Goal: Task Accomplishment & Management: Complete application form

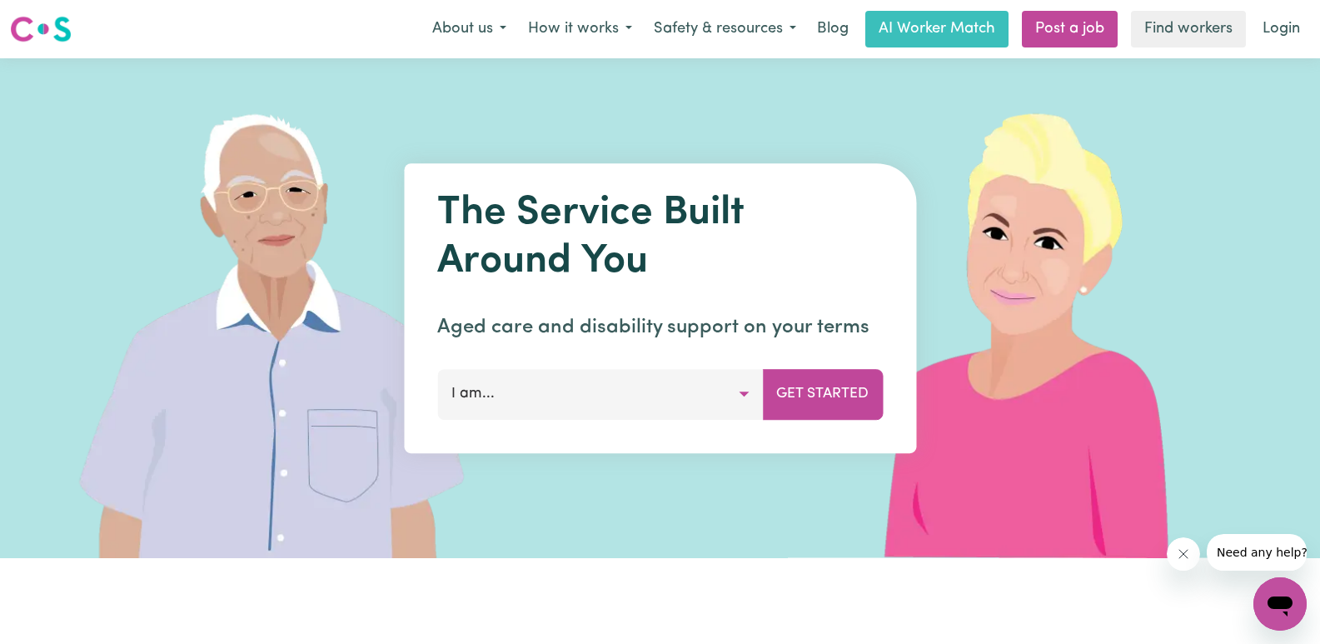
click at [722, 407] on button "I am..." at bounding box center [600, 394] width 326 height 50
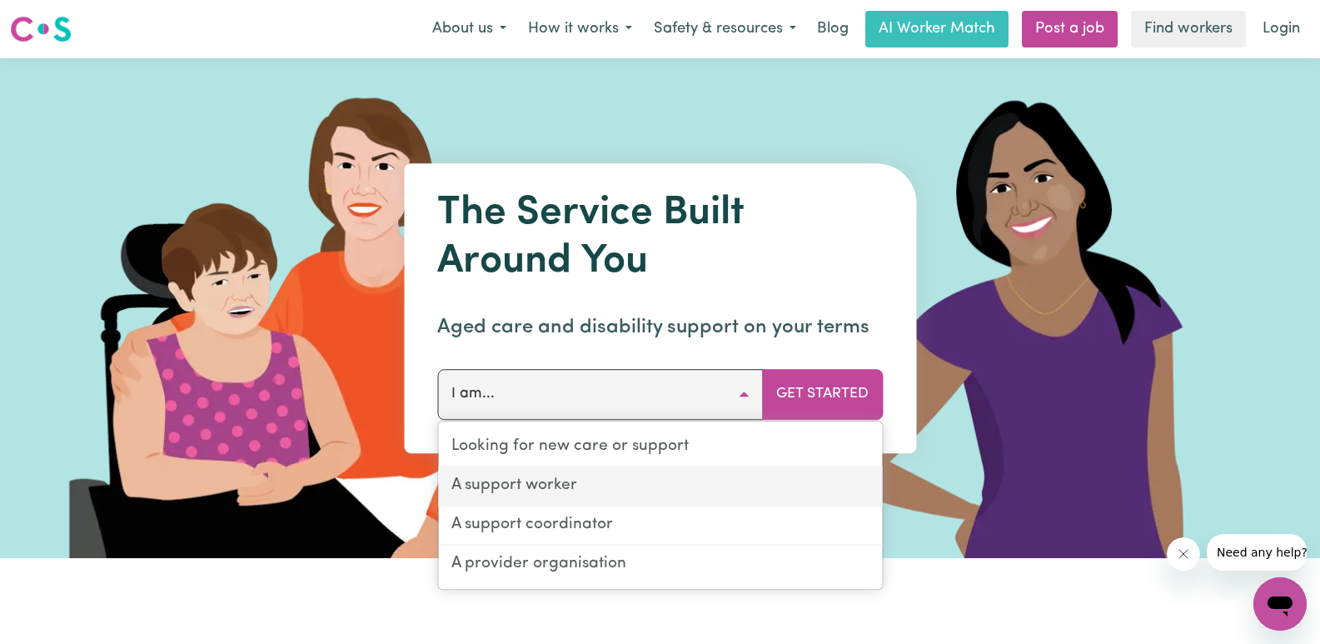
click at [590, 490] on link "A support worker" at bounding box center [660, 486] width 444 height 39
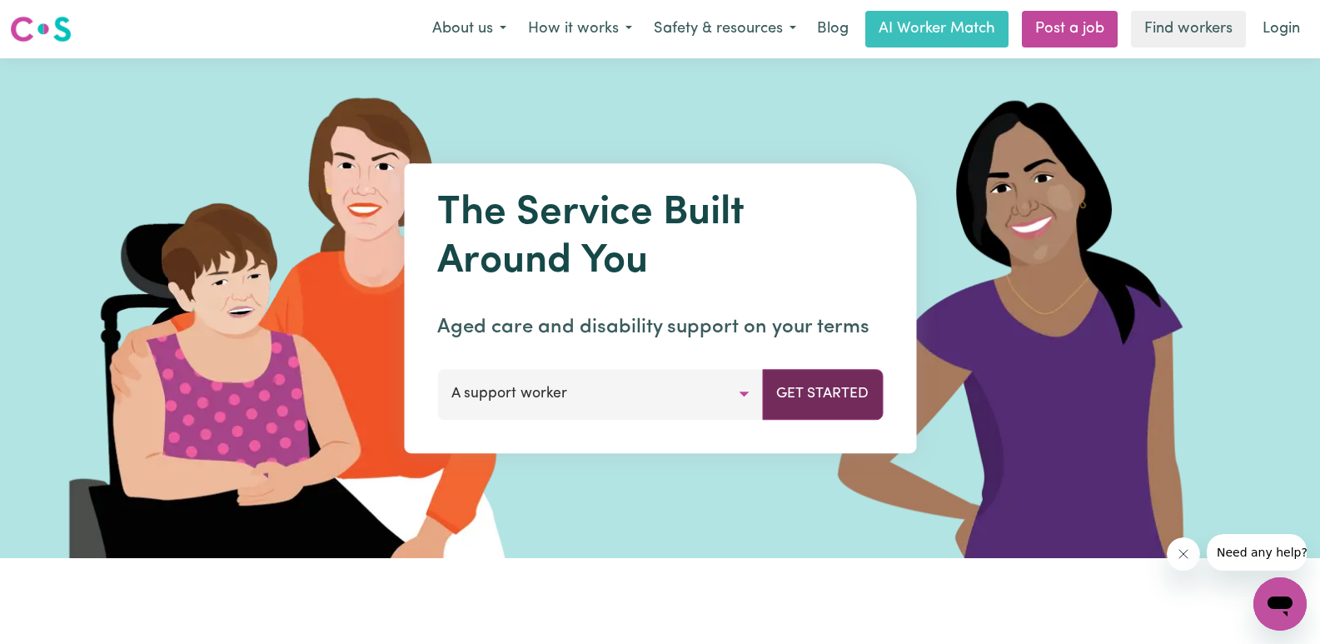
click at [797, 402] on button "Get Started" at bounding box center [822, 394] width 121 height 50
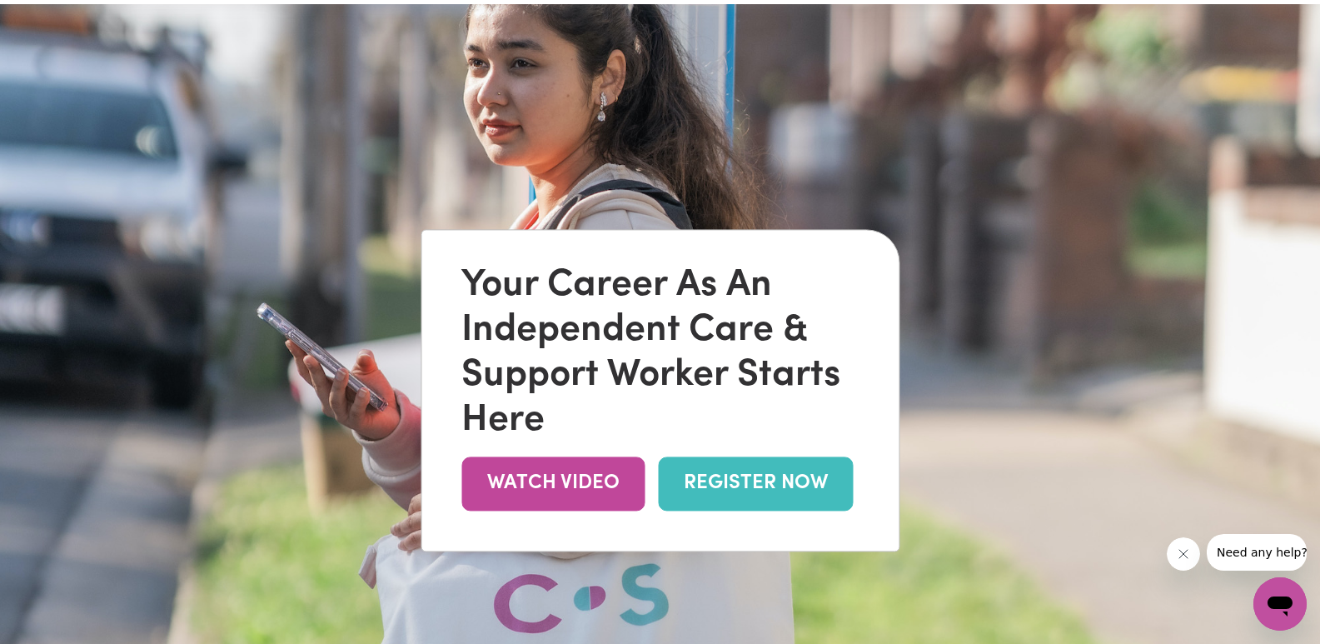
scroll to position [83, 0]
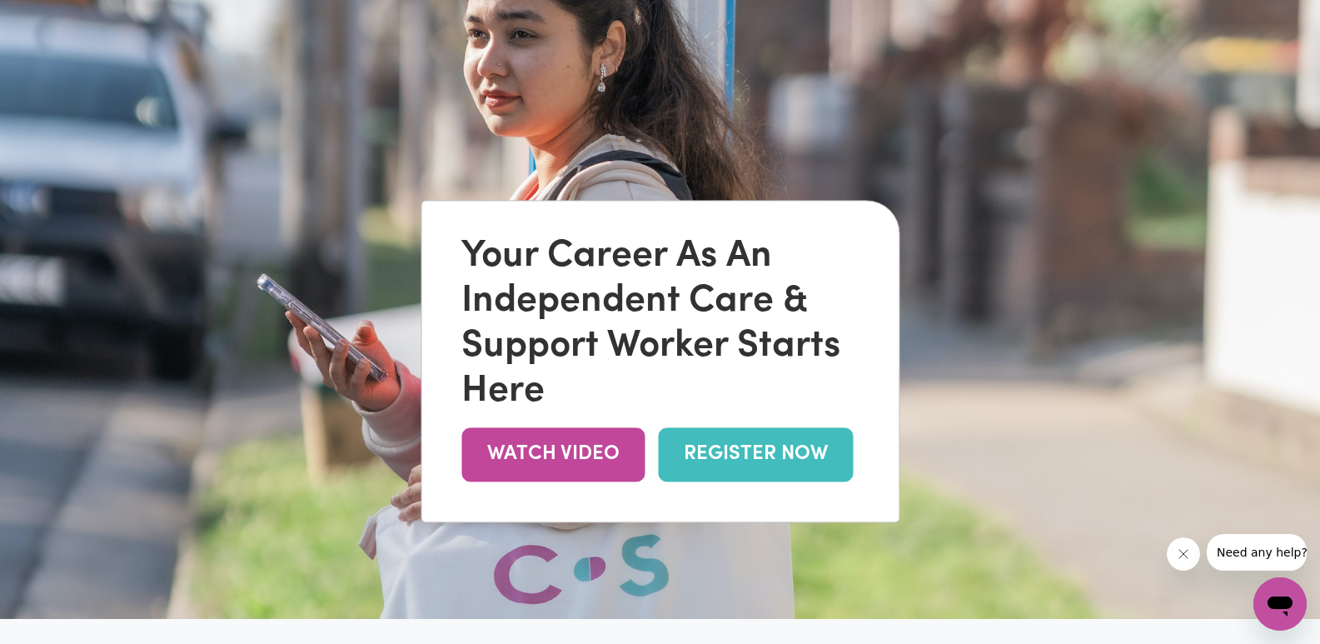
click at [780, 456] on link "REGISTER NOW" at bounding box center [755, 454] width 195 height 54
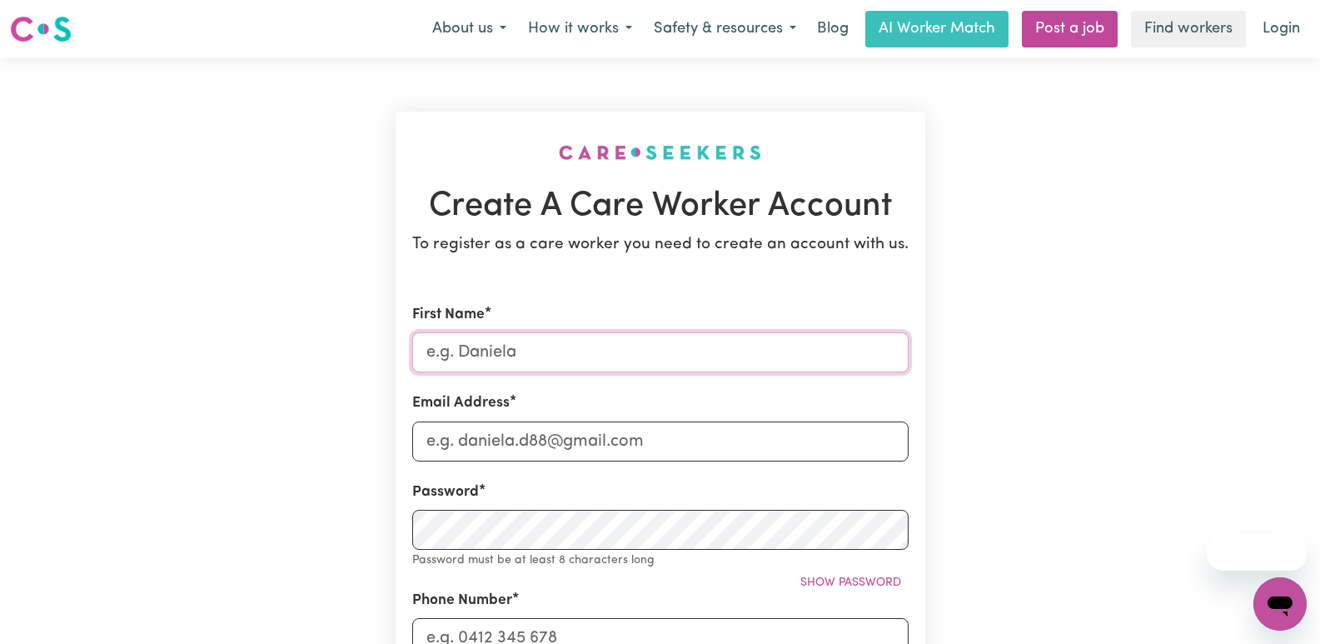
click at [674, 353] on input "First Name" at bounding box center [660, 352] width 496 height 40
type input "zacharias"
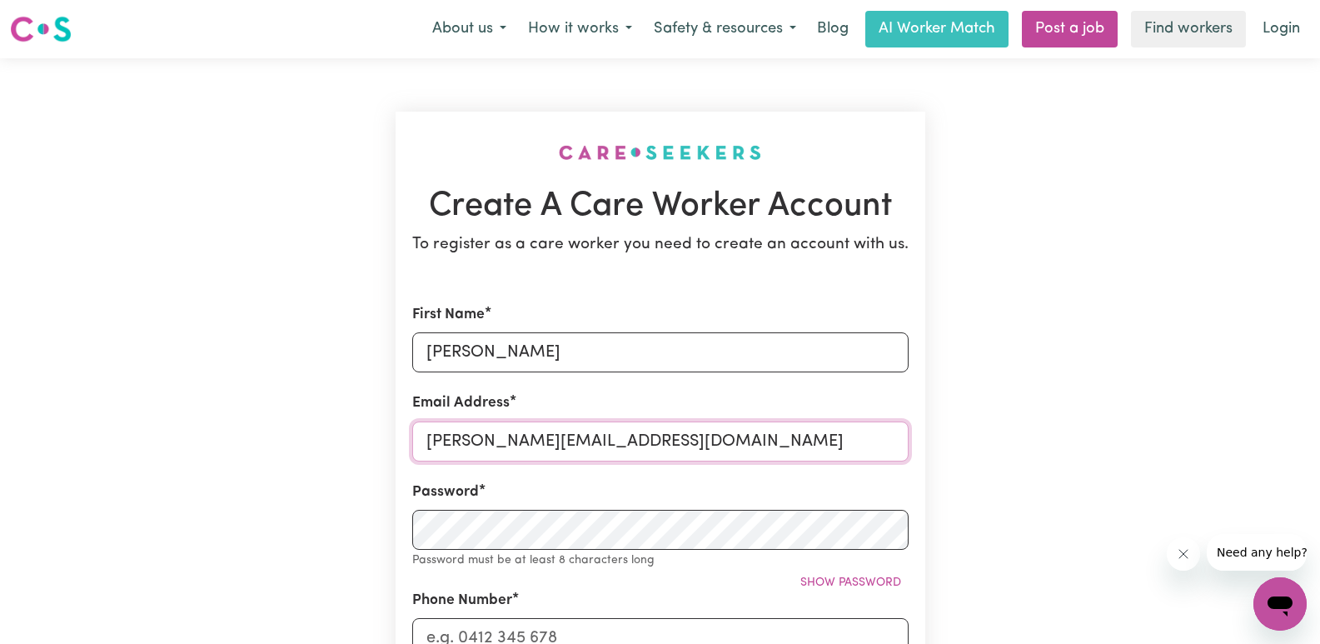
type input "zacharias_msw@hotmail.com"
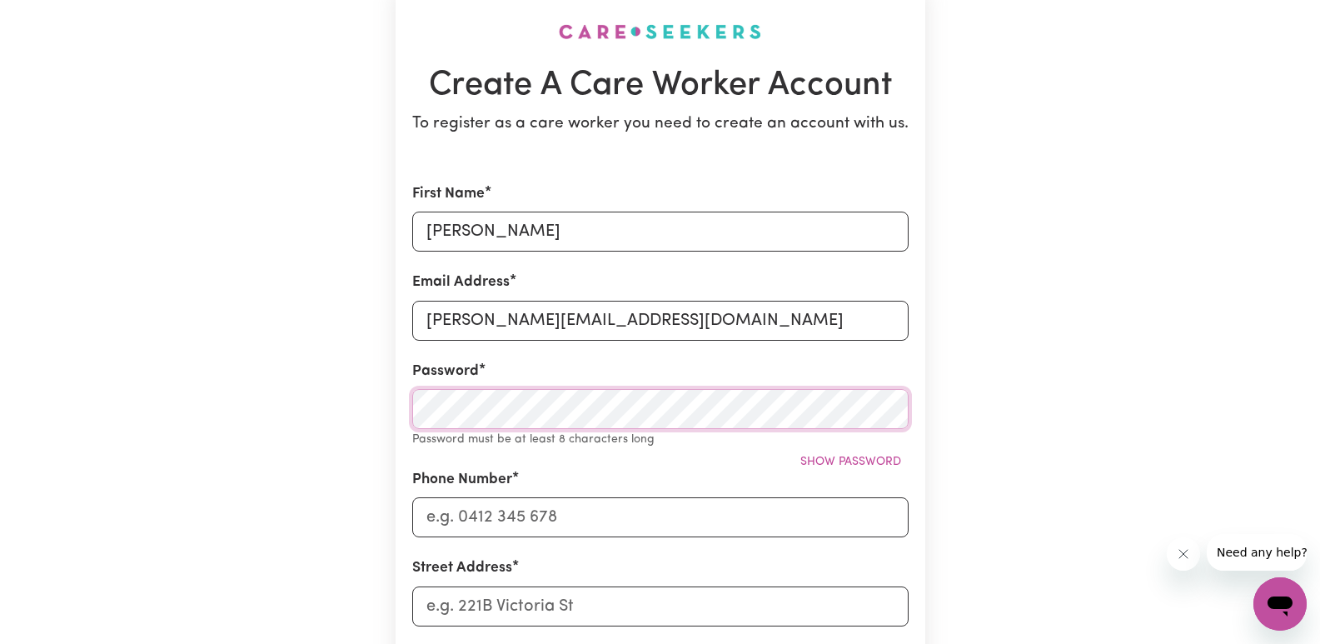
scroll to position [83, 0]
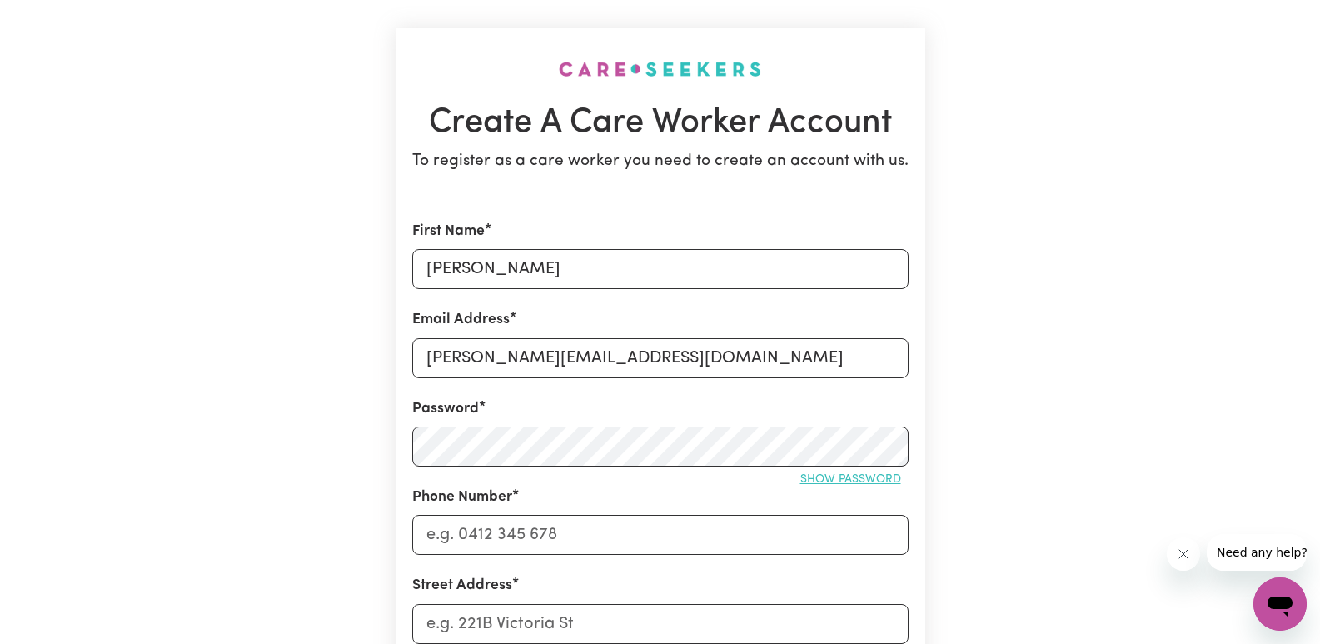
click at [840, 475] on span "Show password" at bounding box center [850, 479] width 101 height 12
click at [839, 475] on span "Hide password" at bounding box center [855, 479] width 92 height 12
click at [721, 538] on input "Phone Number" at bounding box center [660, 535] width 496 height 40
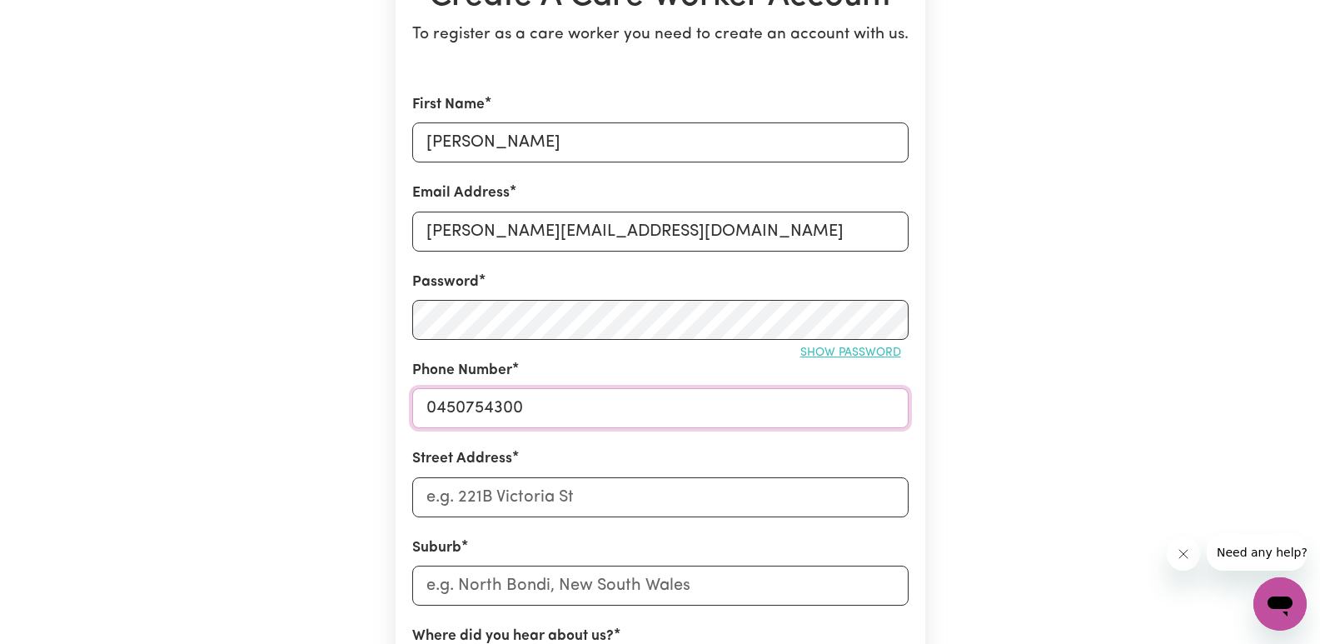
scroll to position [416, 0]
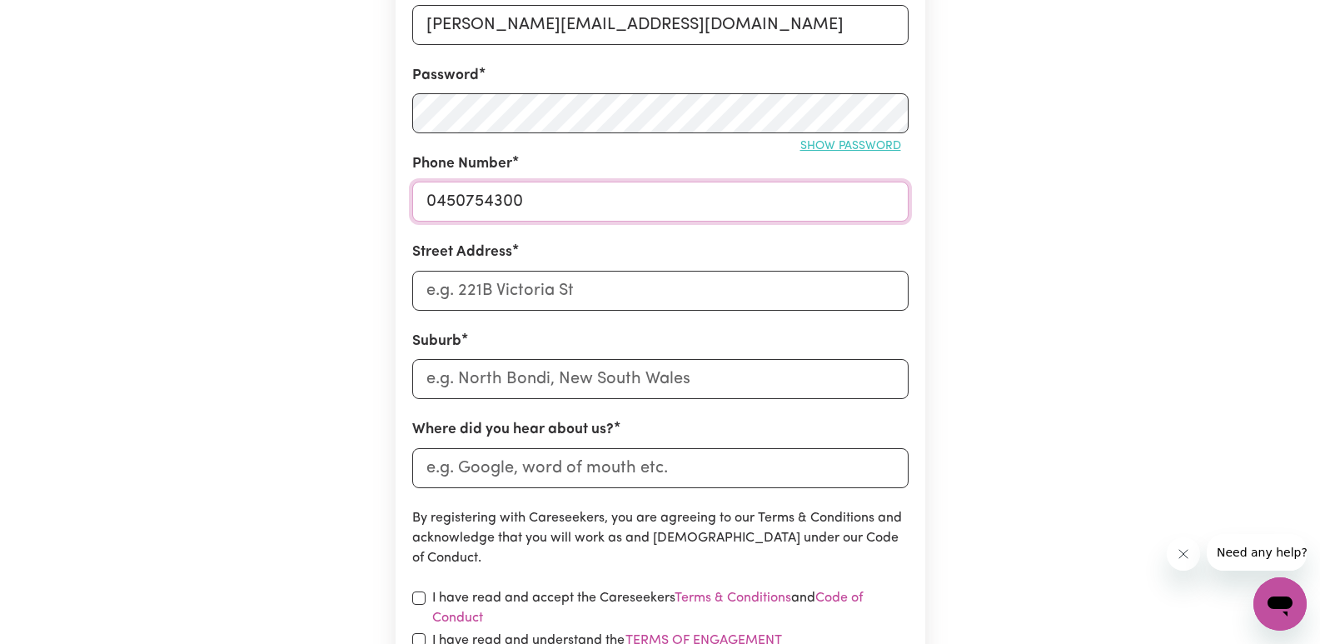
type input "0450754300"
click at [600, 289] on input "Street Address" at bounding box center [660, 291] width 496 height 40
type input "8 Otago Pass"
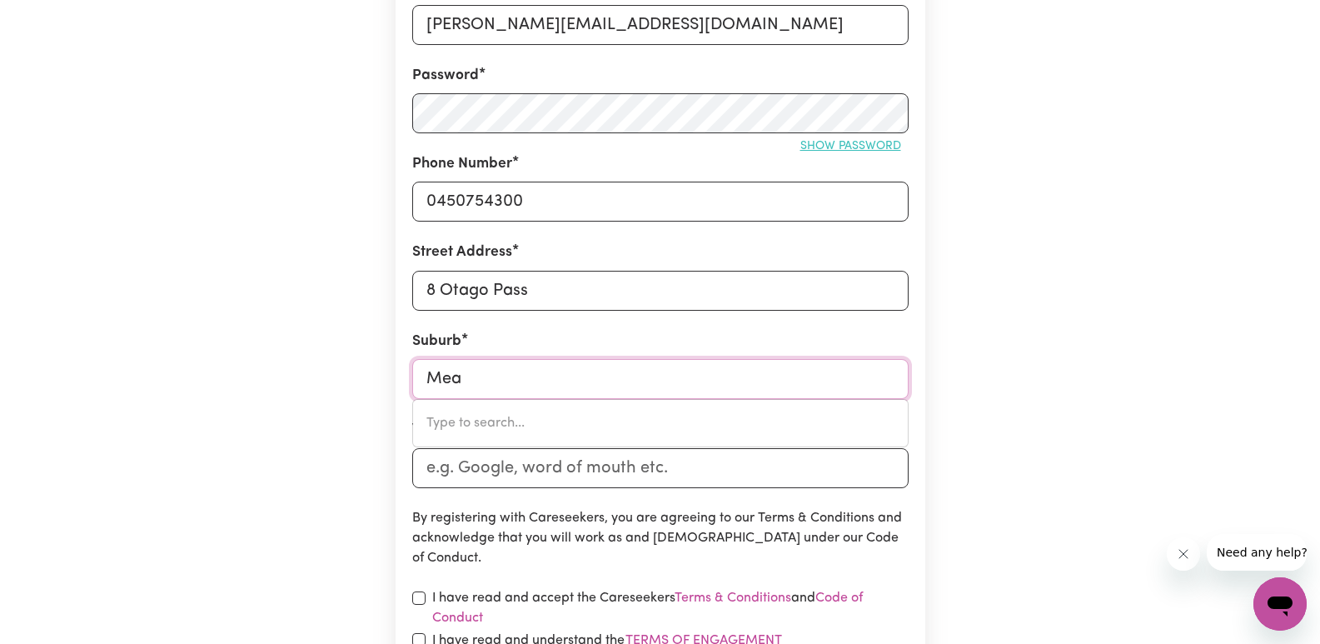
type input "Mead"
type input "Mead, Victoria, 3568"
type input "Meado"
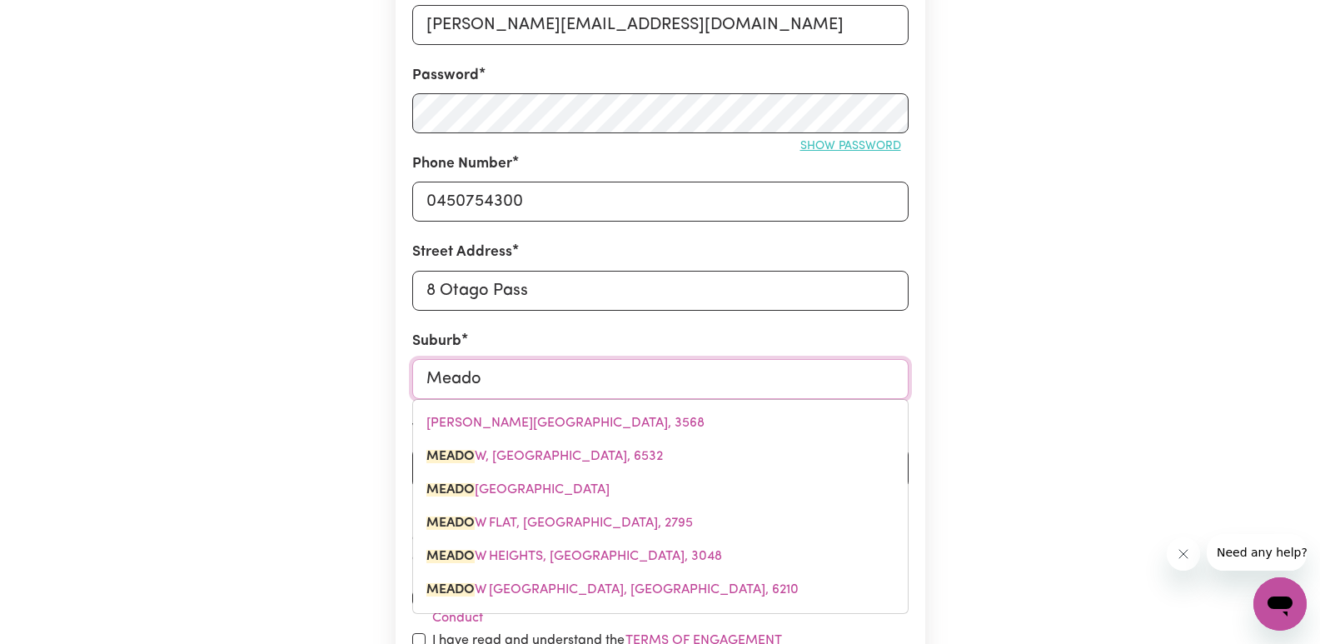
type input "Meadow"
type input "Meadow, Western Australia, 6532"
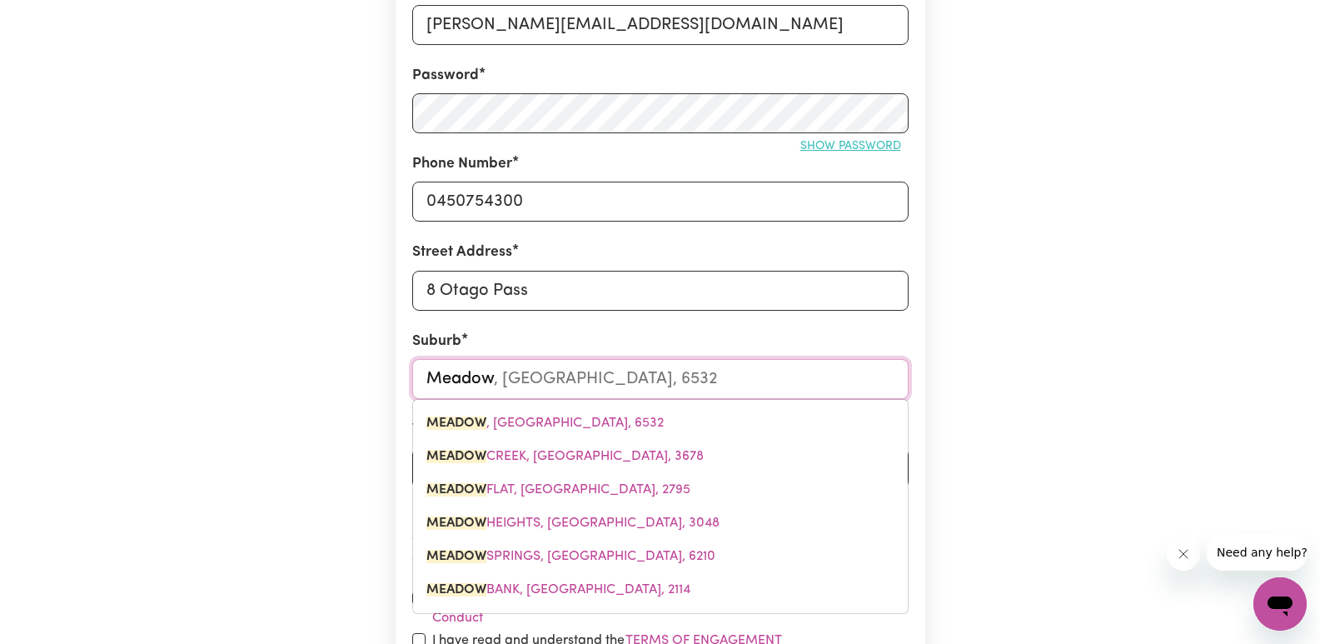
type input "Meadow"
type input "Meadow CREEK, Victoria, 3678"
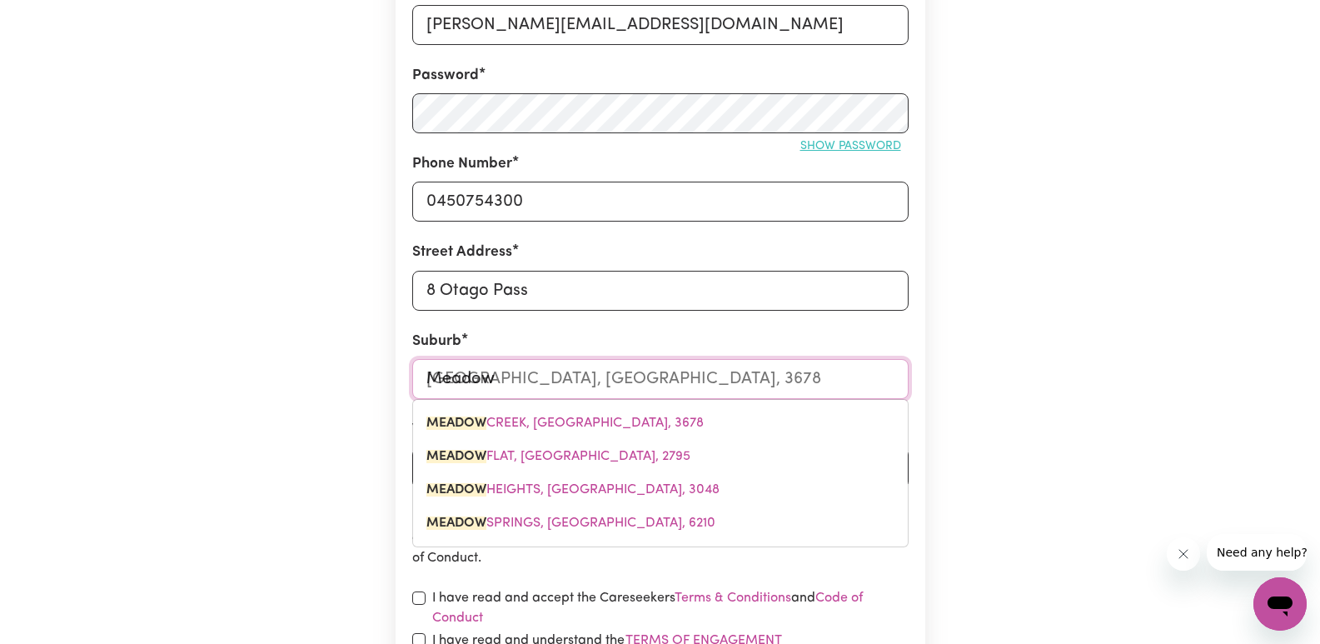
click at [574, 526] on span "MEADOW SPRINGS, Western Australia, 6210" at bounding box center [570, 522] width 289 height 13
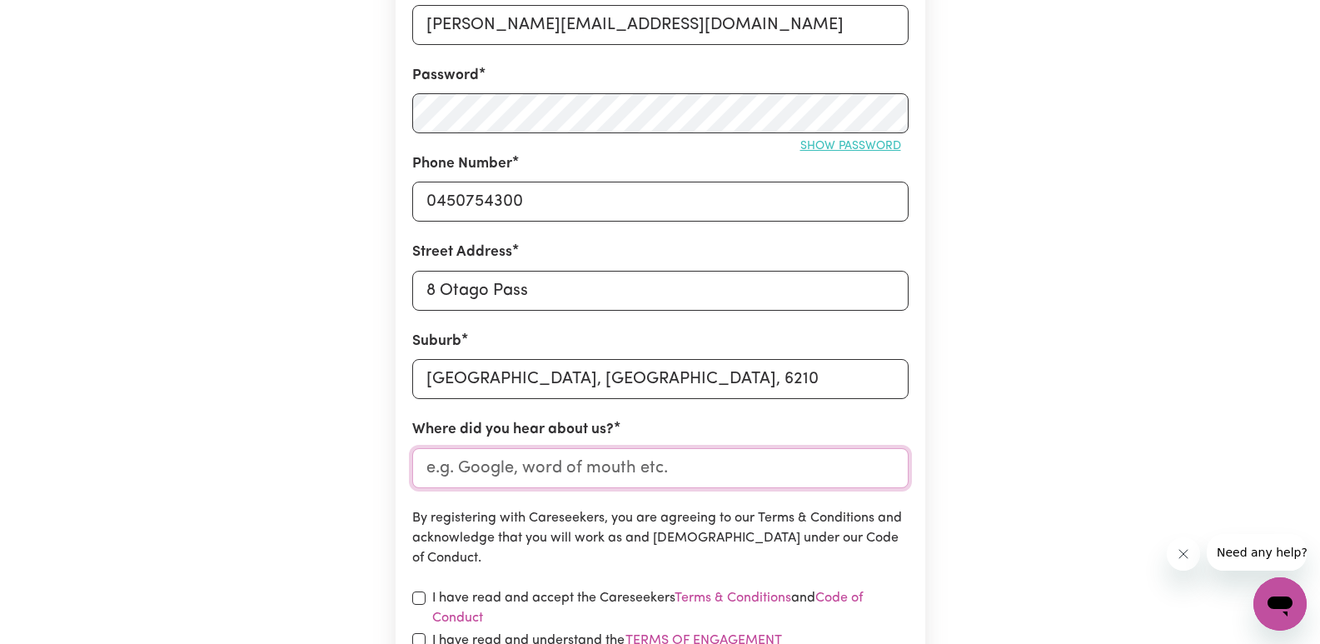
click at [539, 474] on input "Where did you hear about us?" at bounding box center [660, 468] width 496 height 40
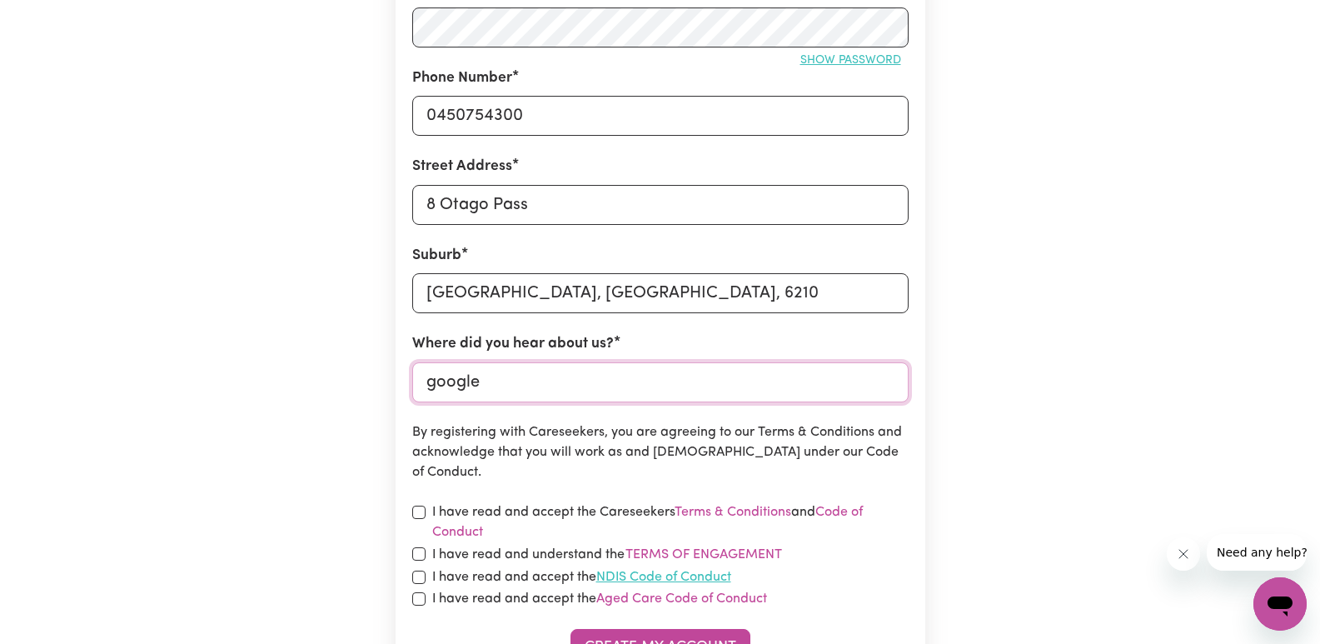
scroll to position [583, 0]
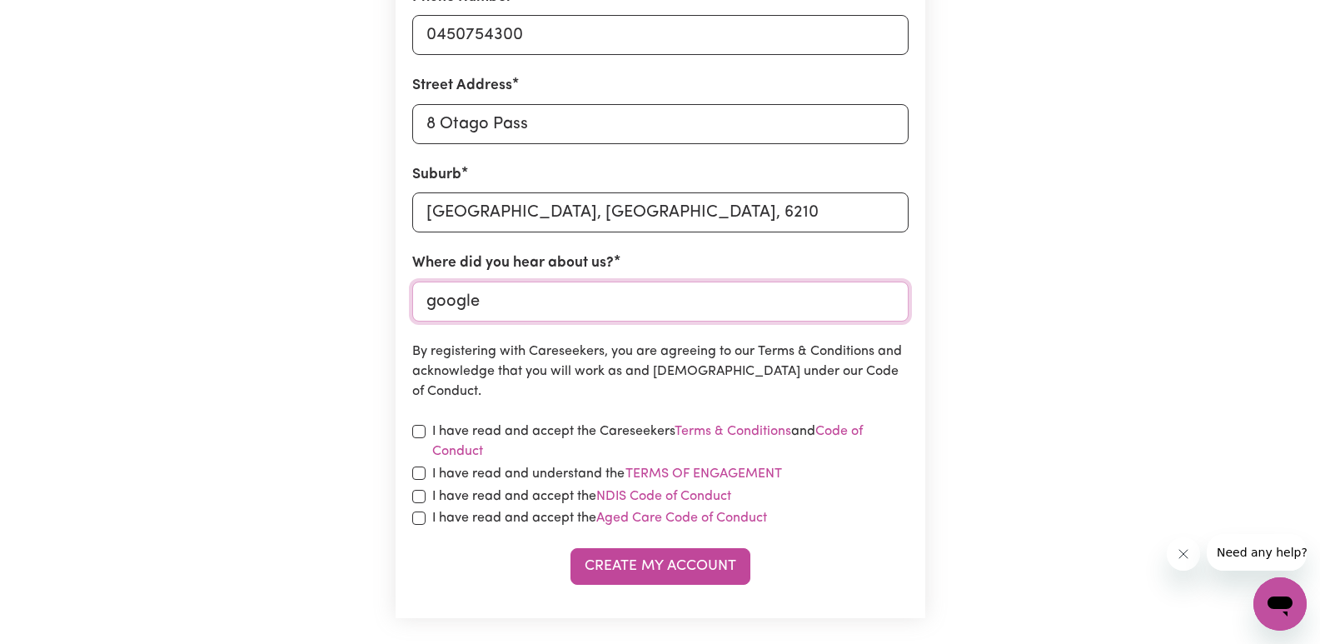
type input "google"
click at [425, 434] on input "checkbox" at bounding box center [418, 431] width 13 height 13
checkbox input "true"
click at [414, 475] on input "checkbox" at bounding box center [418, 472] width 13 height 13
checkbox input "true"
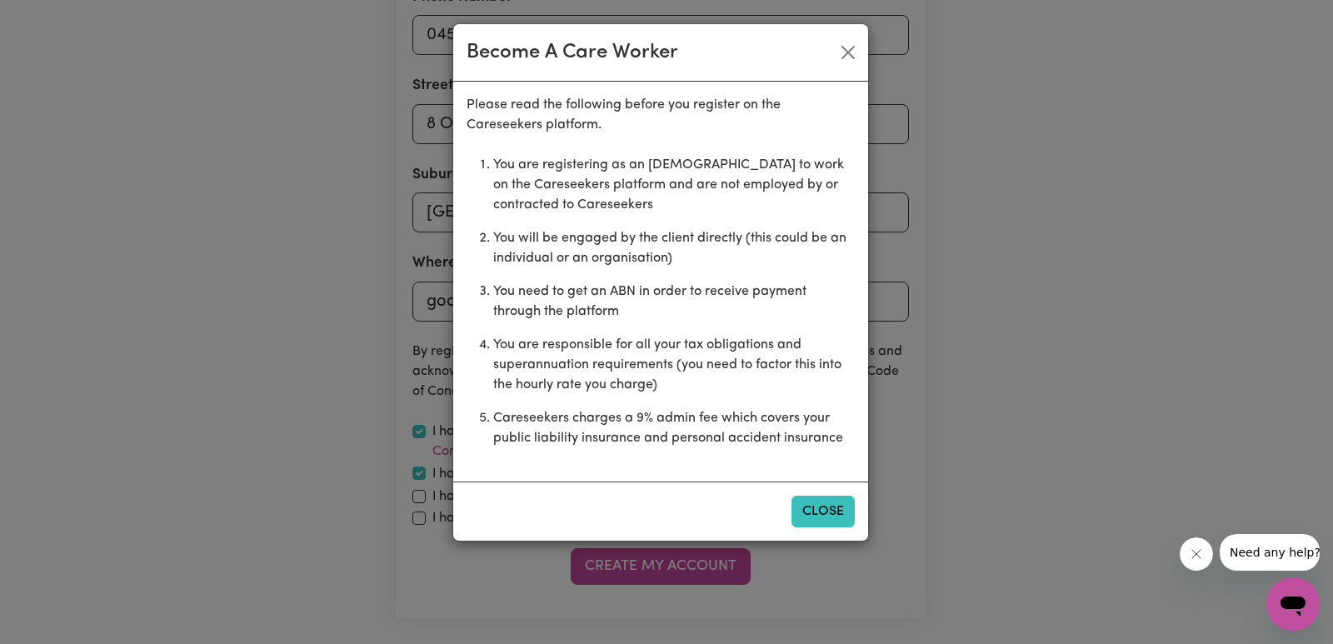
click at [820, 516] on button "Close" at bounding box center [822, 512] width 63 height 32
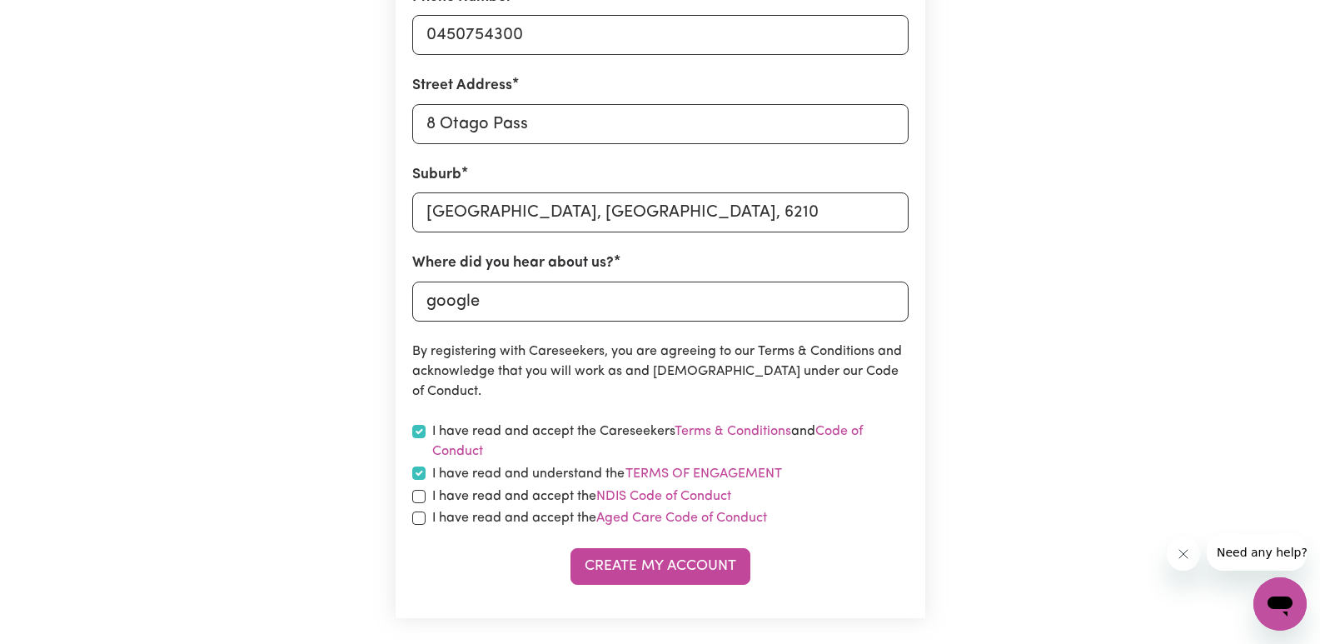
click at [426, 498] on div "I have read and accept the NDIS Code of Conduct" at bounding box center [660, 496] width 496 height 20
click at [422, 495] on input "checkbox" at bounding box center [418, 496] width 13 height 13
checkbox input "true"
click at [421, 518] on input "checkbox" at bounding box center [418, 517] width 13 height 13
checkbox input "true"
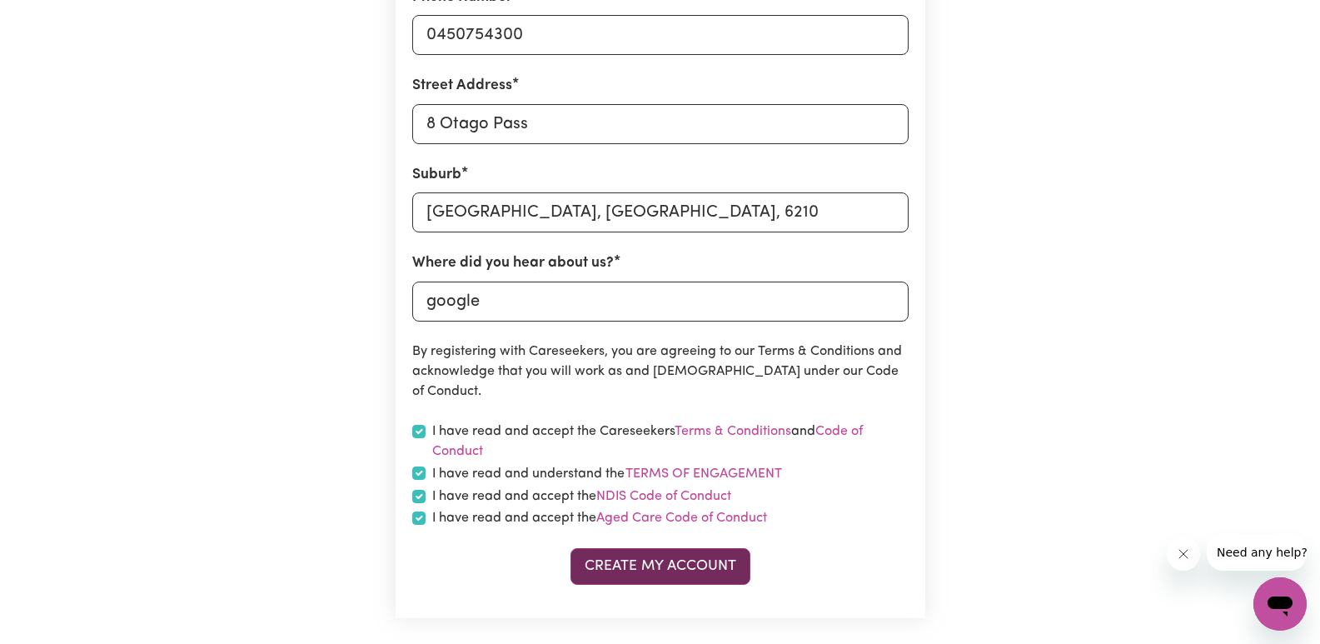
click at [659, 566] on button "Create My Account" at bounding box center [660, 566] width 180 height 37
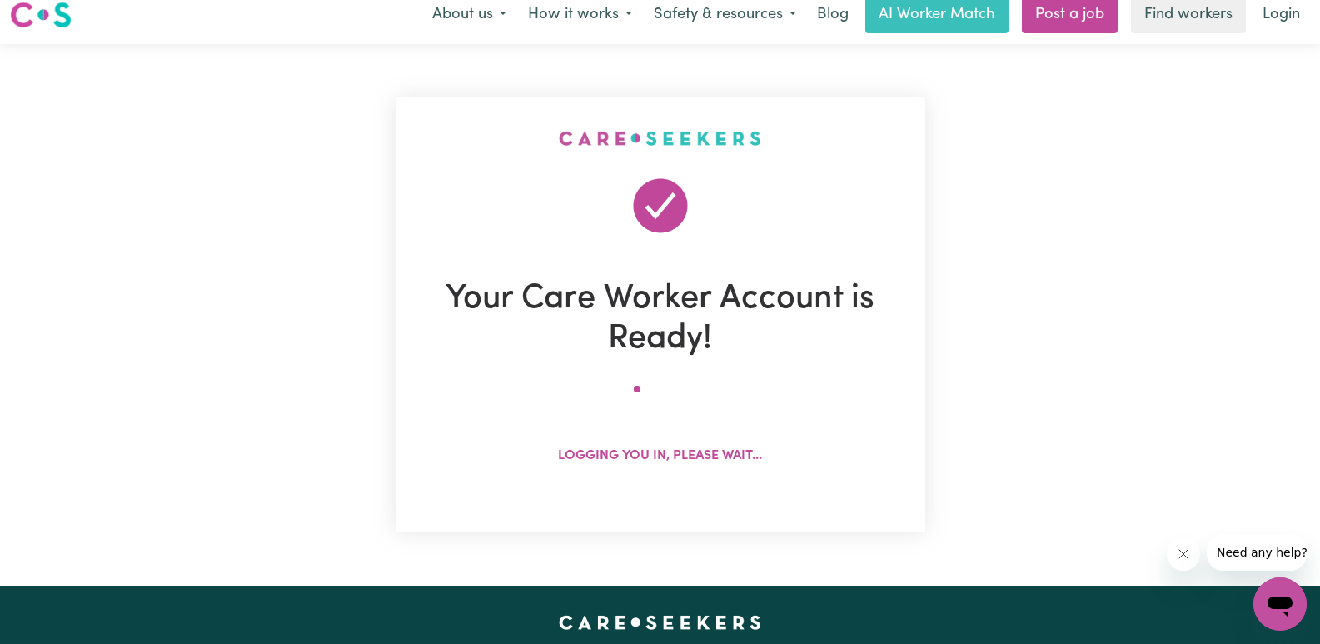
scroll to position [0, 0]
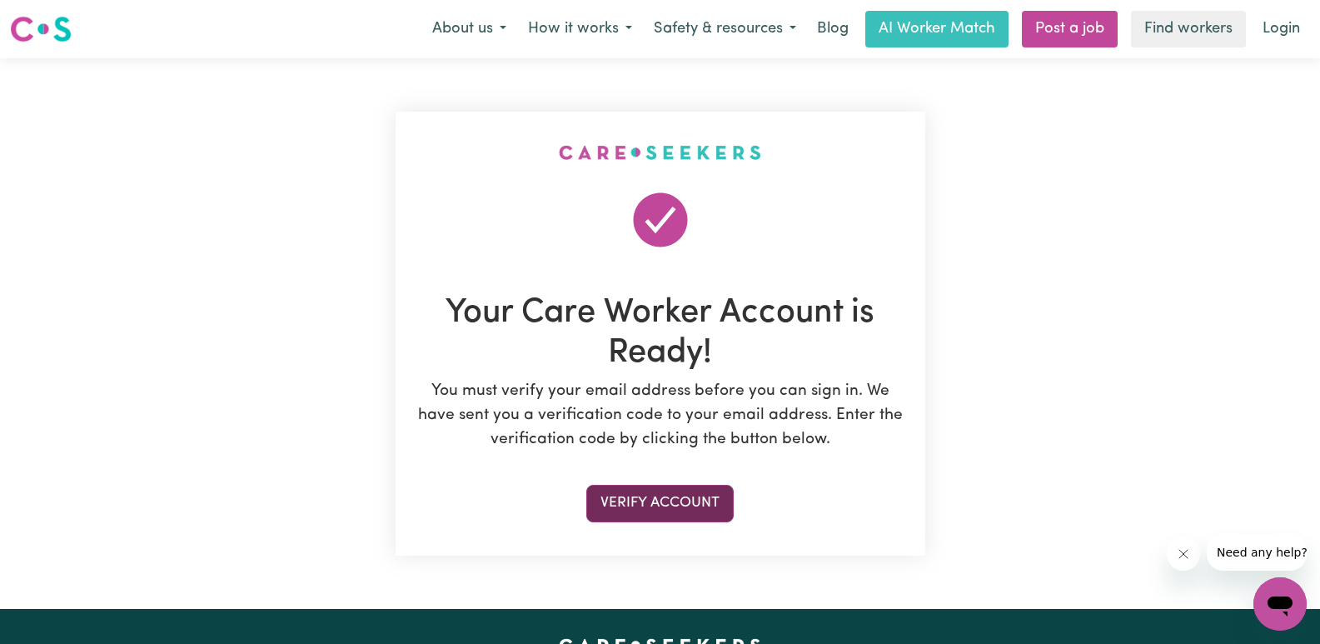
click at [664, 501] on button "Verify Account" at bounding box center [659, 503] width 147 height 37
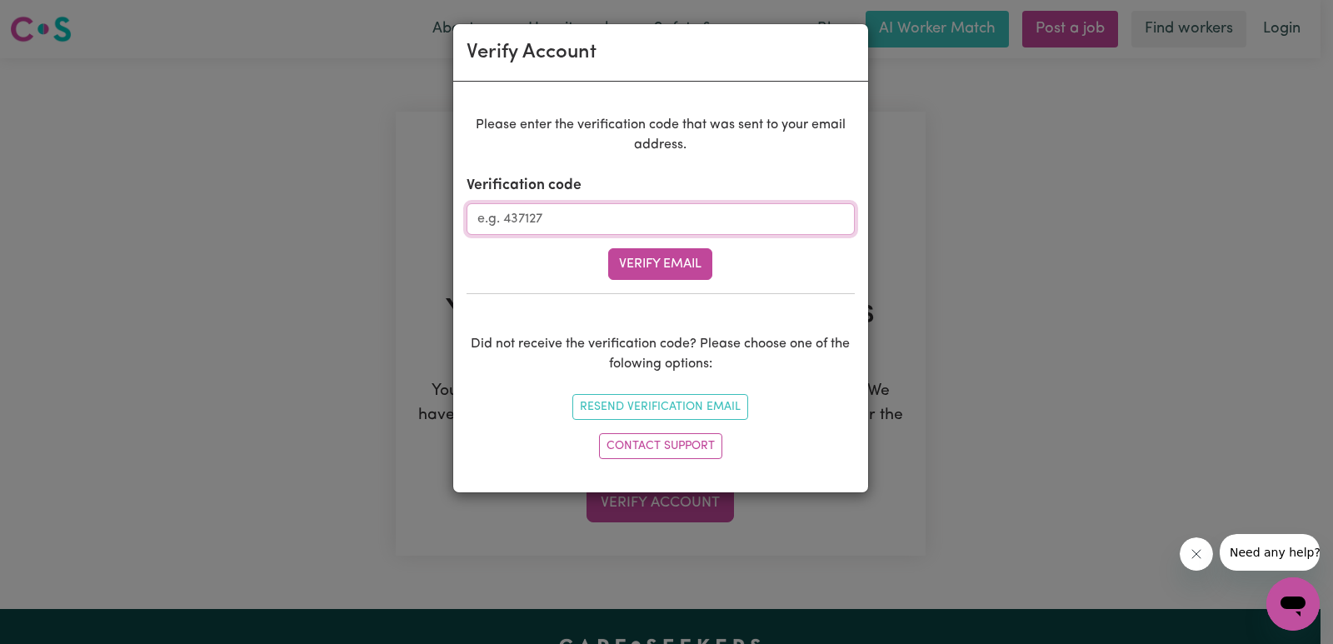
click at [550, 216] on input "Verification code" at bounding box center [660, 219] width 388 height 32
type input "852261"
click at [660, 262] on button "Verify Email" at bounding box center [660, 264] width 104 height 32
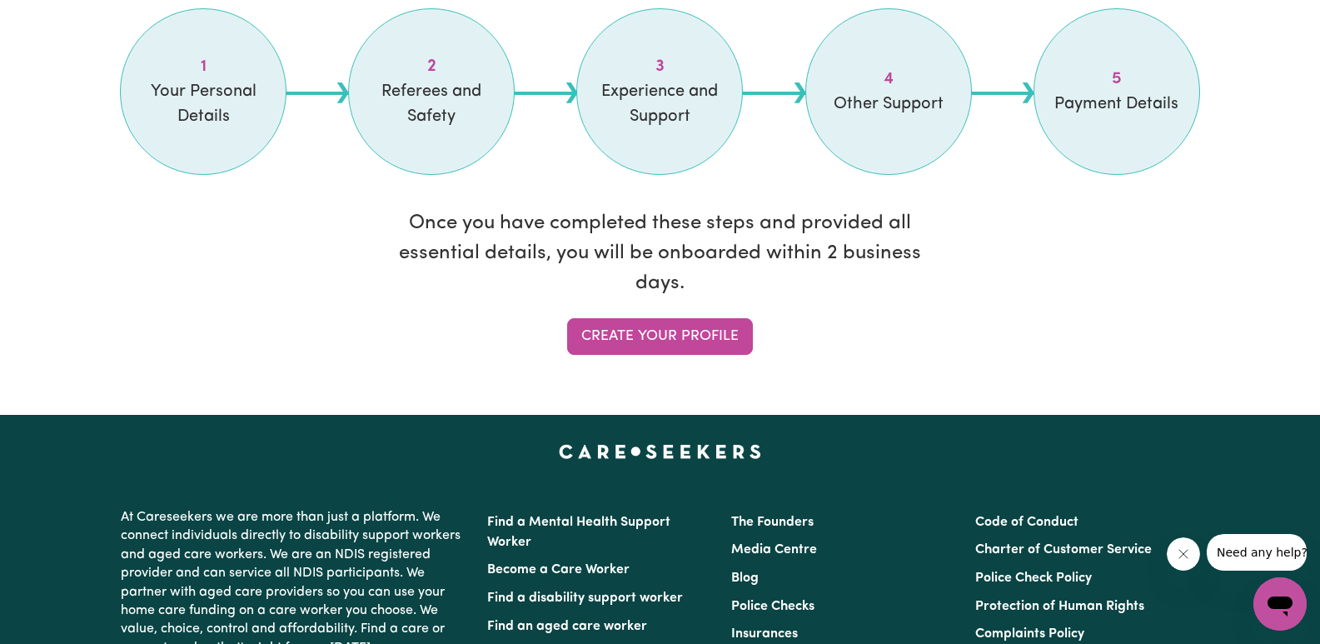
scroll to position [1499, 0]
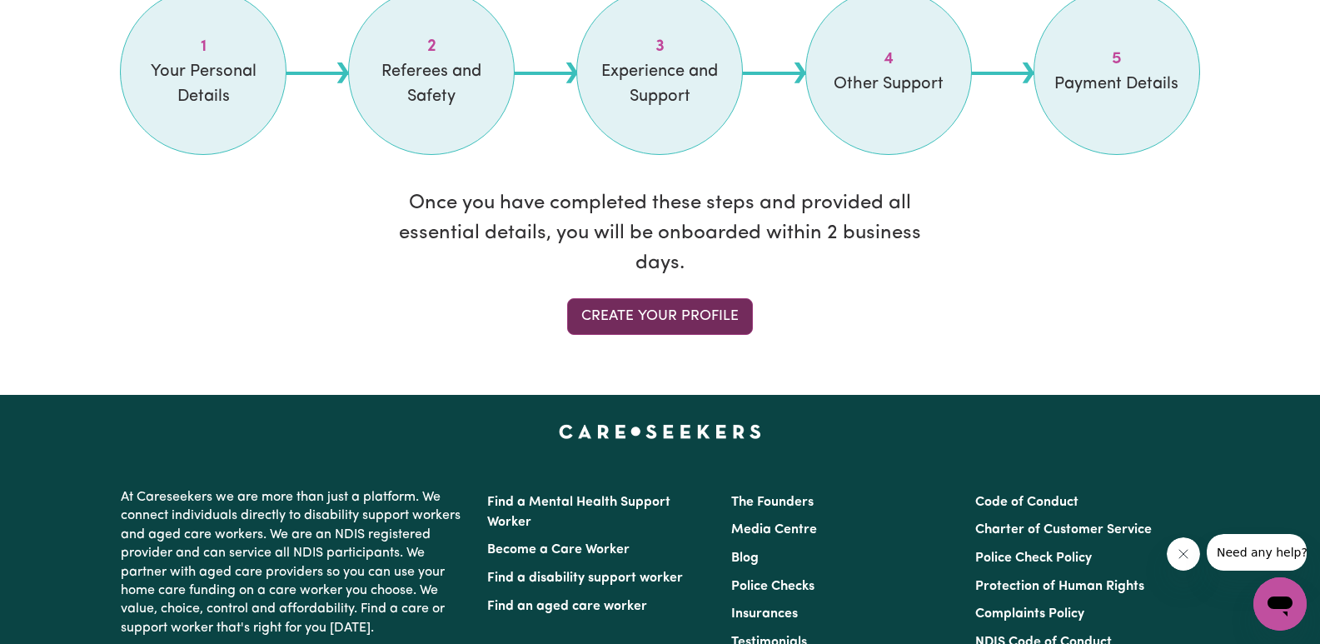
click at [643, 319] on link "Create your profile" at bounding box center [660, 316] width 186 height 37
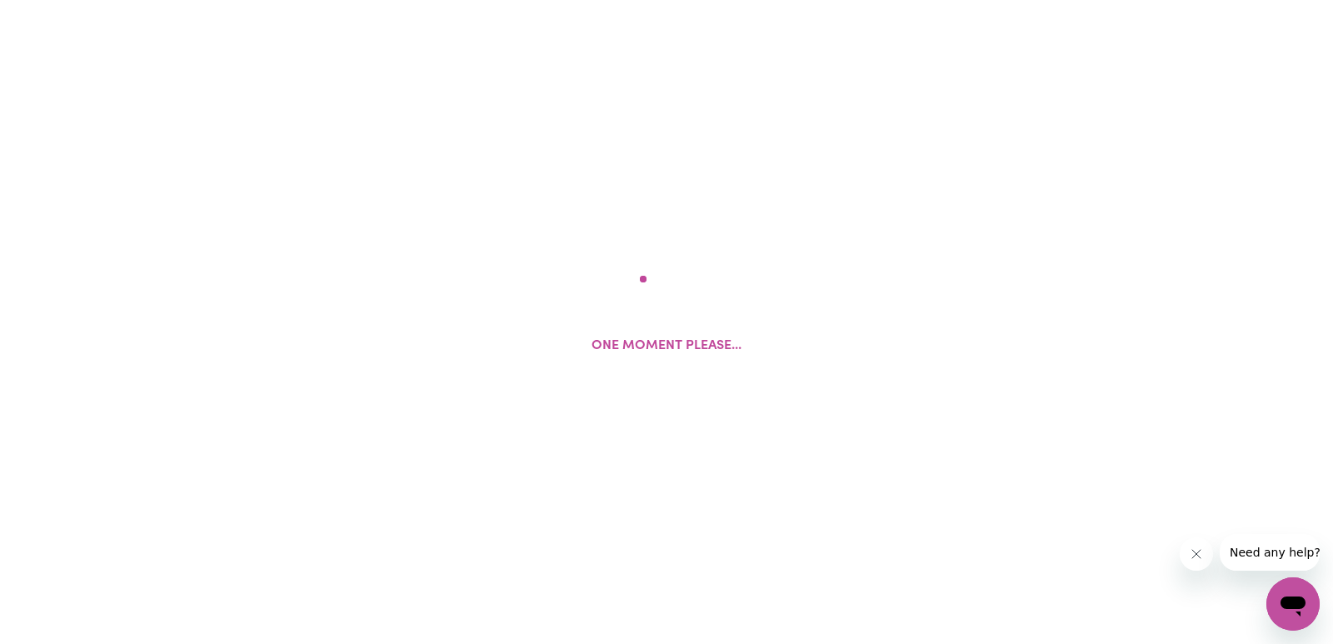
select select "Studying a healthcare related degree or qualification"
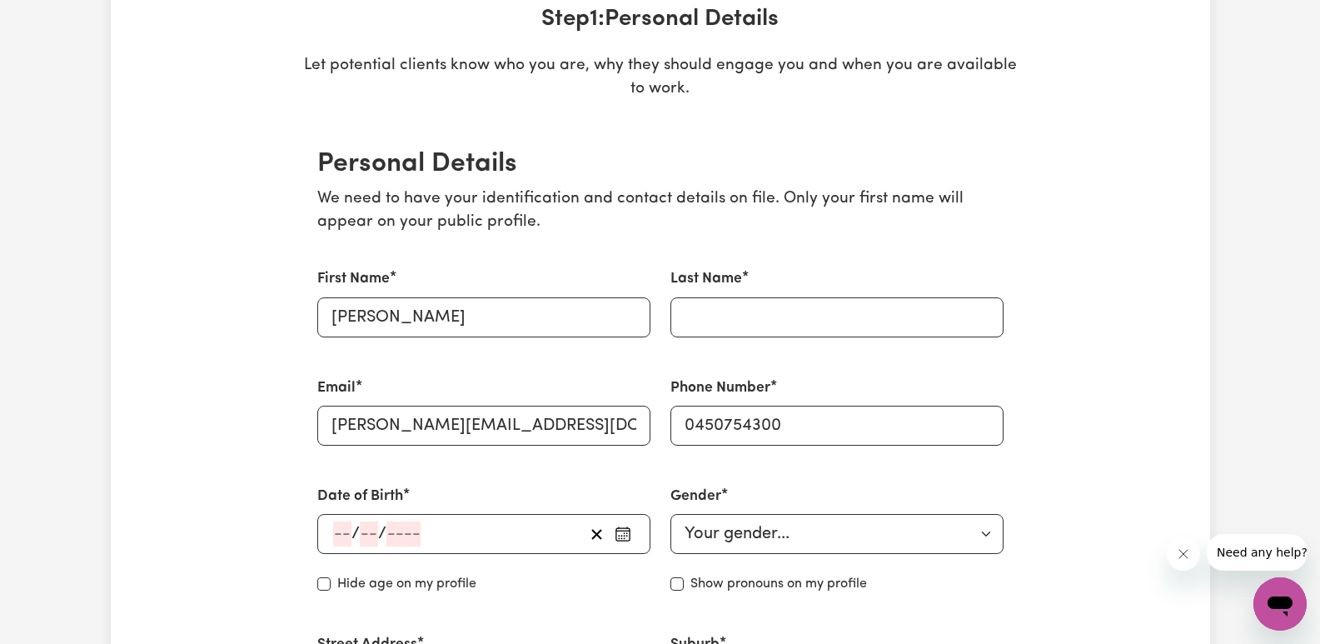
scroll to position [333, 0]
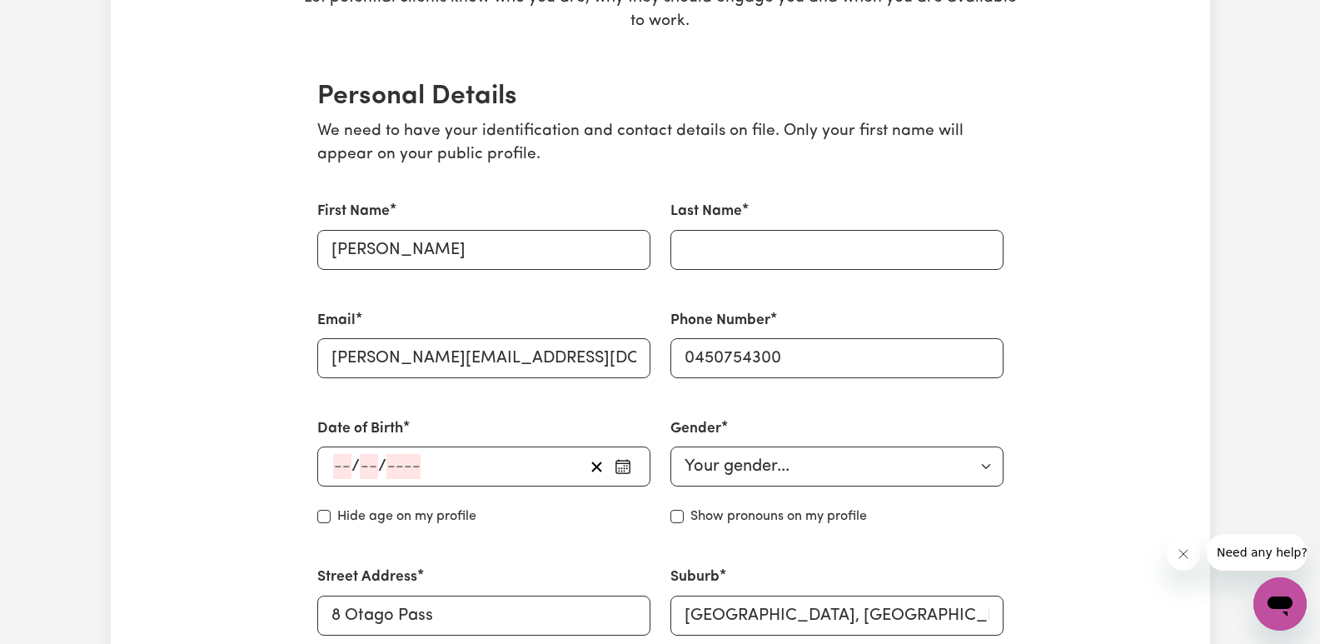
click at [334, 466] on input "number" at bounding box center [342, 466] width 18 height 25
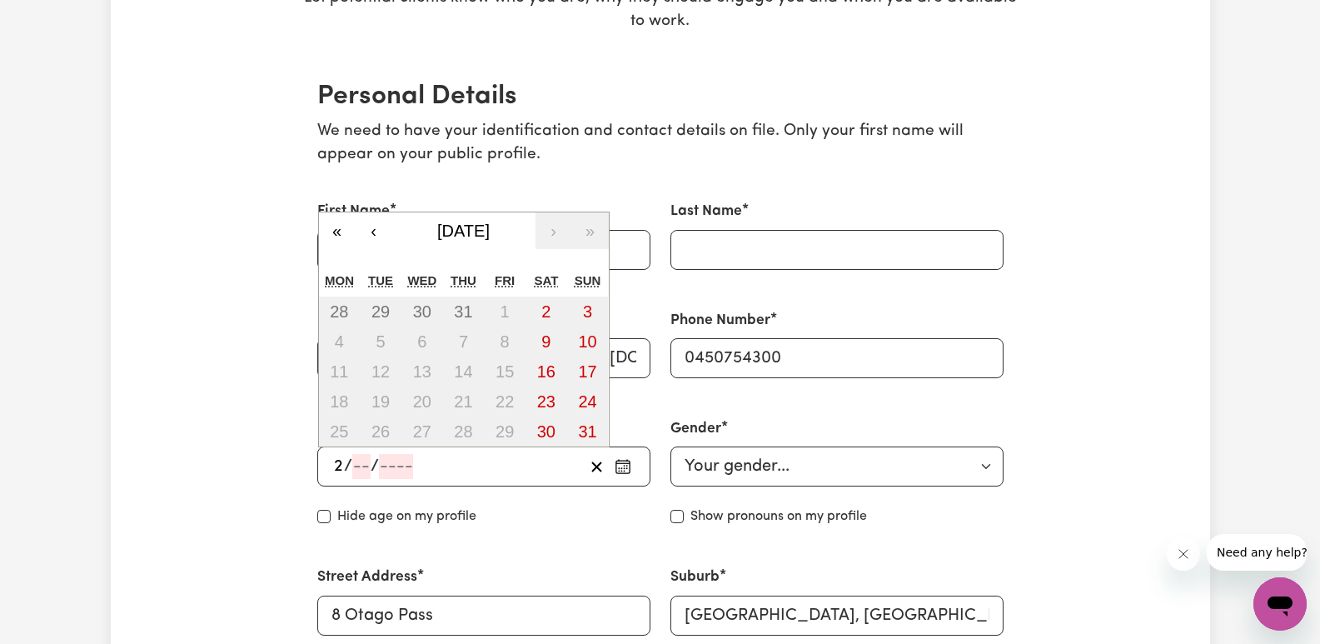
type input "23"
type input "05"
type input "7"
type input "198"
type input "1984-05-23"
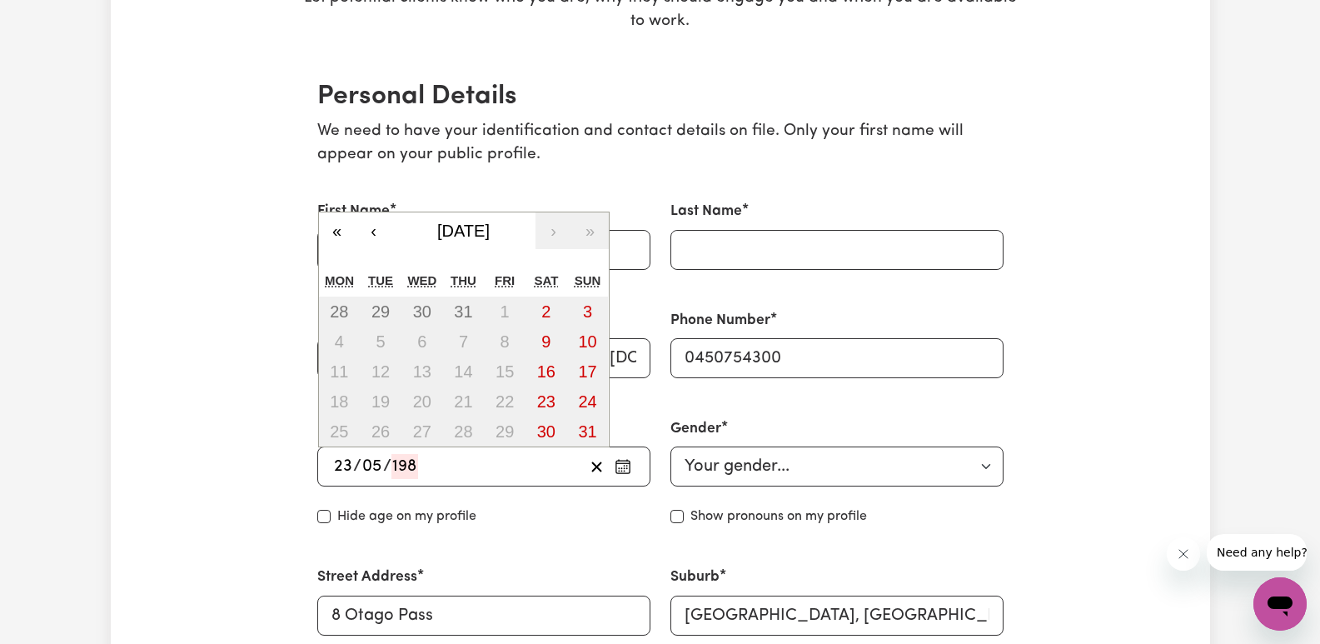
type input "5"
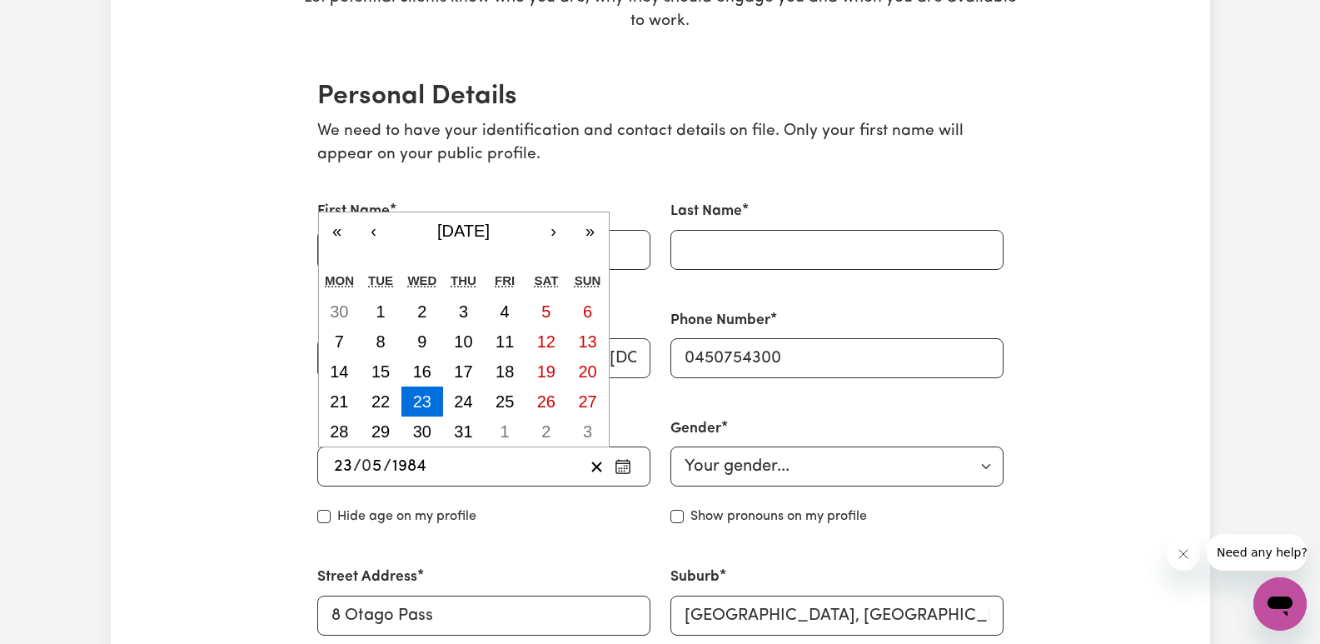
type input "1984"
click at [564, 537] on div "Date of Birth 1984-05-23 23 / 0 5 / 1984 « ‹ May 1984 › » Mon Tue Wed Thu Fri S…" at bounding box center [483, 472] width 353 height 148
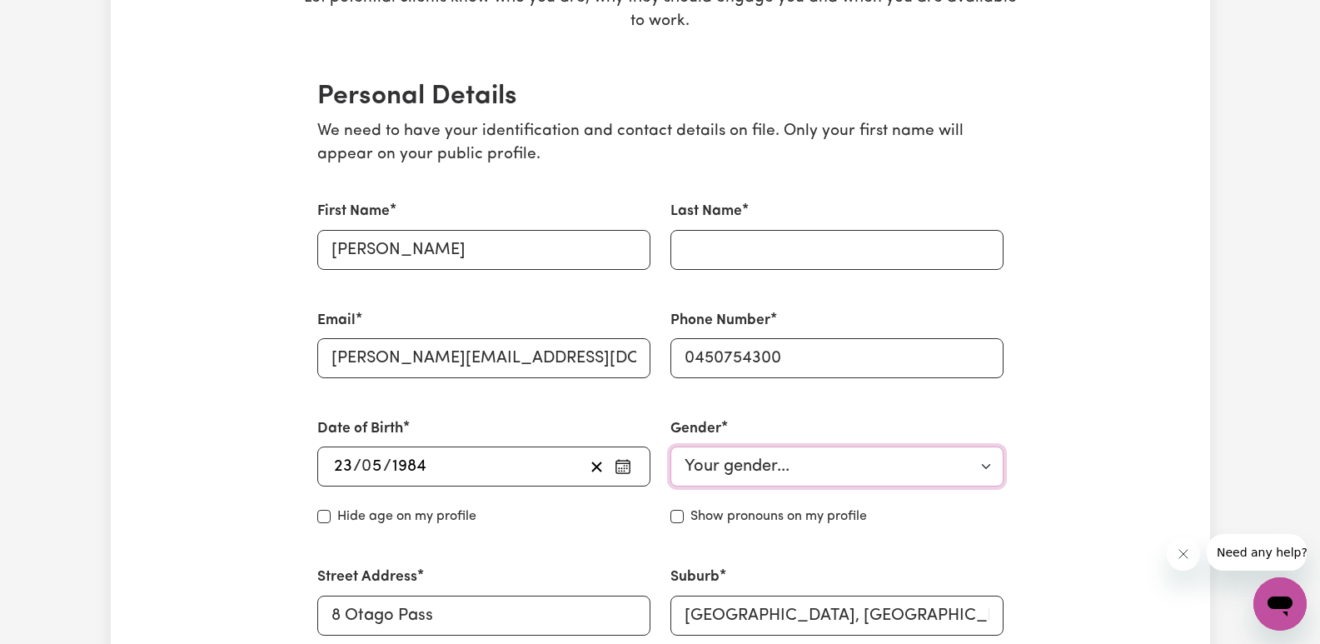
click at [811, 471] on select "Your gender... Female Male Non-binary Other Prefer not to say" at bounding box center [836, 466] width 333 height 40
select select "male"
click at [670, 446] on select "Your gender... Female Male Non-binary Other Prefer not to say" at bounding box center [836, 466] width 333 height 40
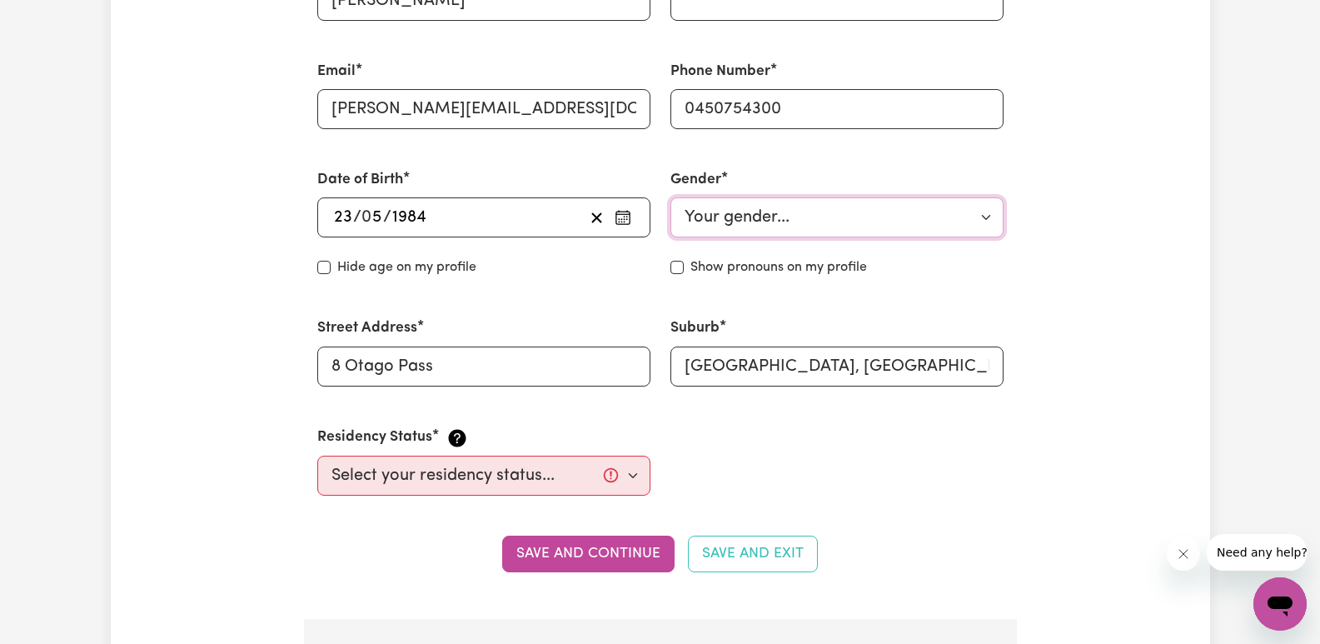
scroll to position [583, 0]
click at [524, 476] on select "Select your residency status... Australian citizen Australian PR Temporary Work…" at bounding box center [483, 475] width 333 height 40
select select "Australian Citizen"
click at [317, 455] on select "Select your residency status... Australian citizen Australian PR Temporary Work…" at bounding box center [483, 475] width 333 height 40
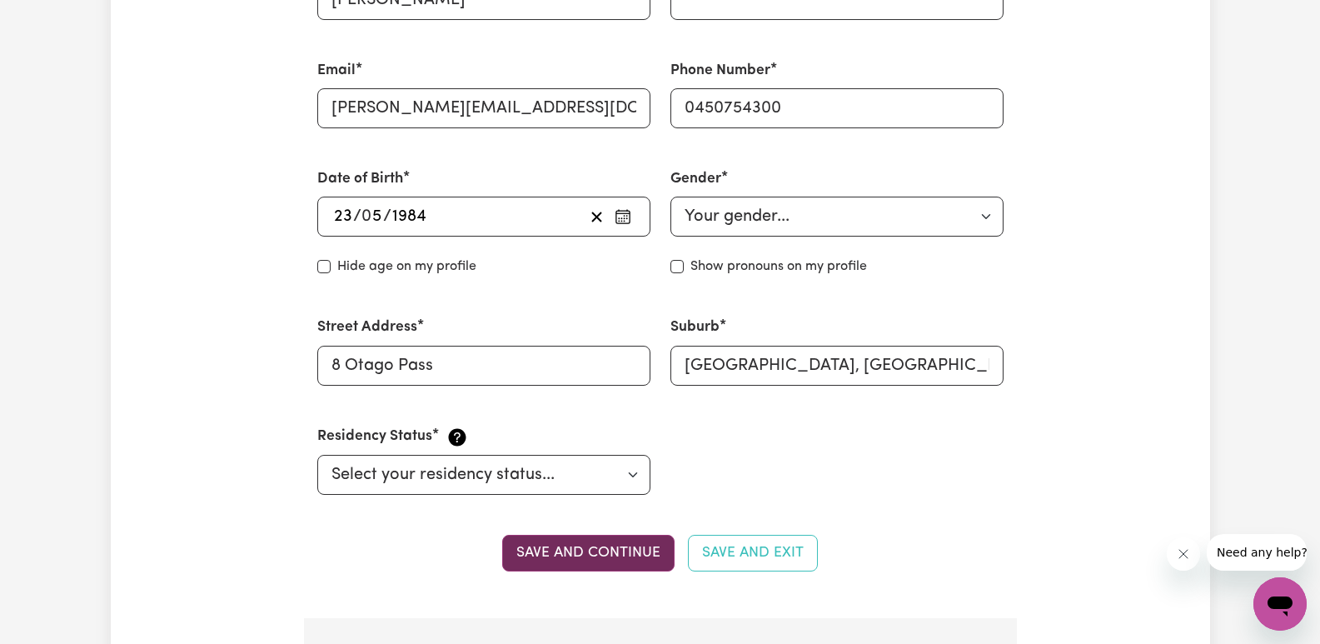
click at [620, 554] on button "Save and continue" at bounding box center [588, 553] width 172 height 37
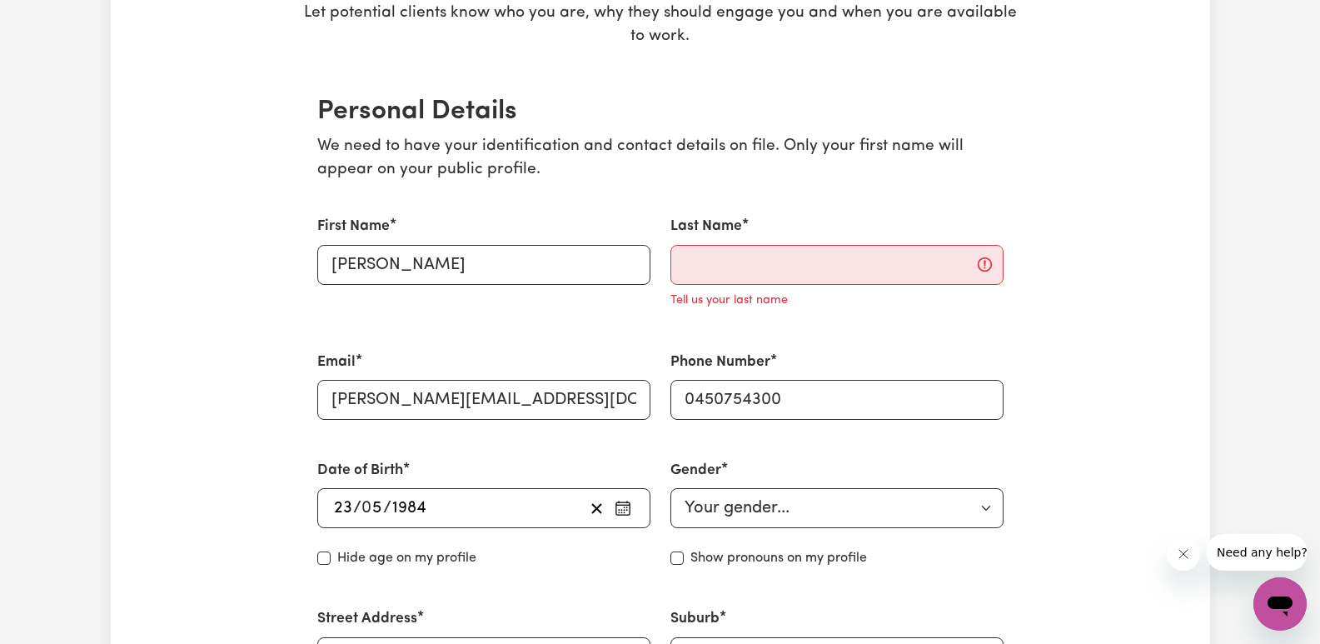
scroll to position [250, 0]
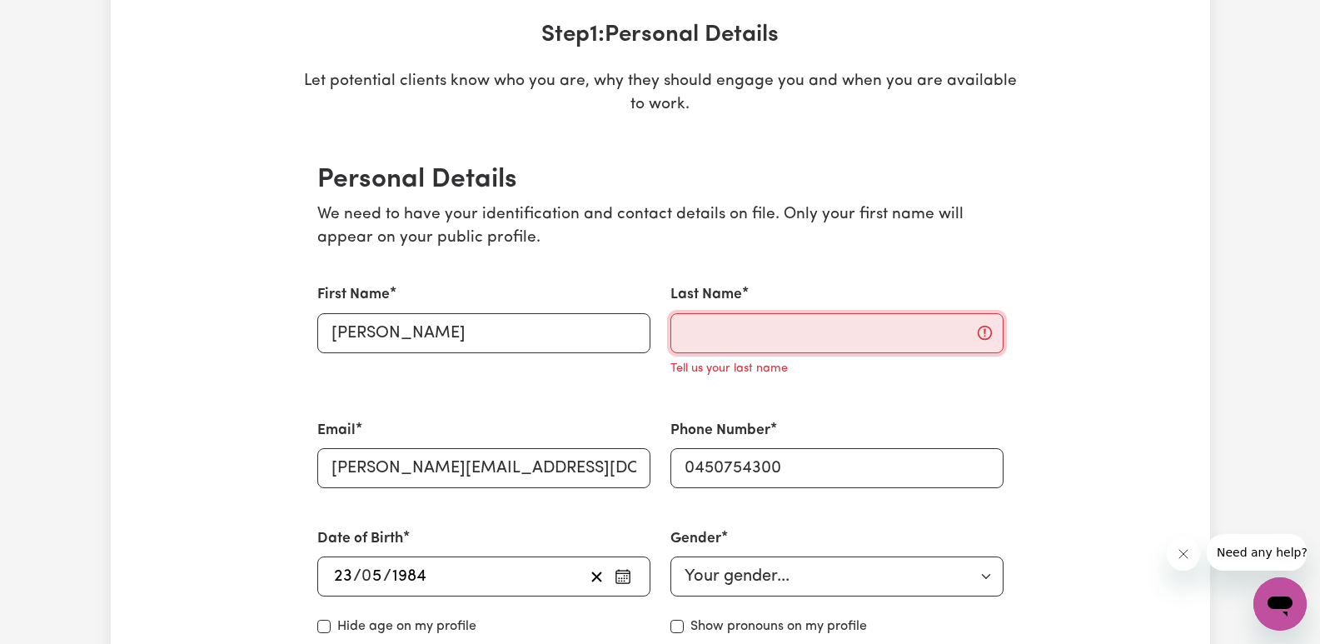
click at [757, 326] on input "Last Name" at bounding box center [836, 333] width 333 height 40
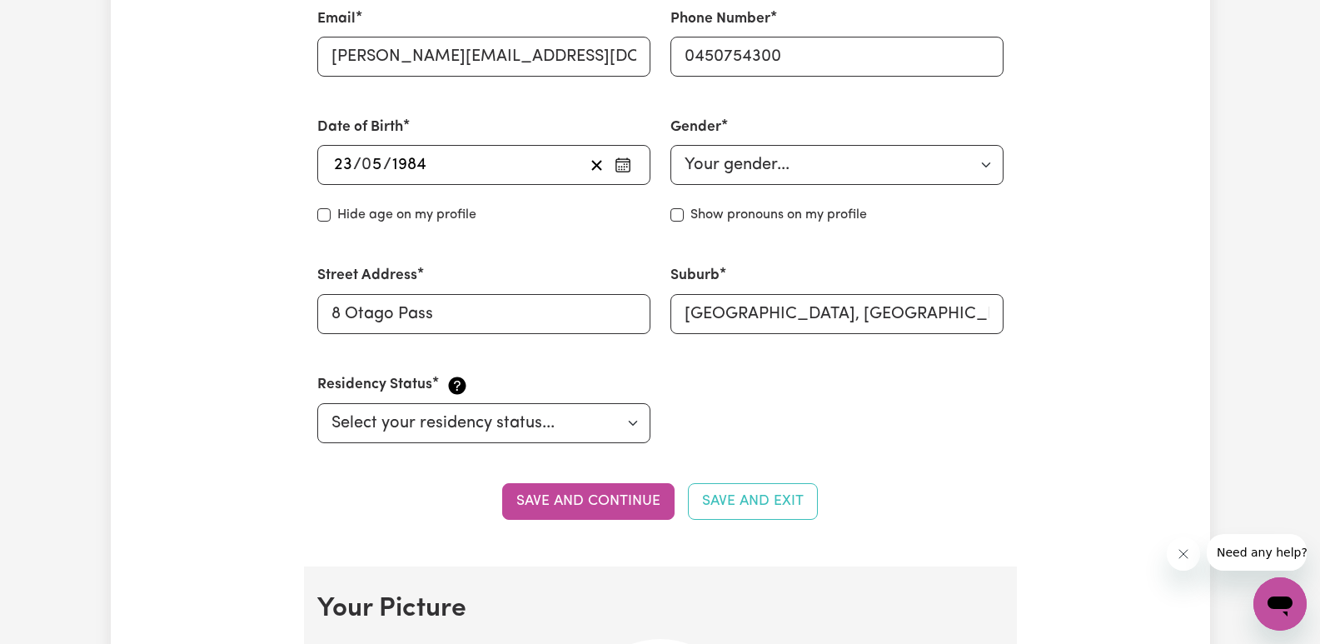
scroll to position [666, 0]
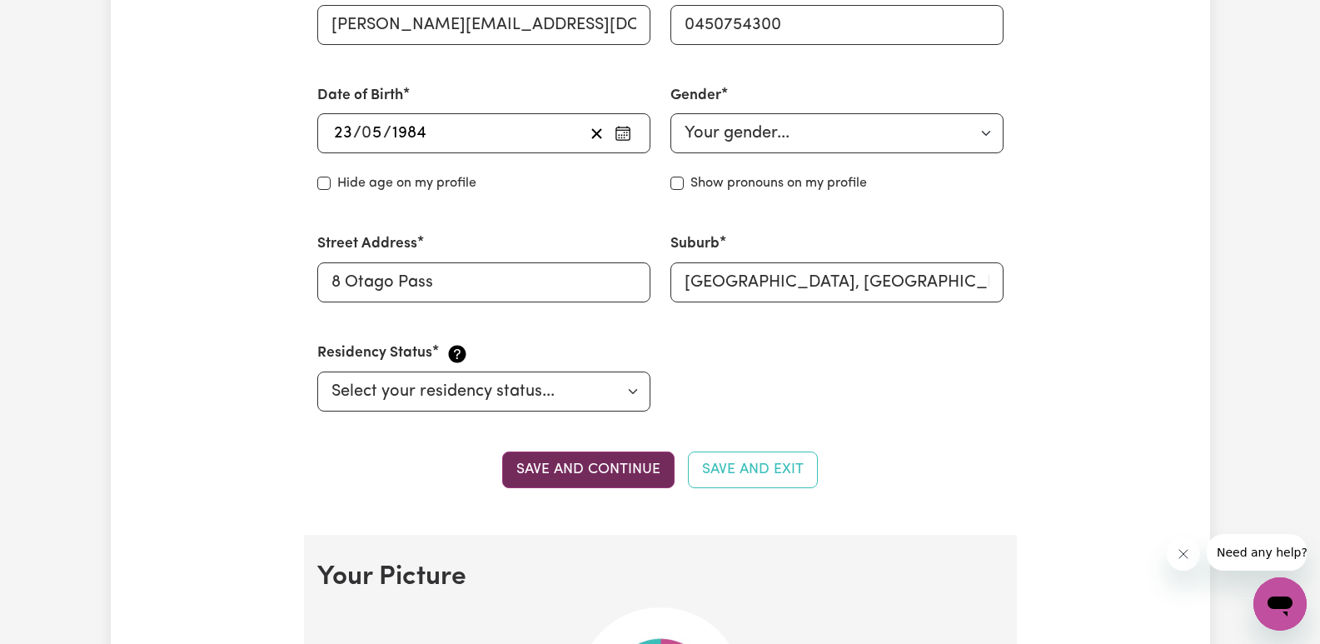
type input "Kaitharam"
click at [586, 471] on button "Save and continue" at bounding box center [588, 469] width 172 height 37
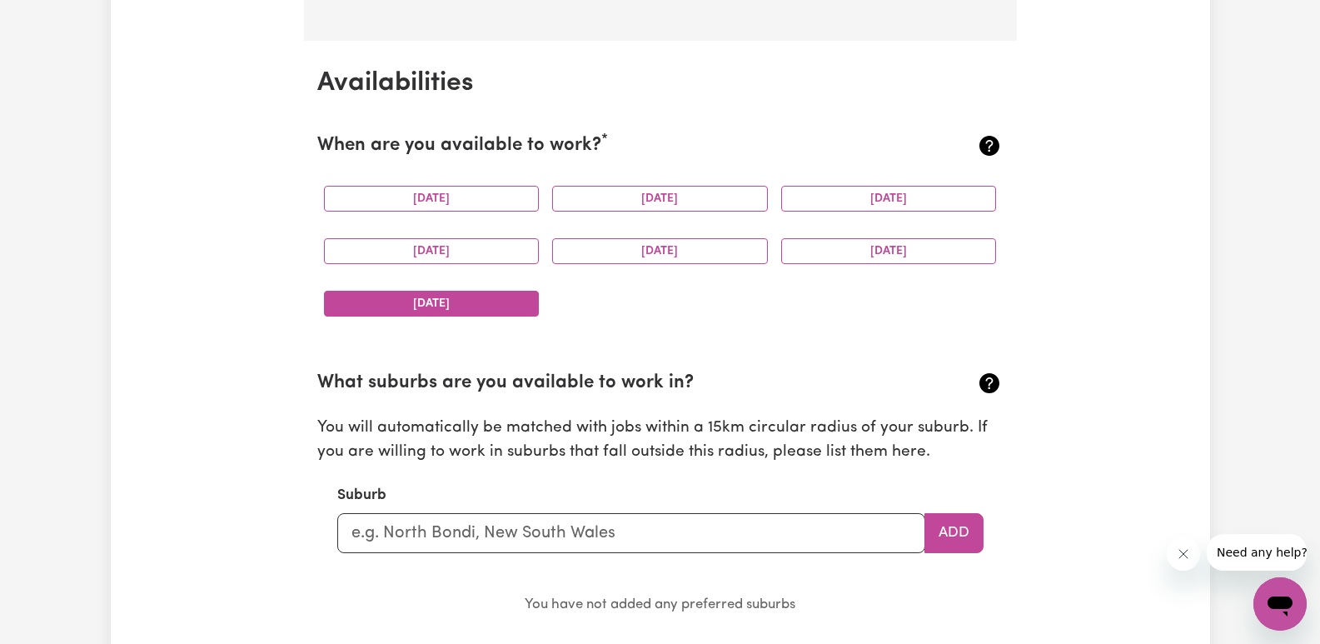
scroll to position [1451, 0]
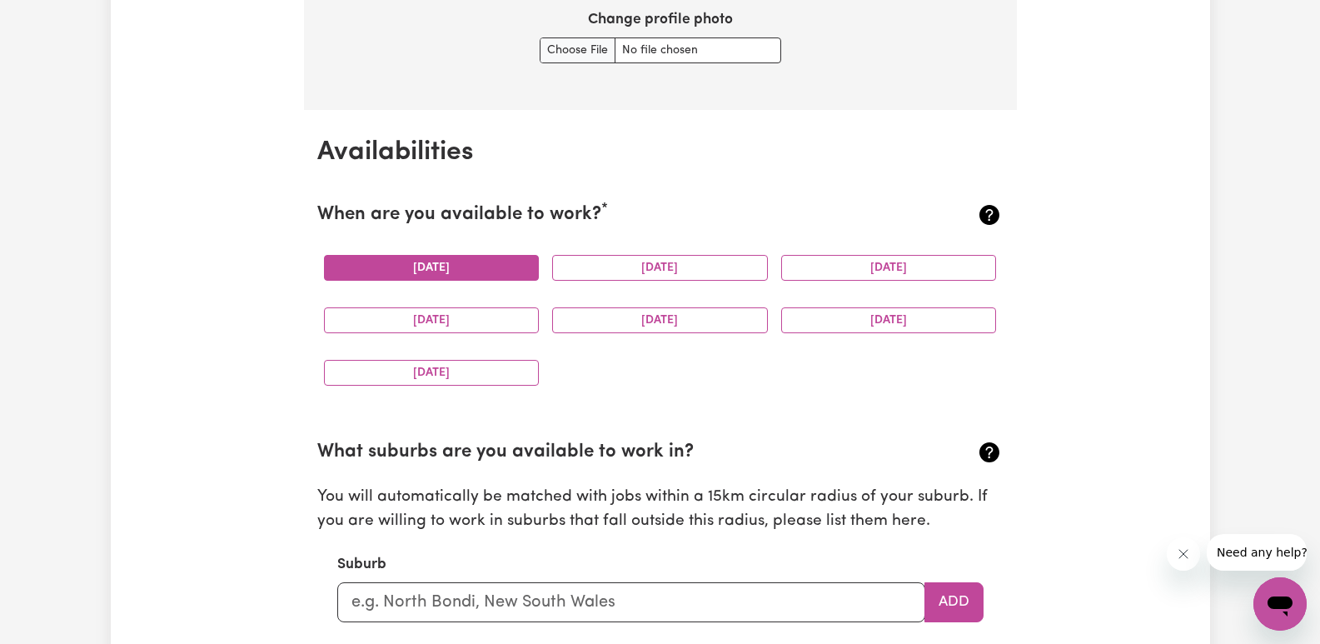
click at [469, 272] on button "Monday" at bounding box center [432, 268] width 216 height 26
click at [593, 265] on button "Tuesday" at bounding box center [660, 268] width 216 height 26
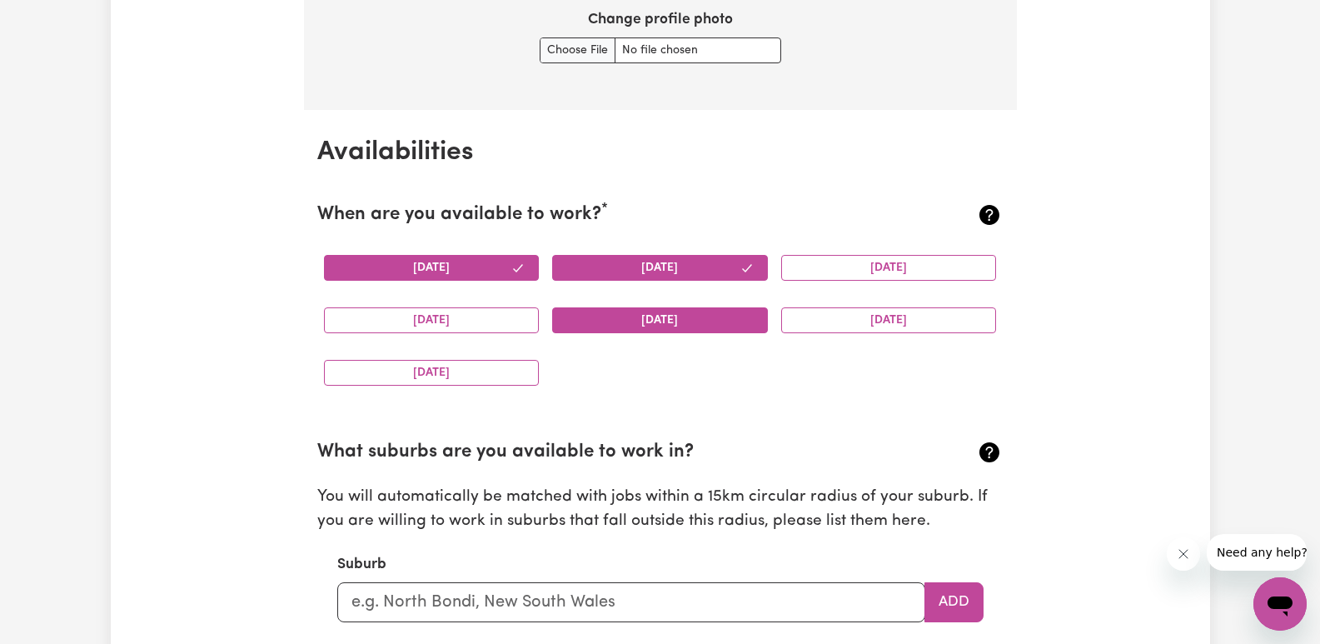
click at [676, 320] on button "Friday" at bounding box center [660, 320] width 216 height 26
click at [864, 321] on button "Saturday" at bounding box center [889, 320] width 216 height 26
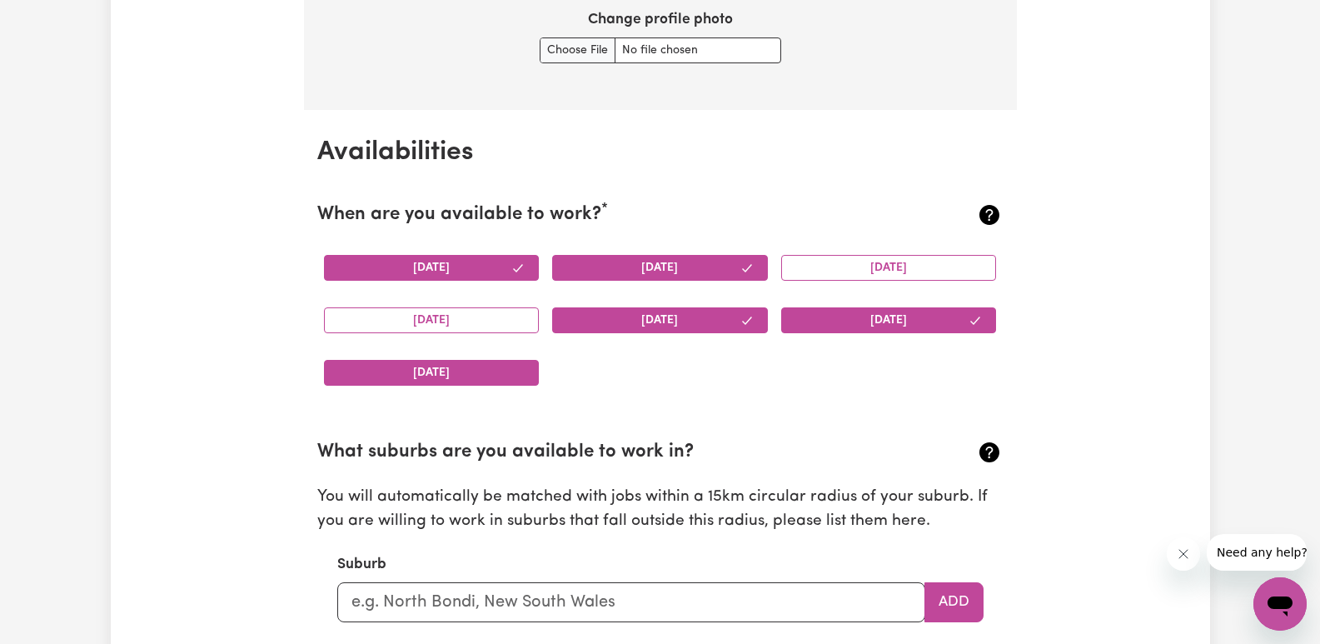
click at [488, 365] on button "Sunday" at bounding box center [432, 373] width 216 height 26
click at [897, 266] on button "Wednesday" at bounding box center [889, 268] width 216 height 26
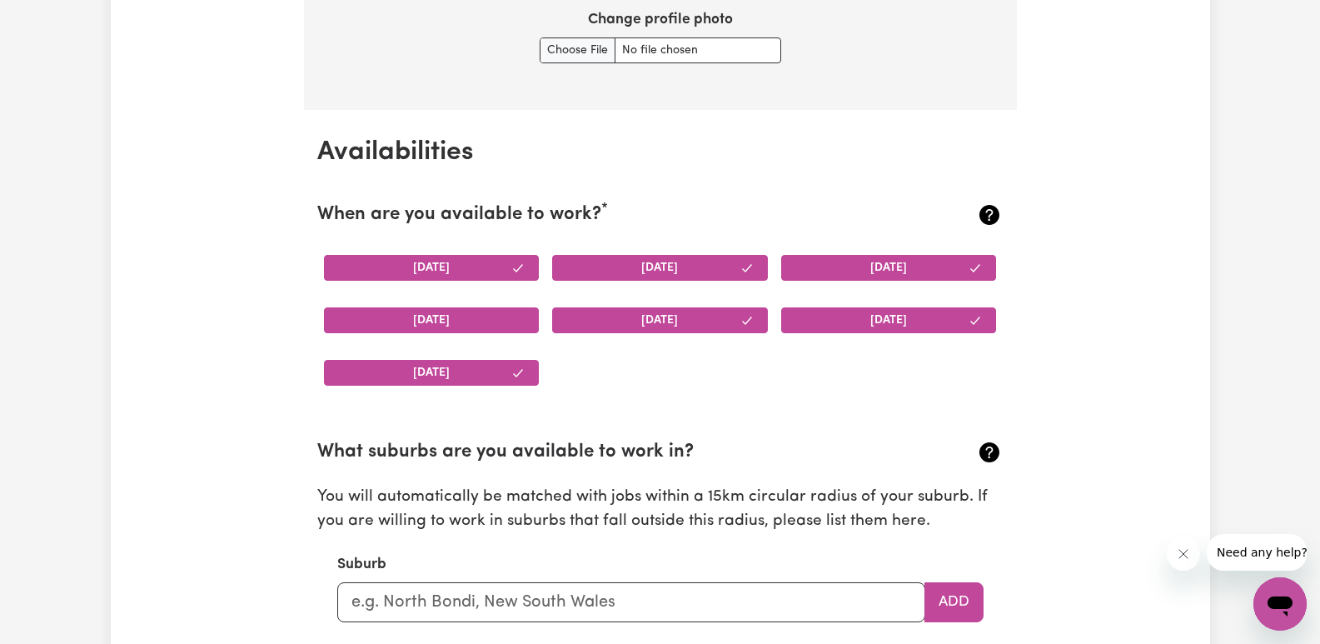
click at [509, 312] on button "Thursday" at bounding box center [432, 320] width 216 height 26
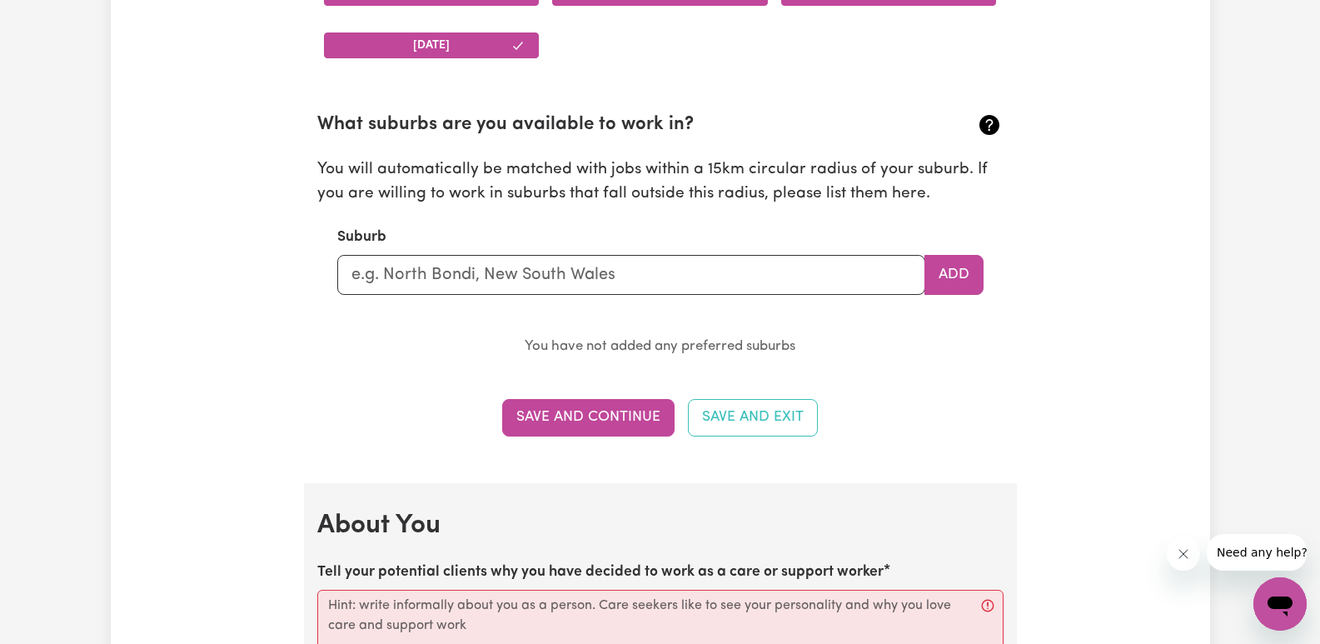
scroll to position [1784, 0]
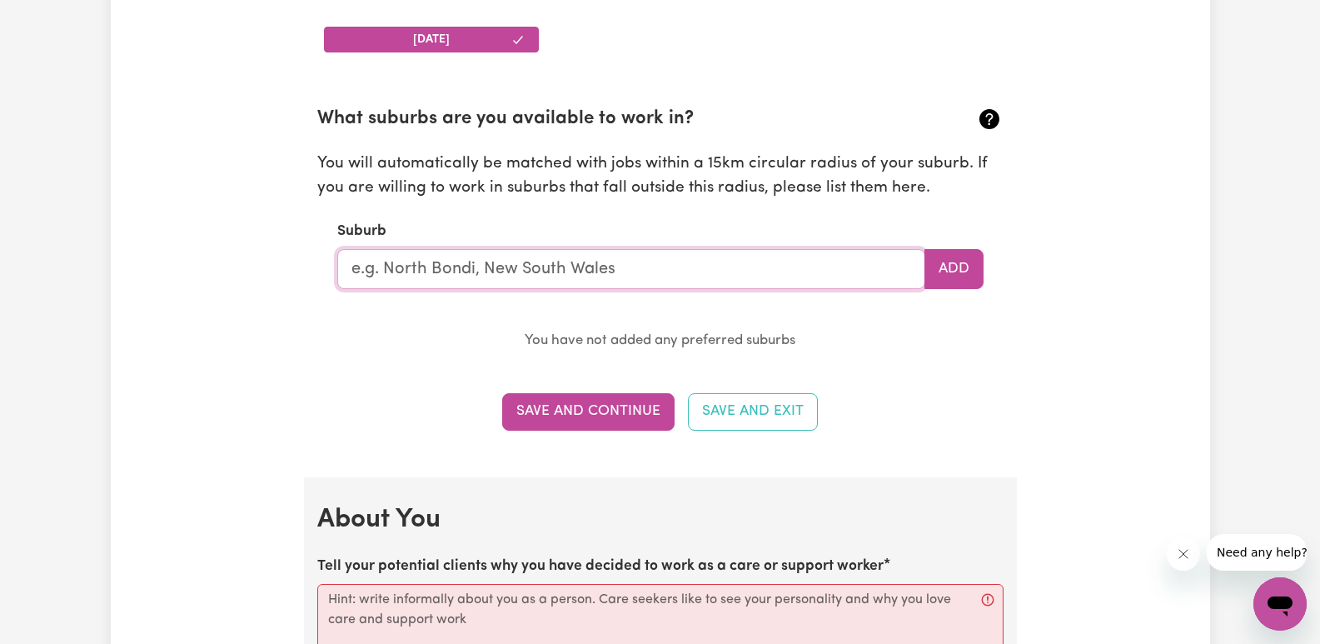
click at [570, 273] on input "text" at bounding box center [631, 269] width 588 height 40
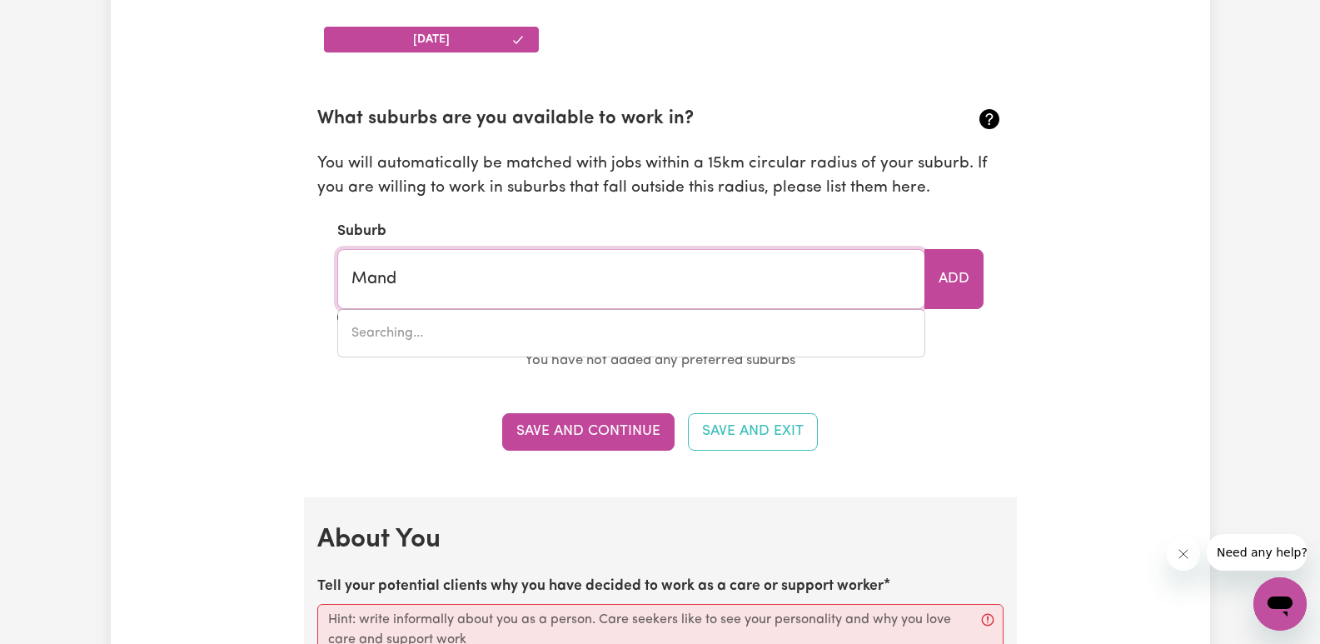
type input "Mandu"
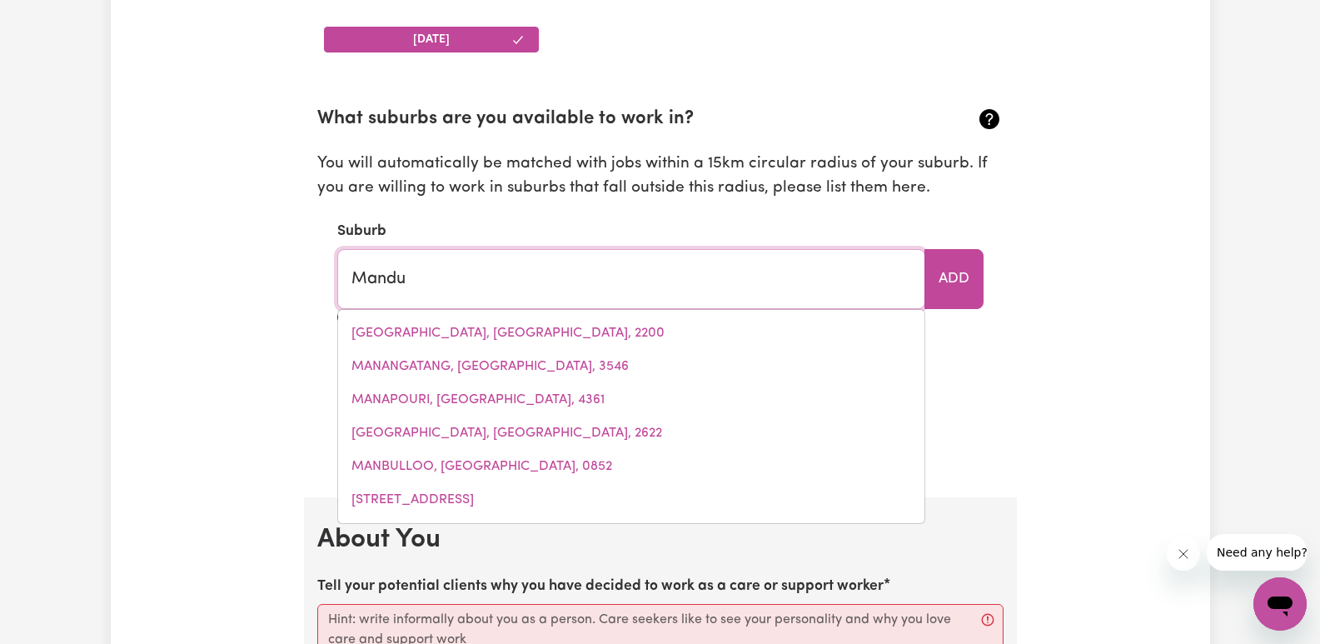
type input "ManduRAH, Western Australia, 6210"
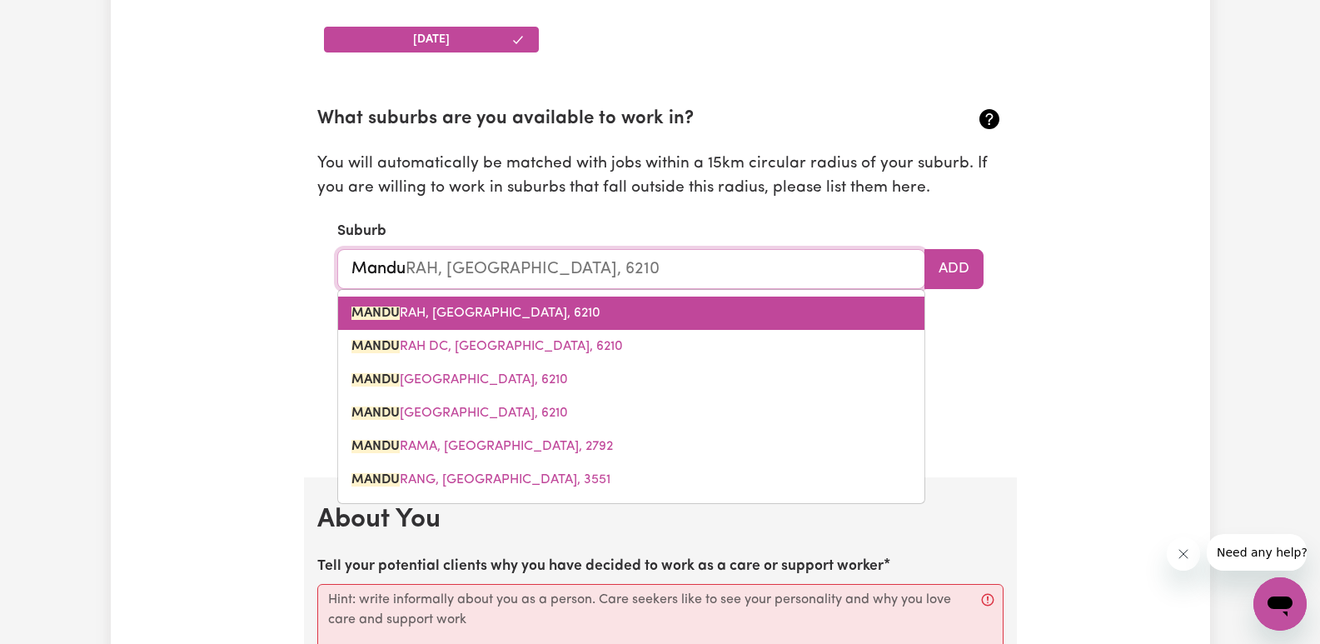
click at [570, 310] on span "MANDU RAH, Western Australia, 6210" at bounding box center [475, 312] width 249 height 13
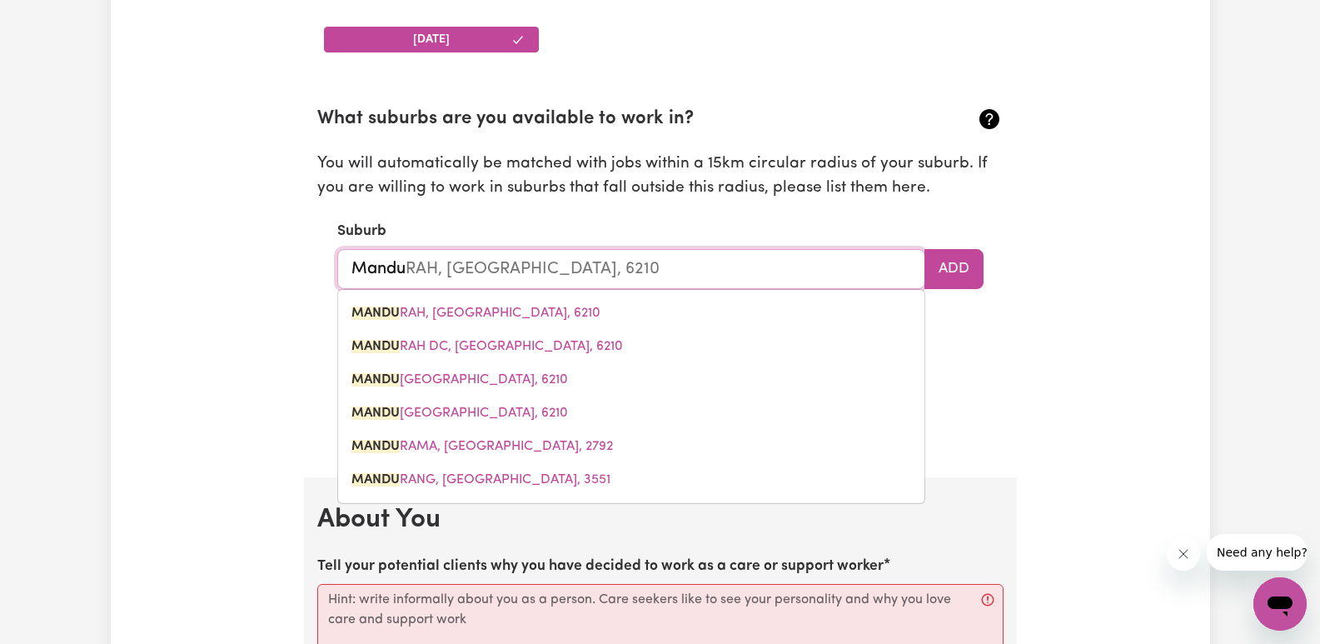
type input "MANDURAH, Western Australia, 6210"
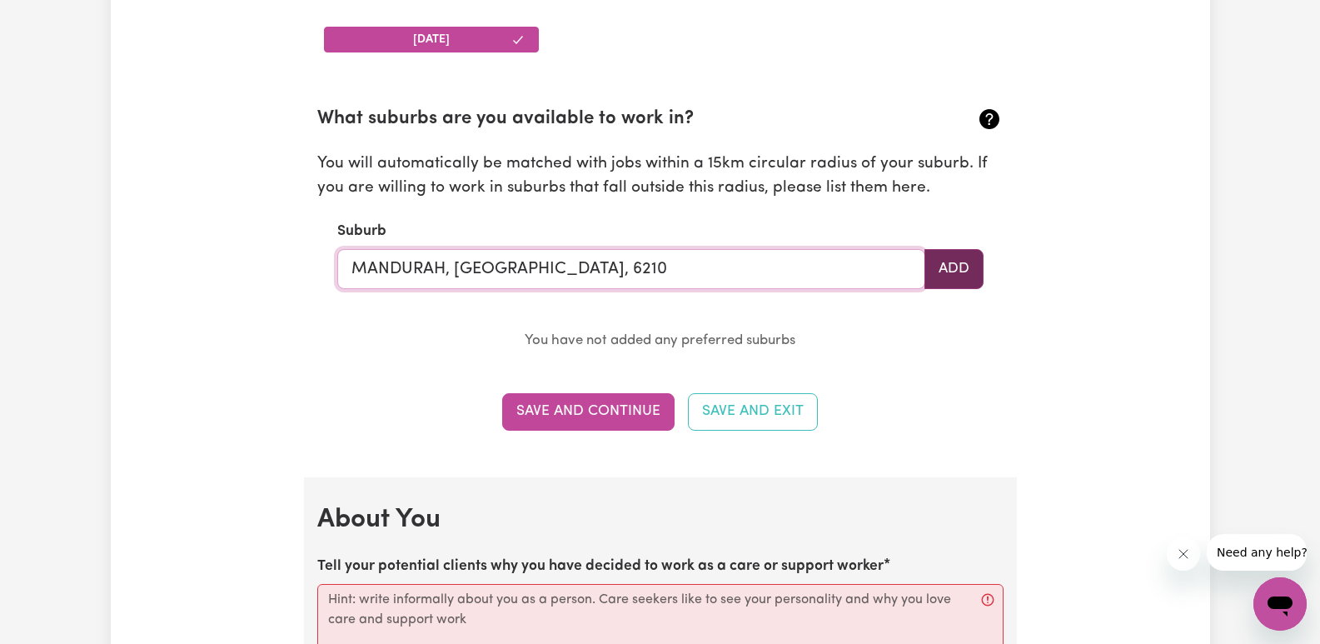
type input "MANDURAH, Western Australia, 6210"
click at [967, 279] on button "Add" at bounding box center [953, 269] width 59 height 40
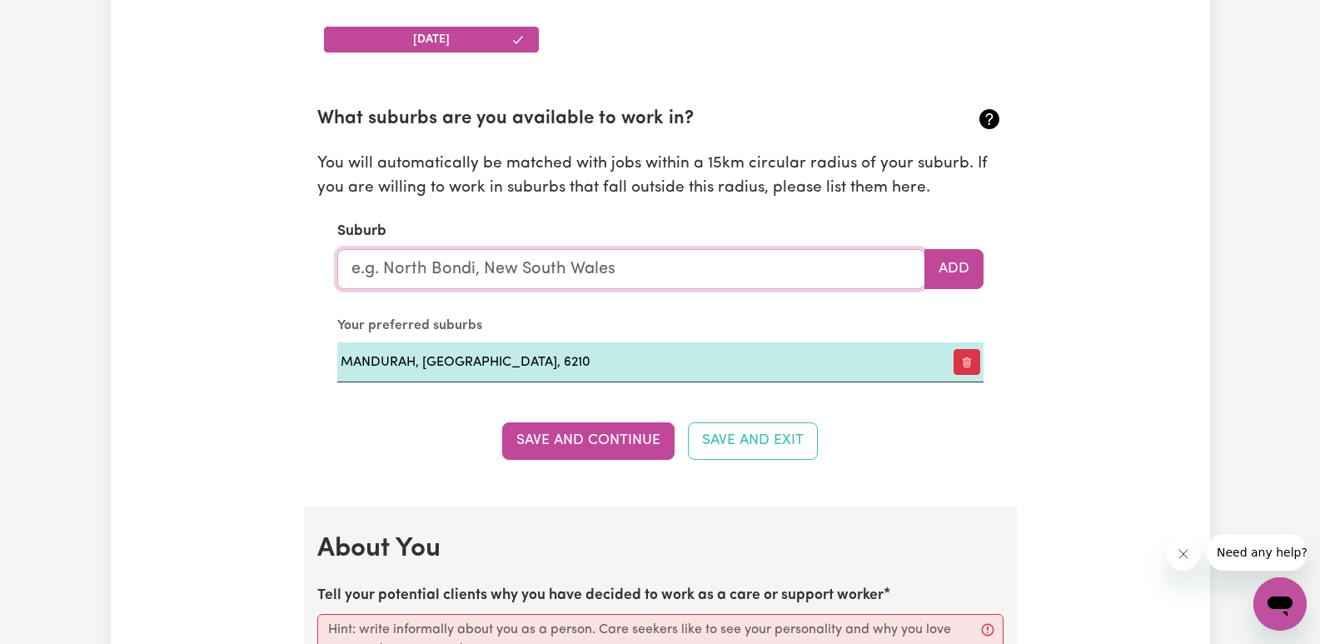
click at [695, 274] on input "text" at bounding box center [631, 269] width 588 height 40
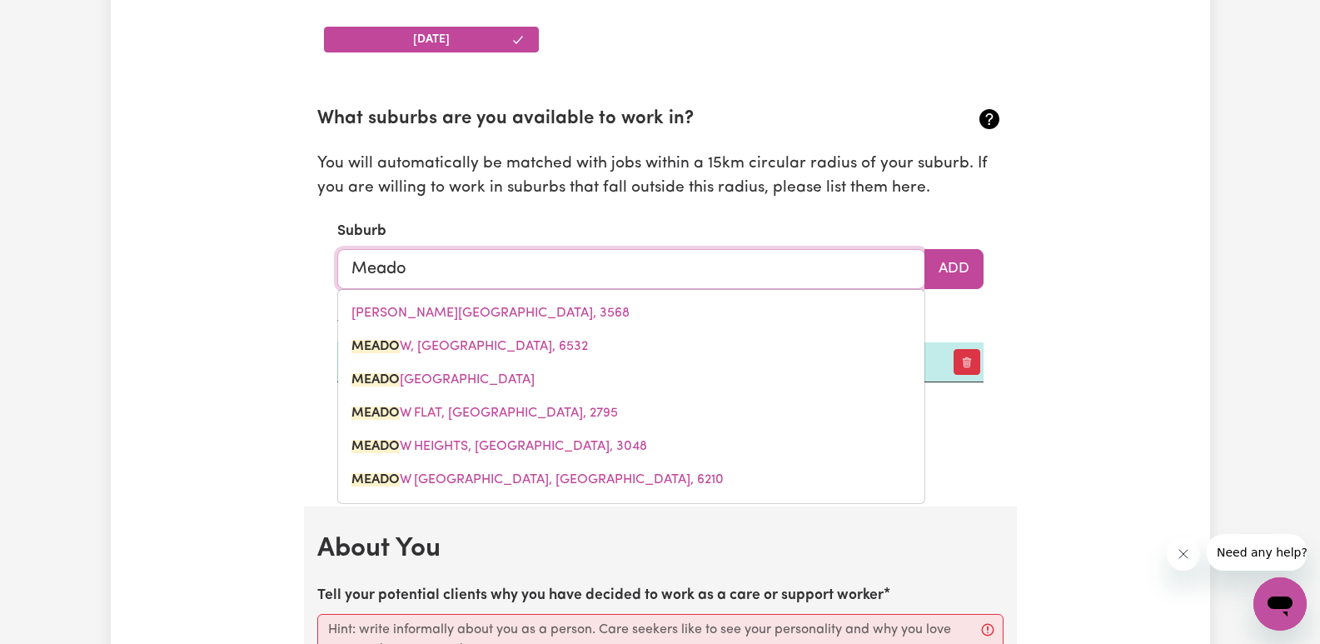
type input "Meadow"
type input "Meadow, Western Australia, 6532"
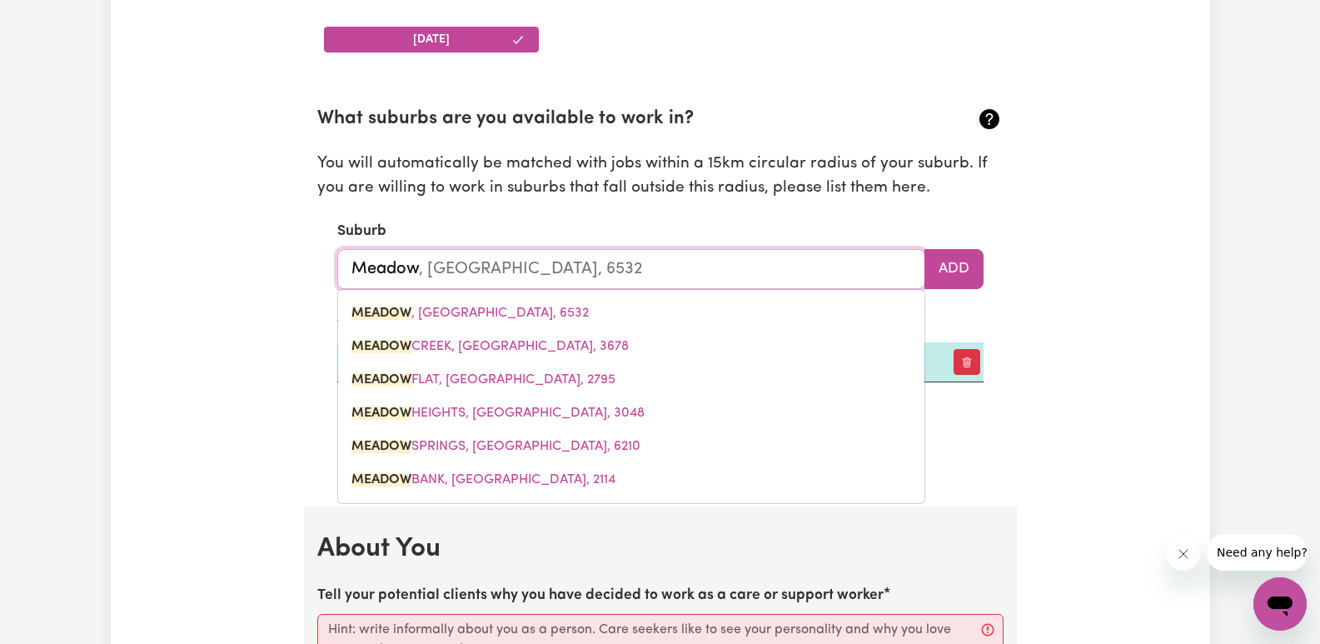
type input "Meadow"
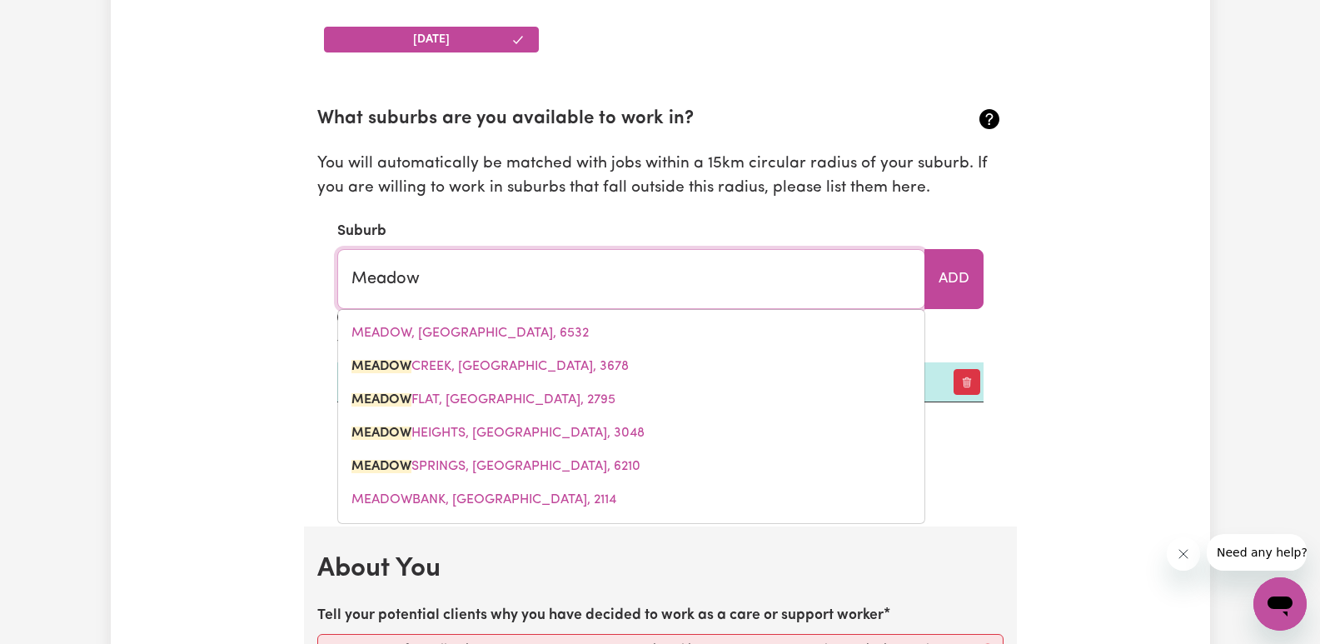
type input "Meadow CREEK, Victoria, 3678"
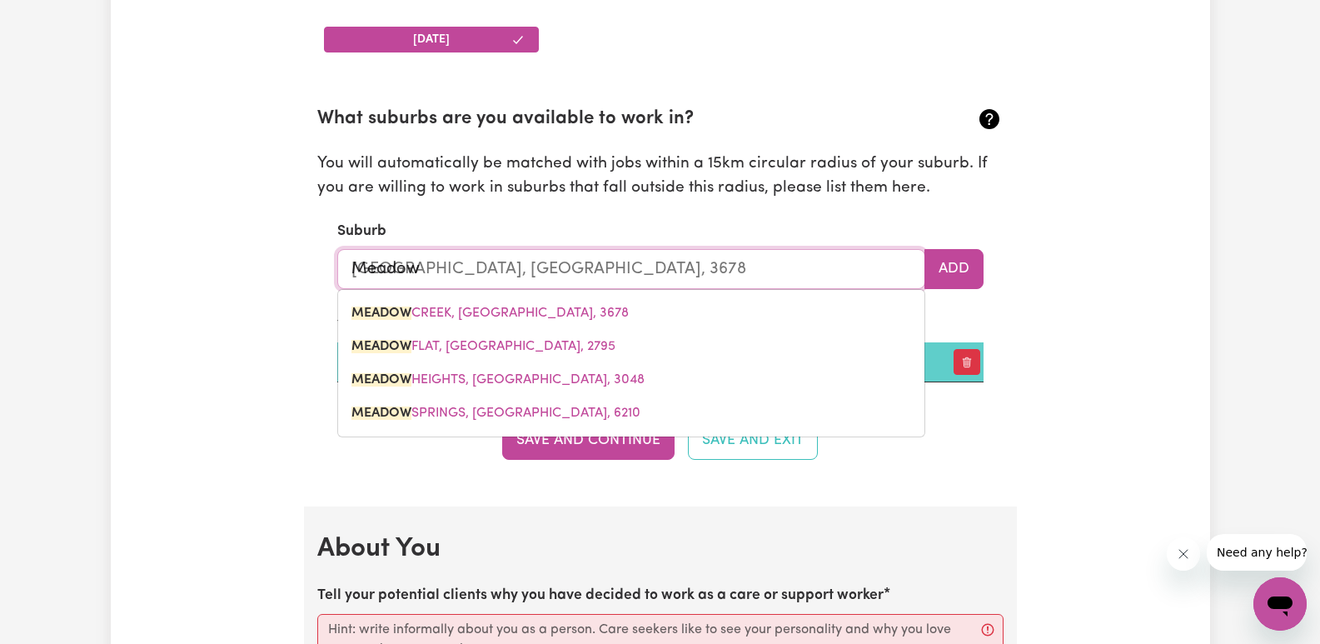
drag, startPoint x: 491, startPoint y: 412, endPoint x: 600, endPoint y: 376, distance: 115.1
click at [496, 416] on span "MEADOW SPRINGS, Western Australia, 6210" at bounding box center [495, 412] width 289 height 13
type input "MEADOW SPRINGS, Western Australia, 6210"
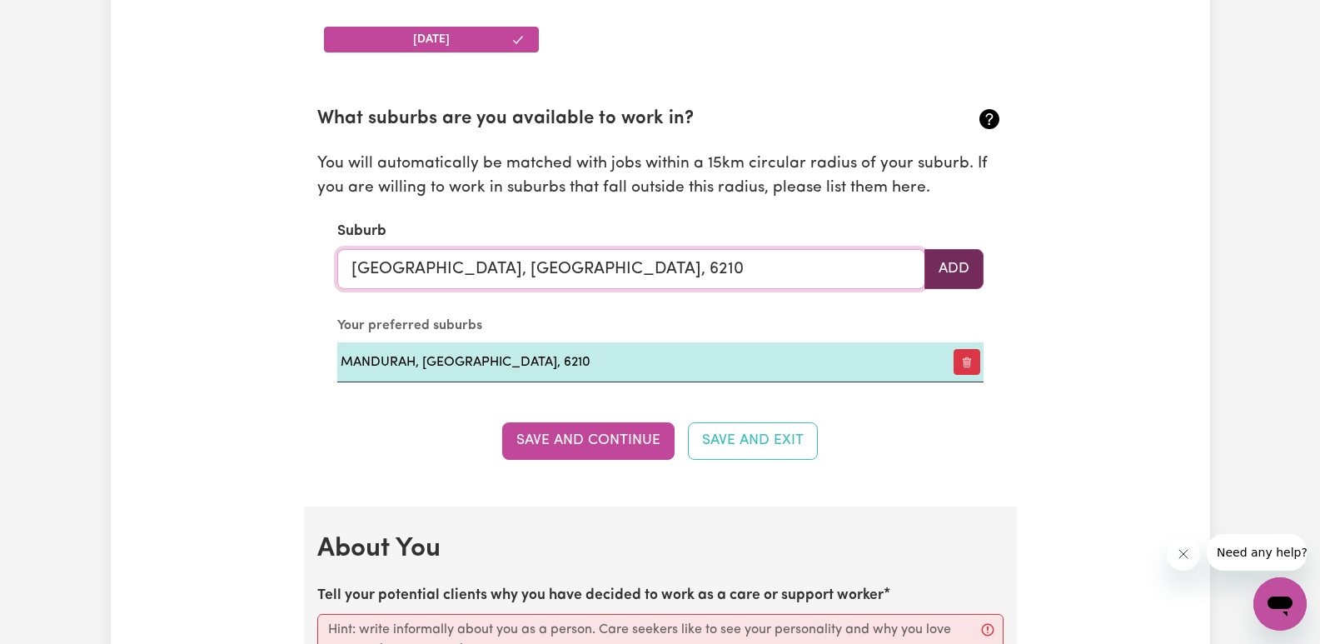
type input "MEADOW SPRINGS, Western Australia, 6210"
click at [963, 271] on button "Add" at bounding box center [953, 269] width 59 height 40
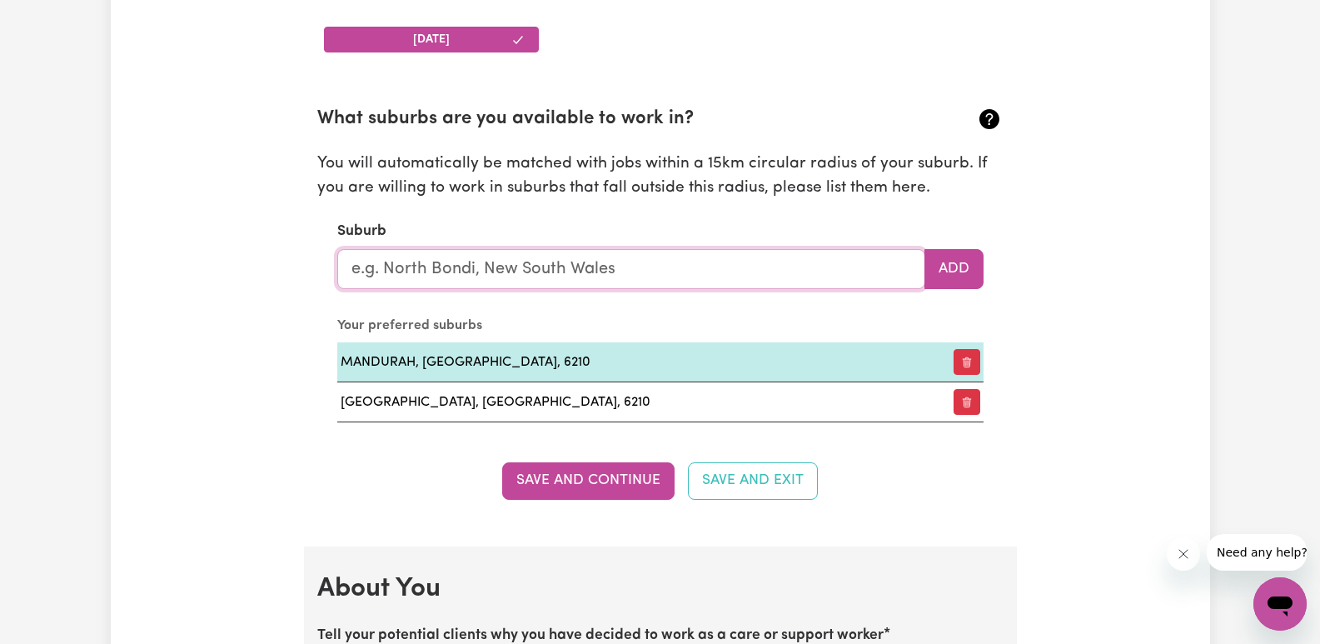
click at [751, 278] on input "text" at bounding box center [631, 269] width 588 height 40
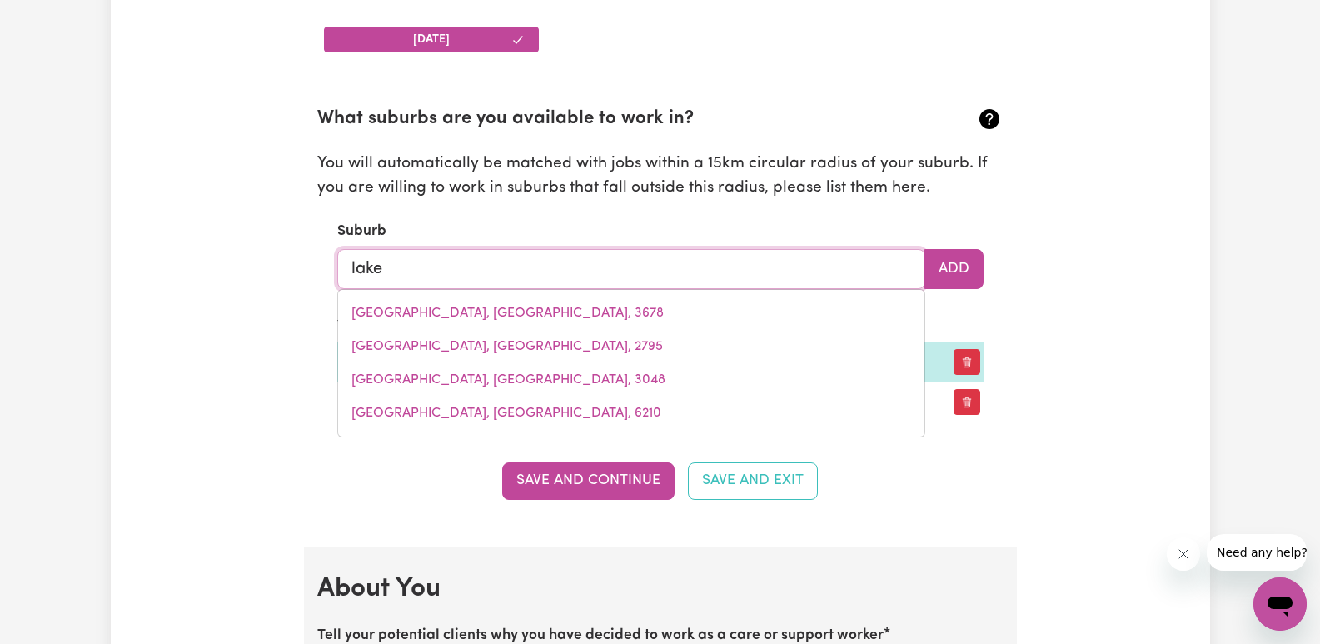
type input "lakel"
type input "lakelAND, Queensland, 4871"
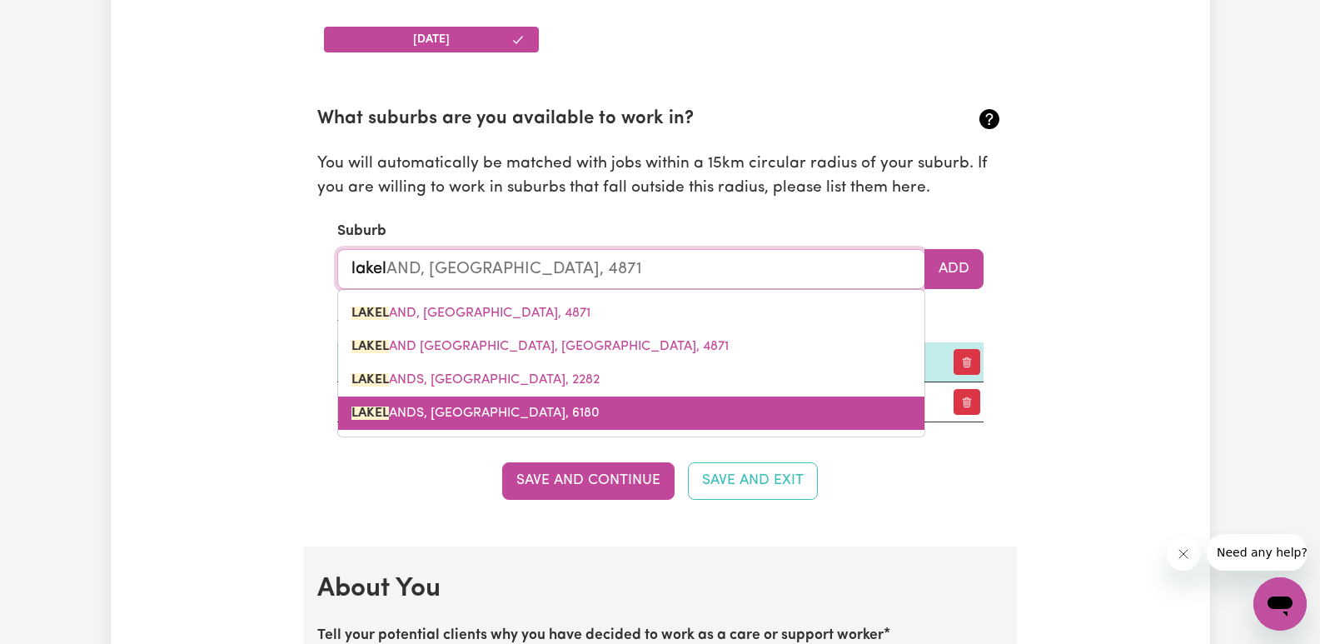
click at [637, 411] on link "LAKEL ANDS, Western Australia, 6180" at bounding box center [631, 412] width 586 height 33
type input "LAKELANDS, Western Australia, 6180"
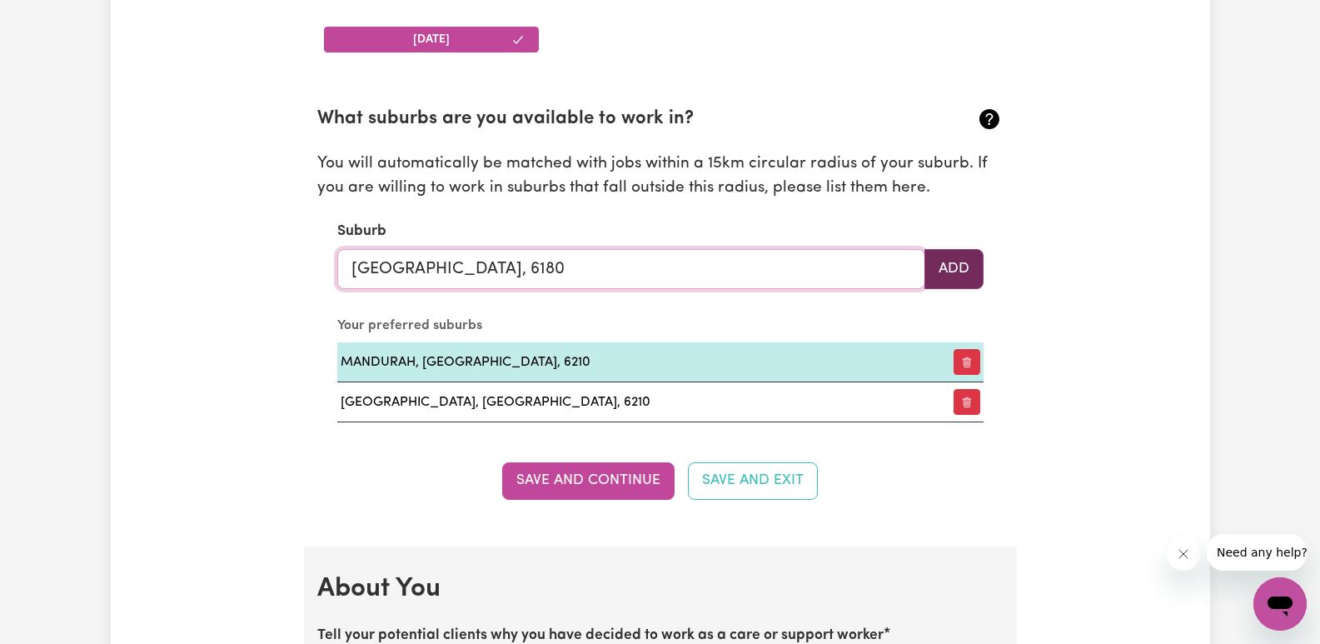
type input "LAKELANDS, Western Australia, 6180"
click at [965, 269] on button "Add" at bounding box center [953, 269] width 59 height 40
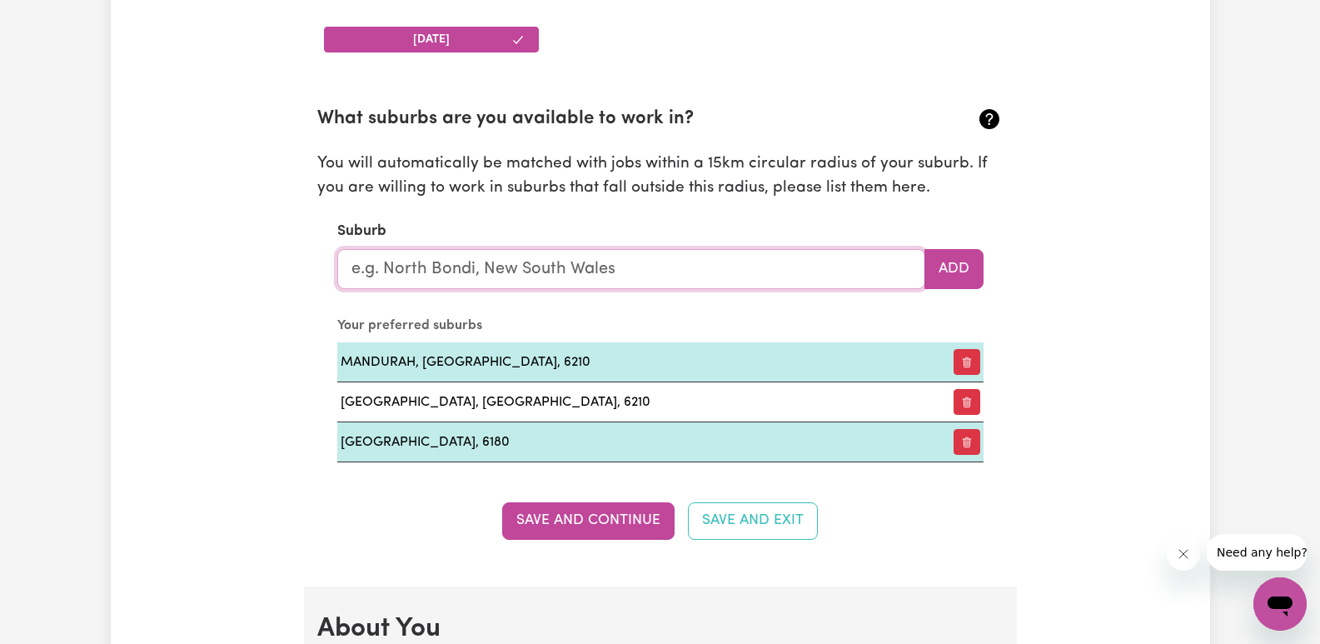
click at [691, 276] on input "text" at bounding box center [631, 269] width 588 height 40
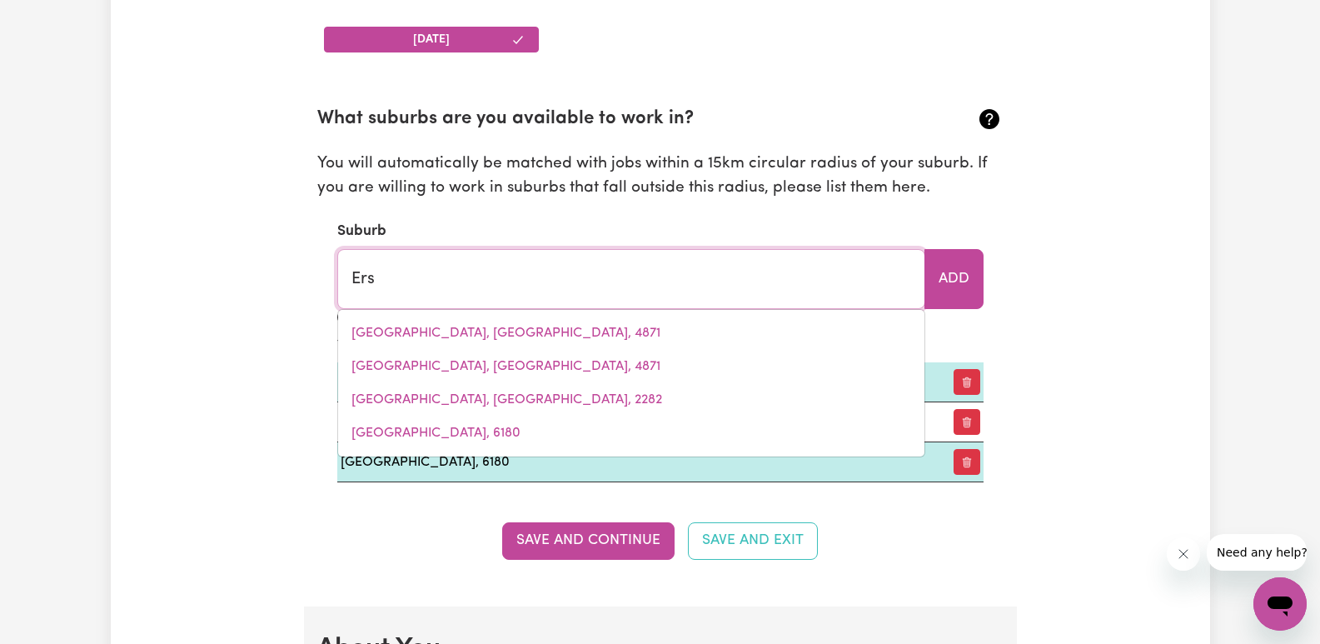
type input "Ersk"
type input "ErskINE, South Australia, 5422"
type input "Erski"
type input "ErskiNE, South Australia, 5422"
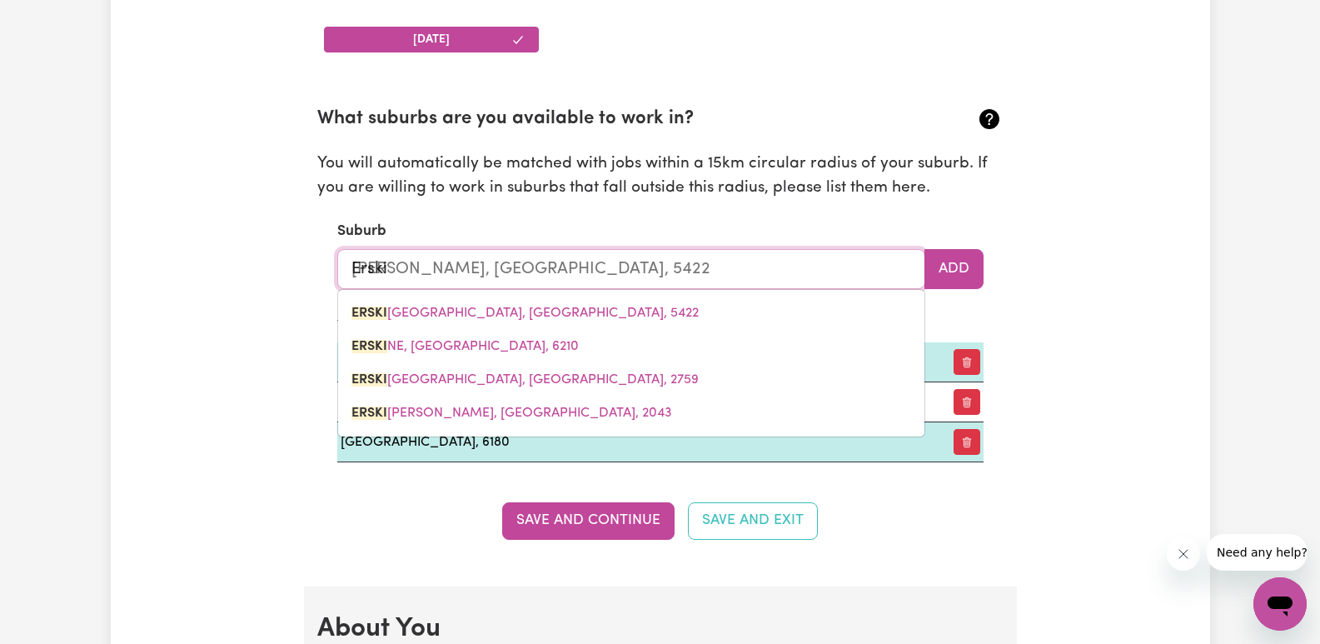
type input "Erskin"
type input "ErskinE, South Australia, 5422"
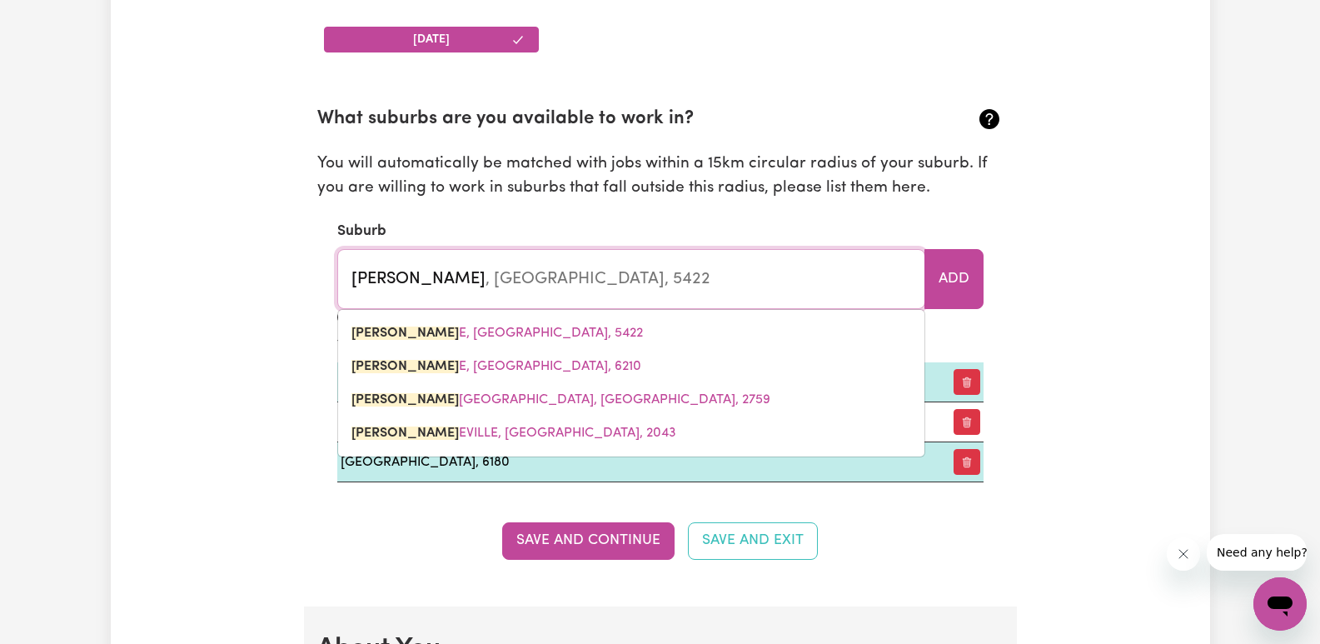
type input "Erskine"
type input "Erskine, South Australia, 5422"
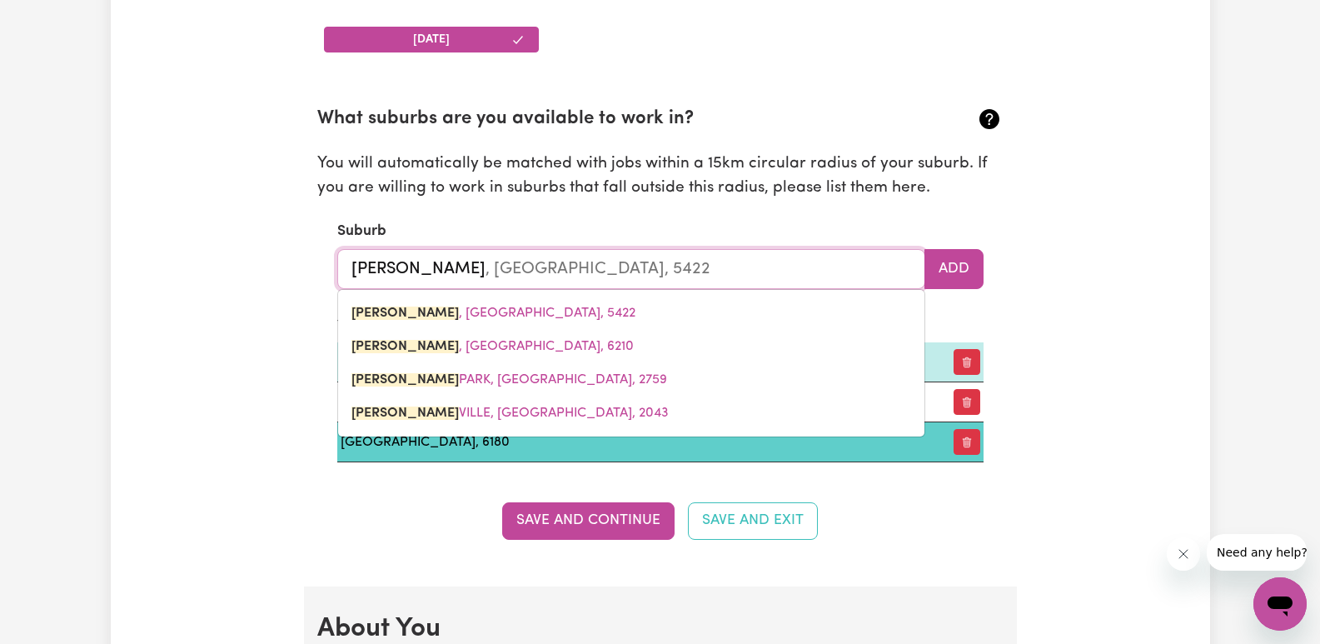
type input "Erskine"
click at [497, 440] on td "LAKELANDS, Western Australia, 6180" at bounding box center [629, 442] width 585 height 40
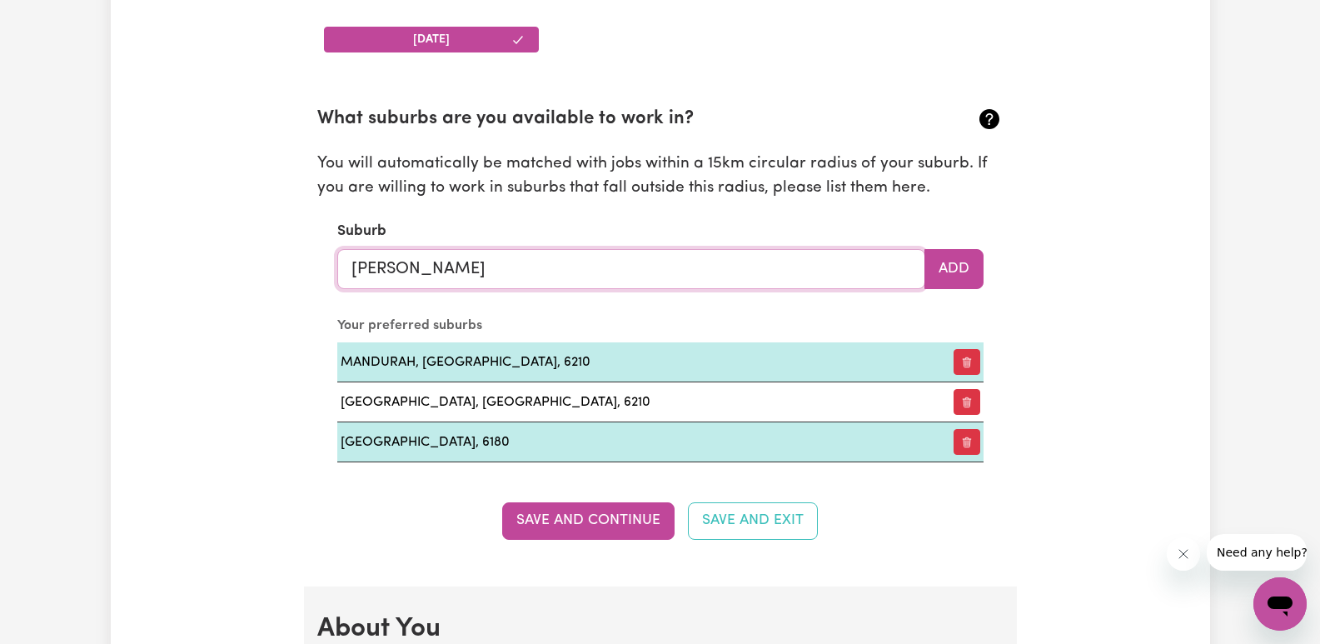
type input "Erskine, South Australia, 5422"
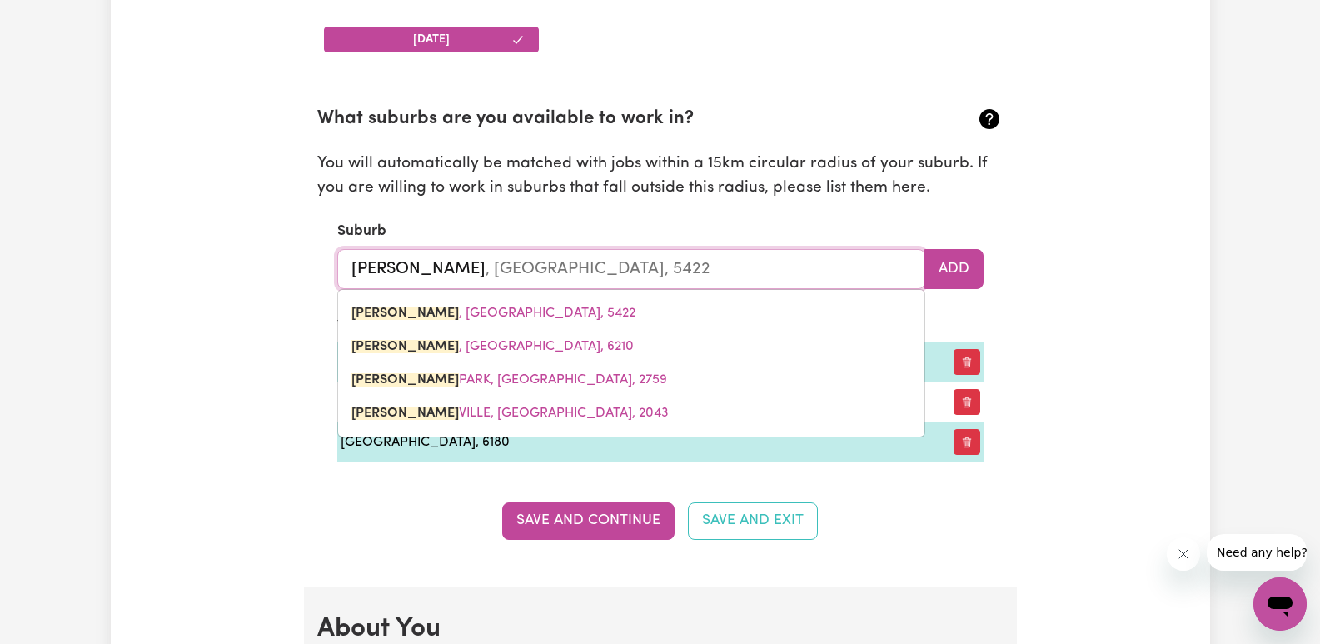
click at [533, 271] on input "Erskine" at bounding box center [631, 269] width 588 height 40
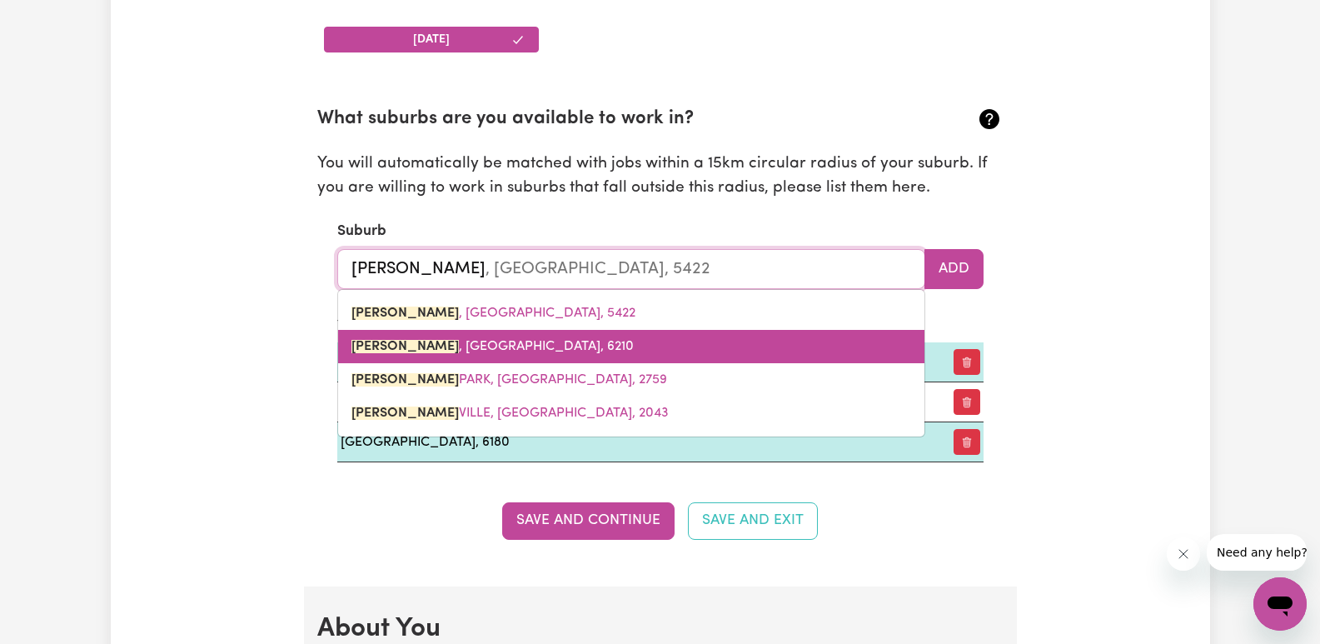
click at [508, 346] on span "ERSKINE , Western Australia, 6210" at bounding box center [492, 346] width 282 height 13
type input "ERSKINE, Western Australia, 6210"
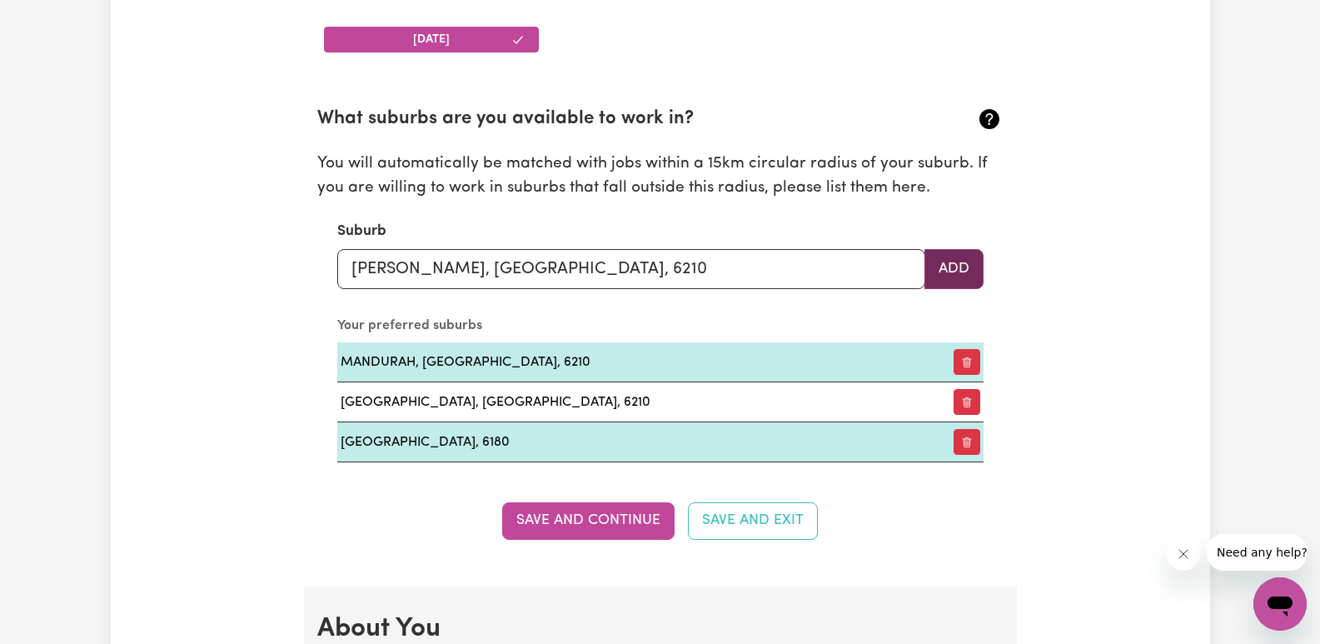
click at [975, 273] on button "Add" at bounding box center [953, 269] width 59 height 40
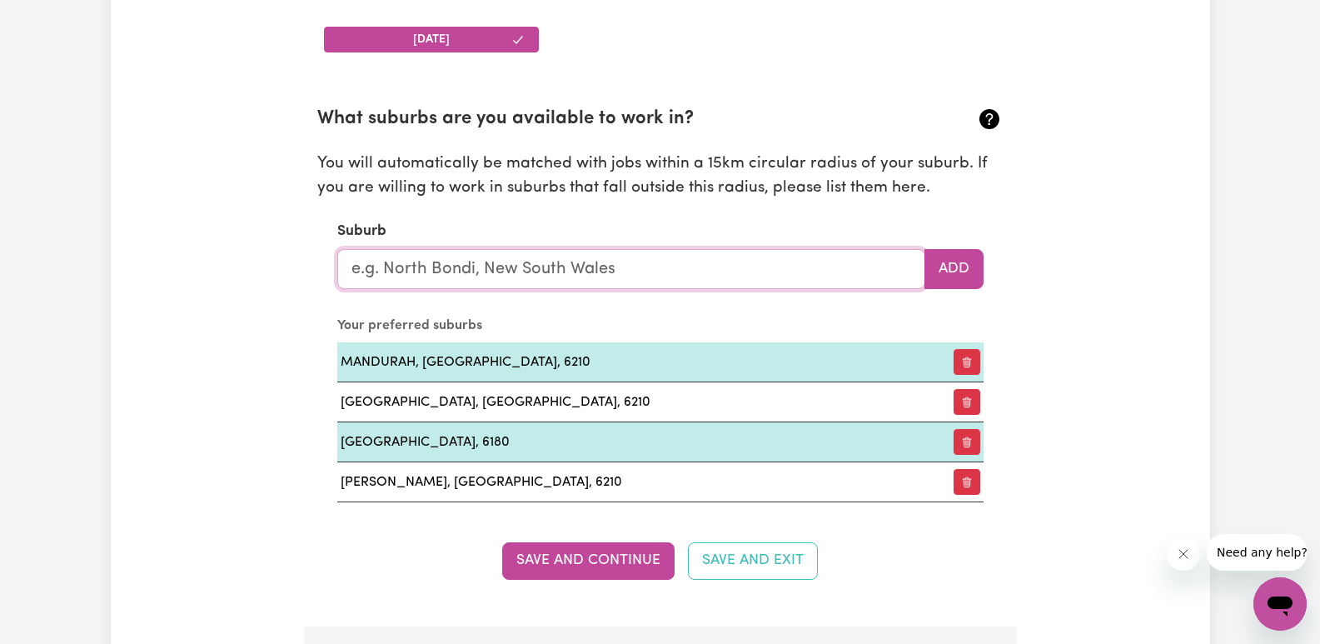
click at [833, 276] on input "text" at bounding box center [631, 269] width 588 height 40
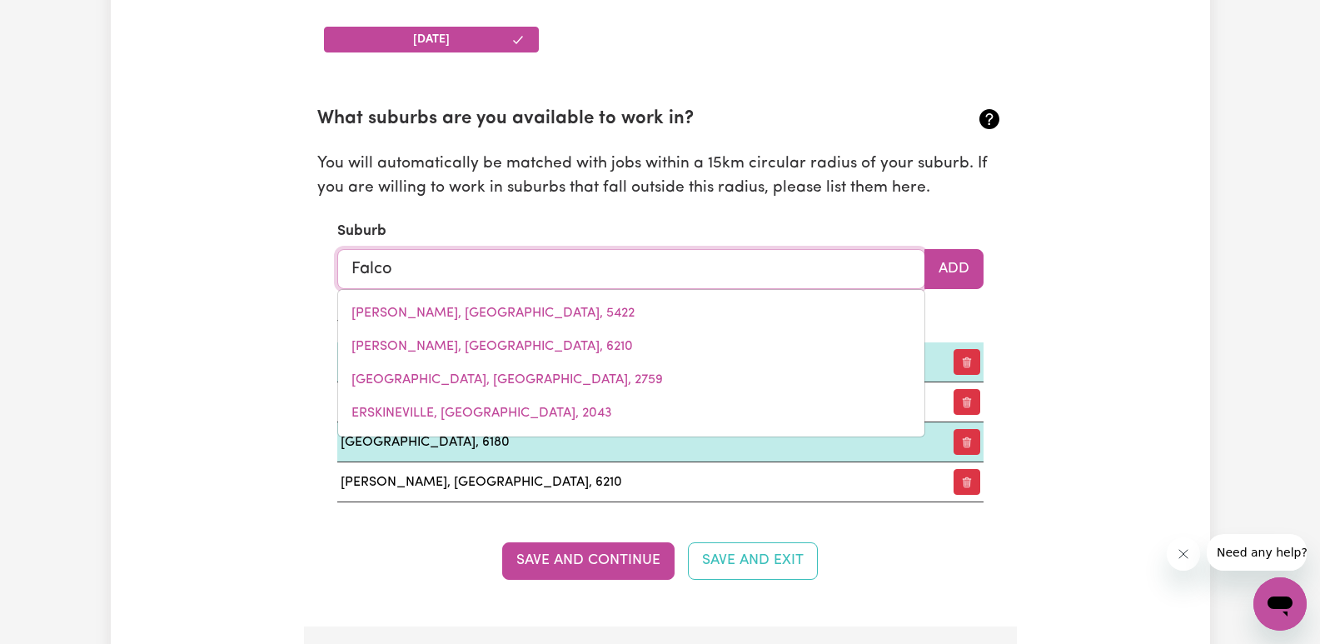
type input "Falcon"
type input "Falcon, Western Australia, 6210"
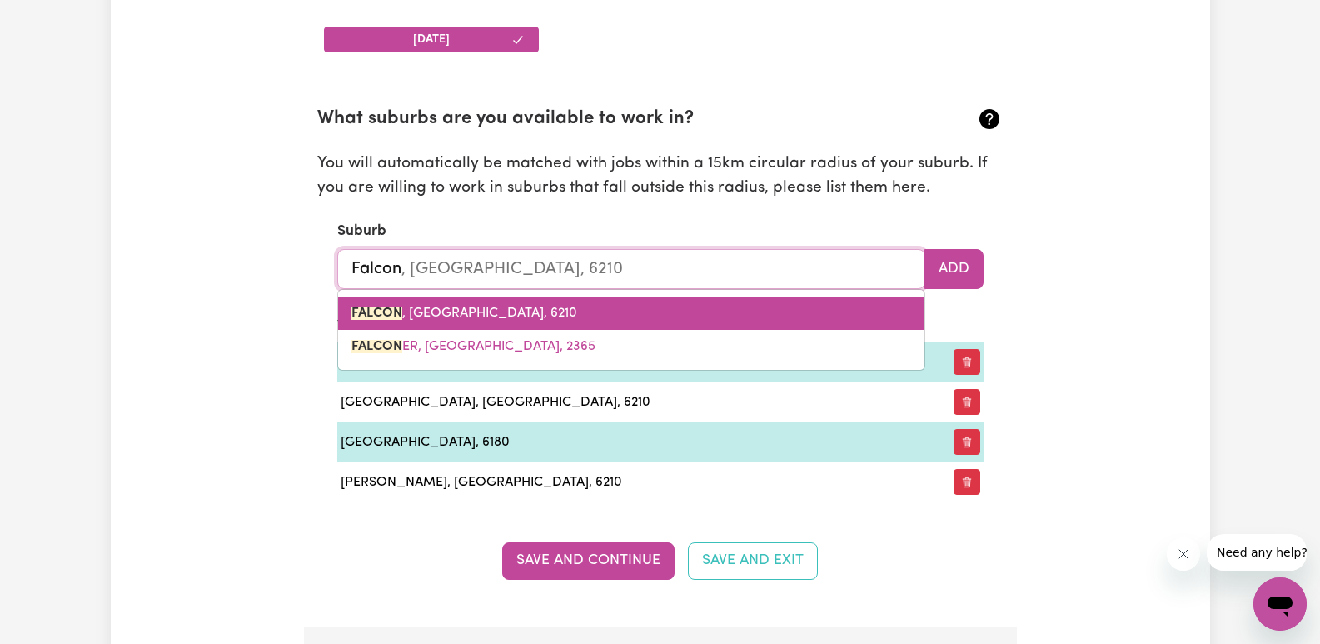
click at [595, 319] on link "FALCON , Western Australia, 6210" at bounding box center [631, 312] width 586 height 33
type input "FALCON, Western Australia, 6210"
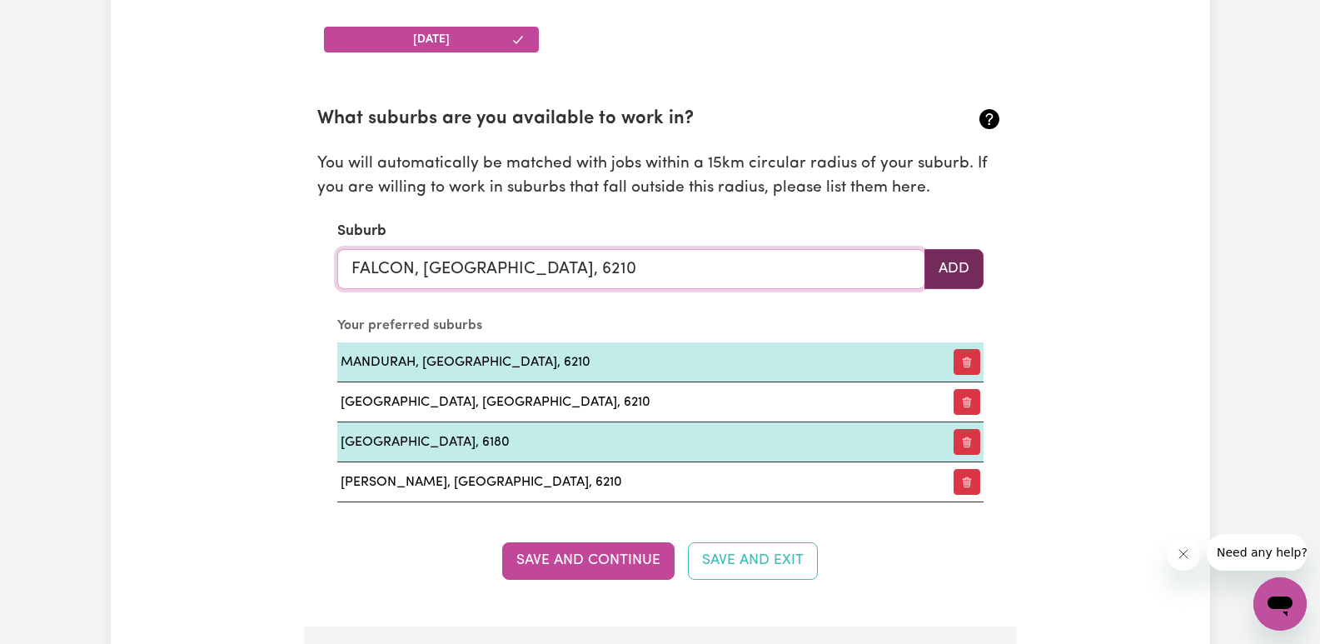
type input "FALCON, Western Australia, 6210"
click at [959, 273] on button "Add" at bounding box center [953, 269] width 59 height 40
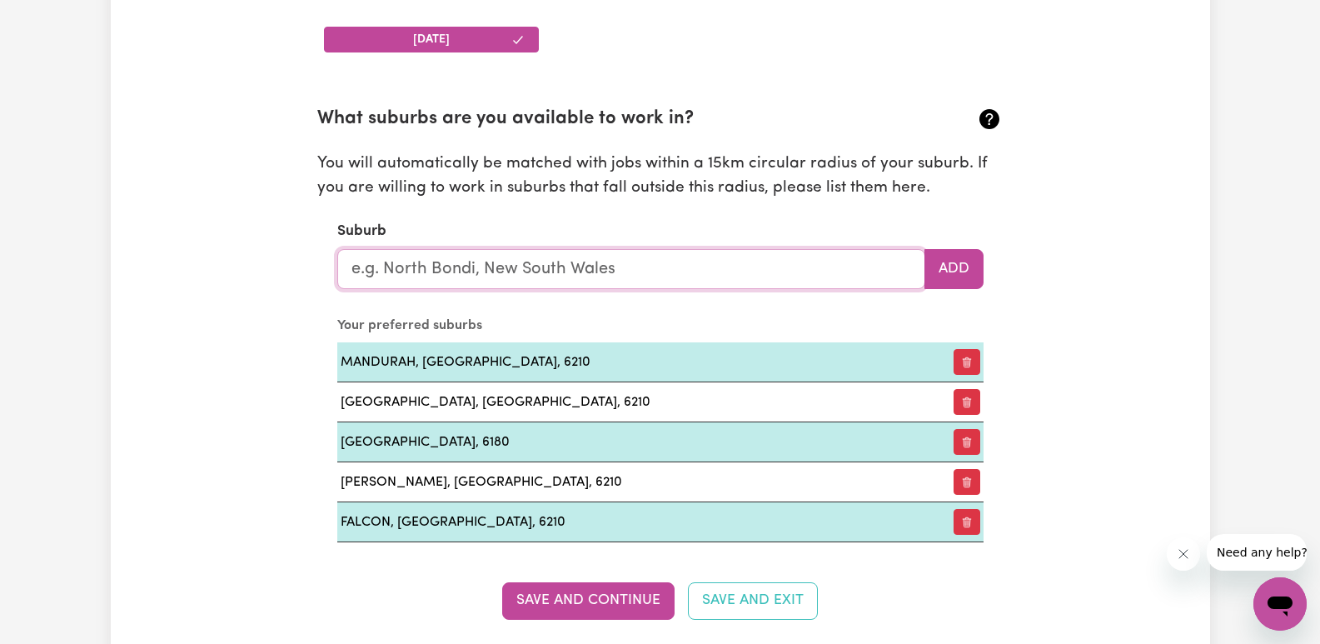
click at [785, 271] on input "text" at bounding box center [631, 269] width 588 height 40
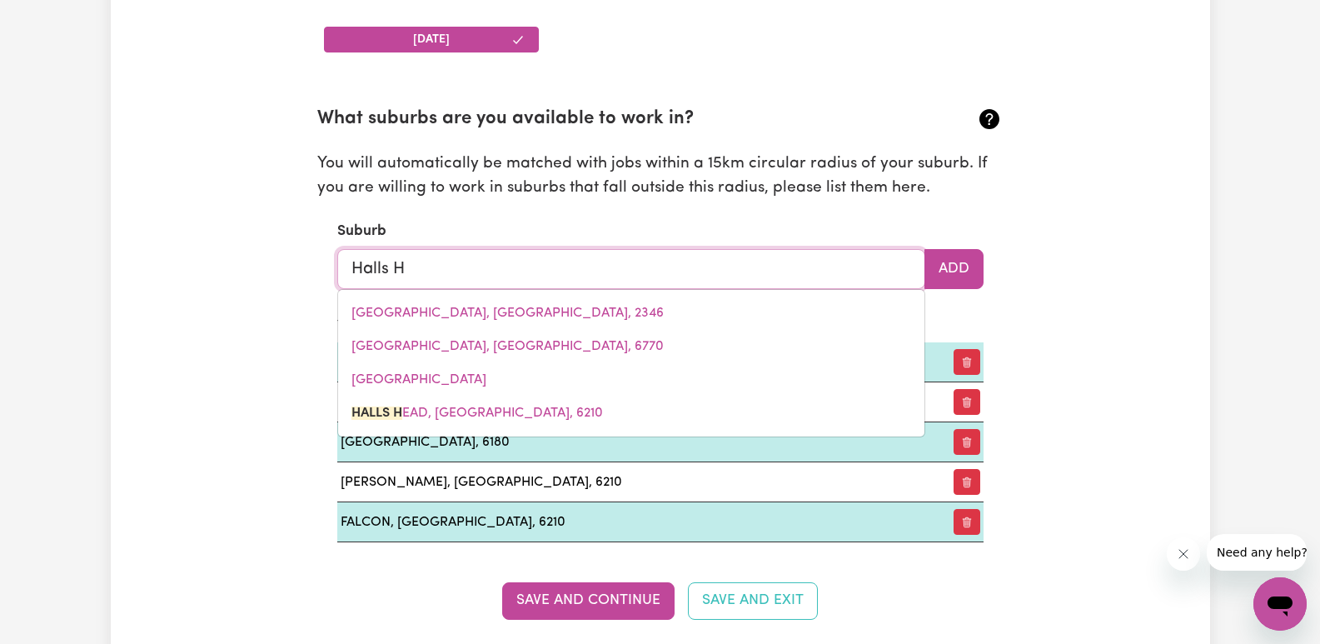
type input "Halls He"
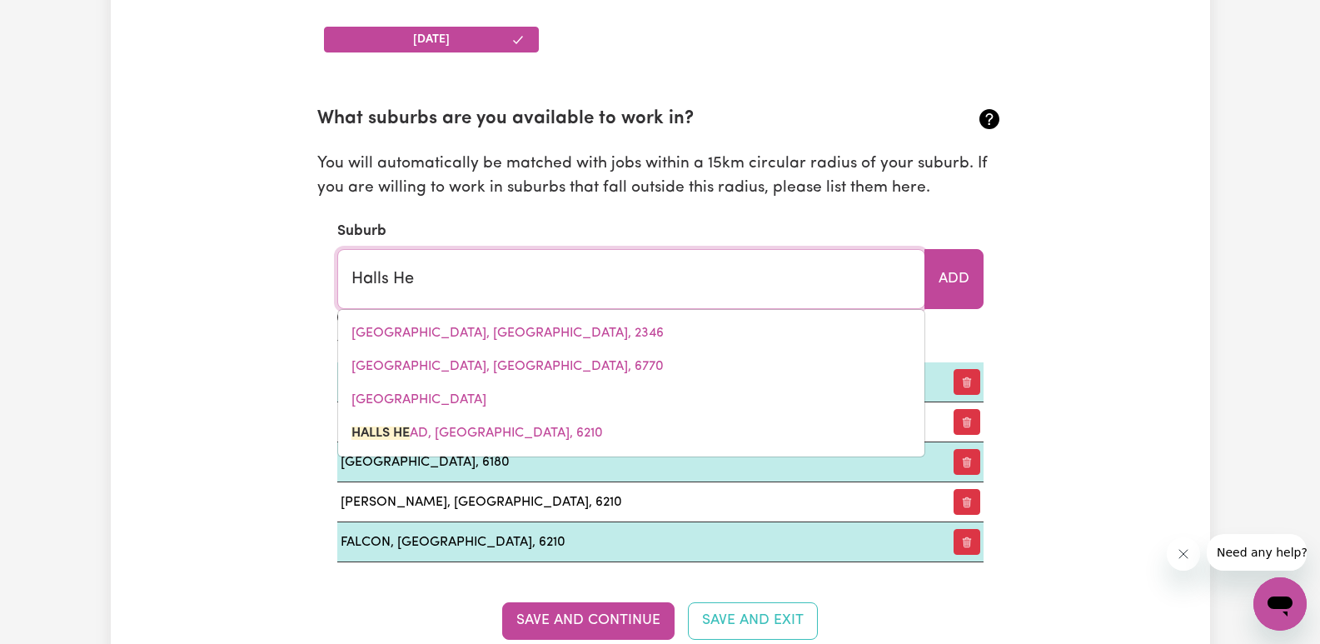
type input "Halls HeAD, Western Australia, 6210"
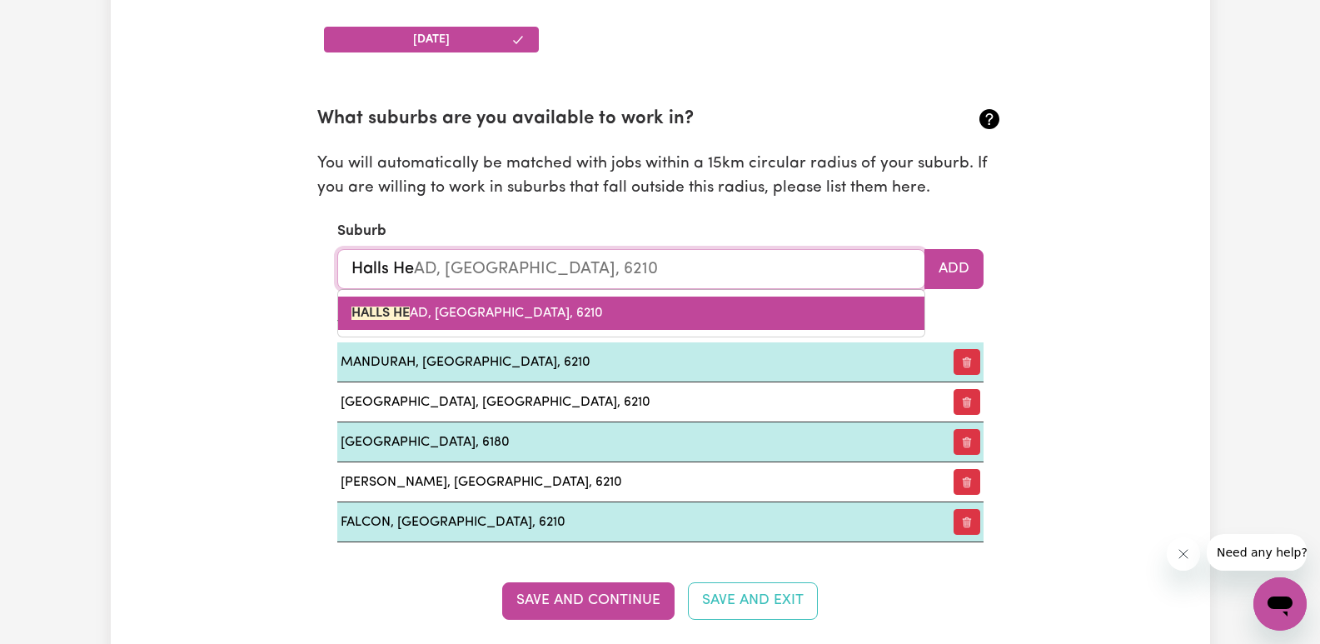
click at [470, 318] on span "HALLS HE AD, Western Australia, 6210" at bounding box center [477, 312] width 252 height 13
type input "HALLS HEAD, Western Australia, 6210"
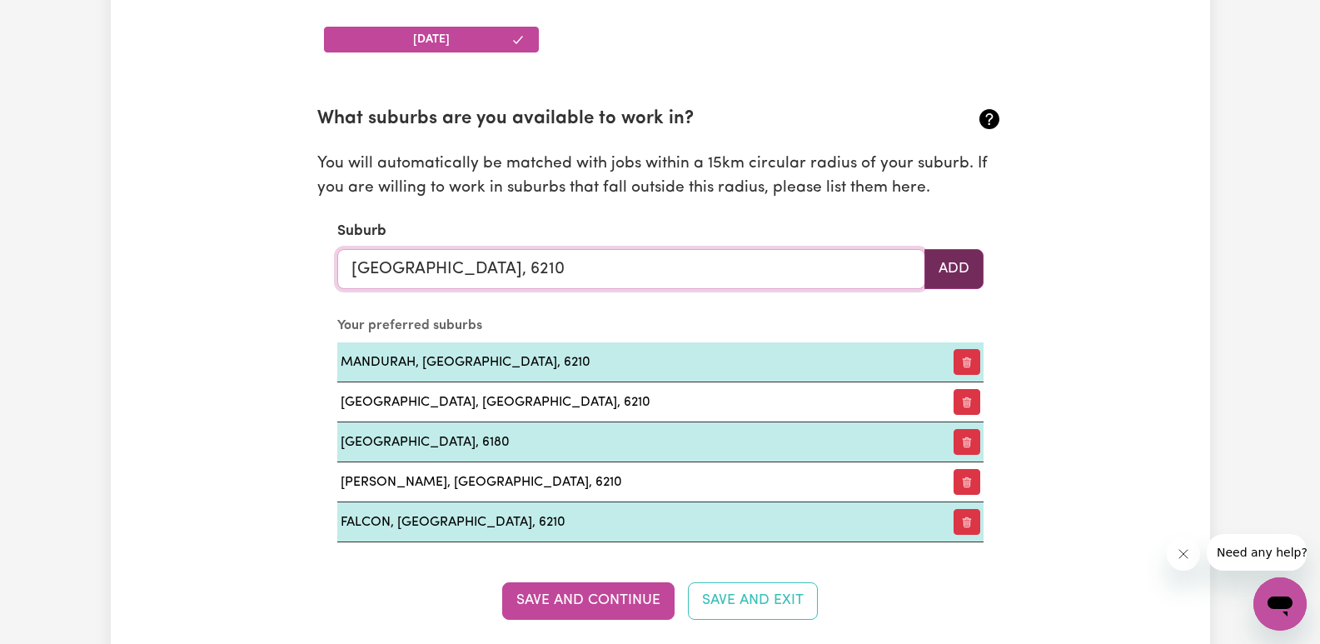
type input "HALLS HEAD, Western Australia, 6210"
click at [957, 270] on button "Add" at bounding box center [953, 269] width 59 height 40
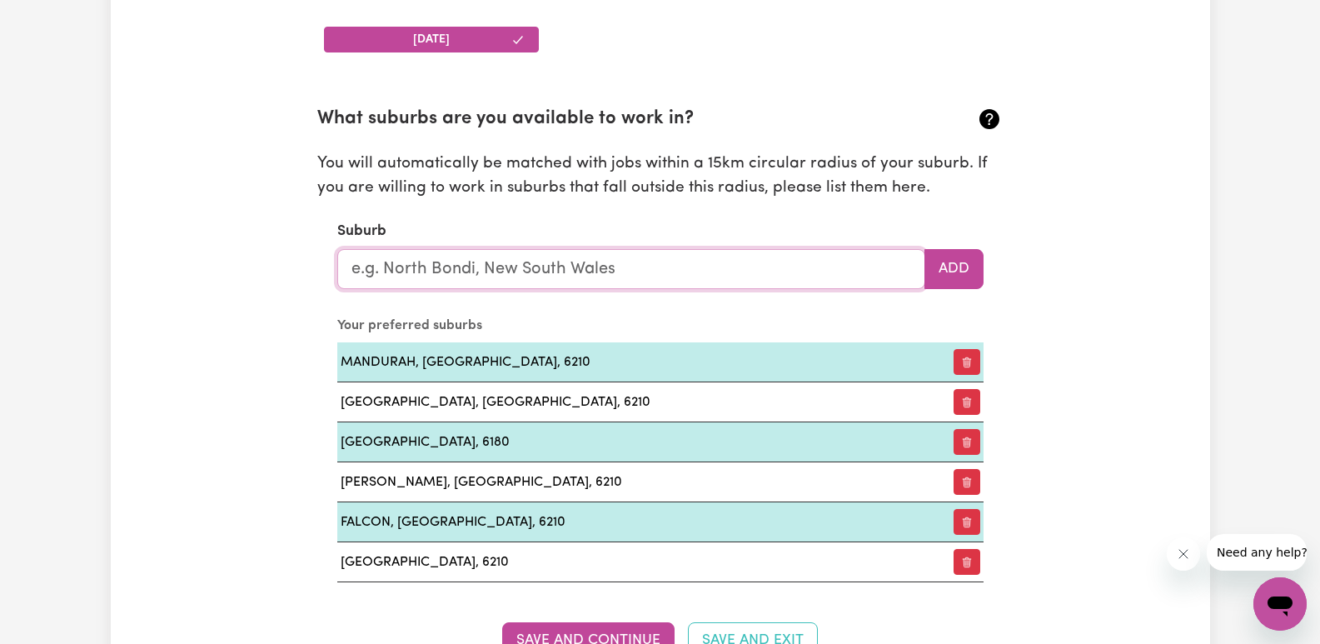
click at [727, 274] on input "text" at bounding box center [631, 269] width 588 height 40
type input "Gree"
type input "GreeN CAPE, New South Wales, 2551"
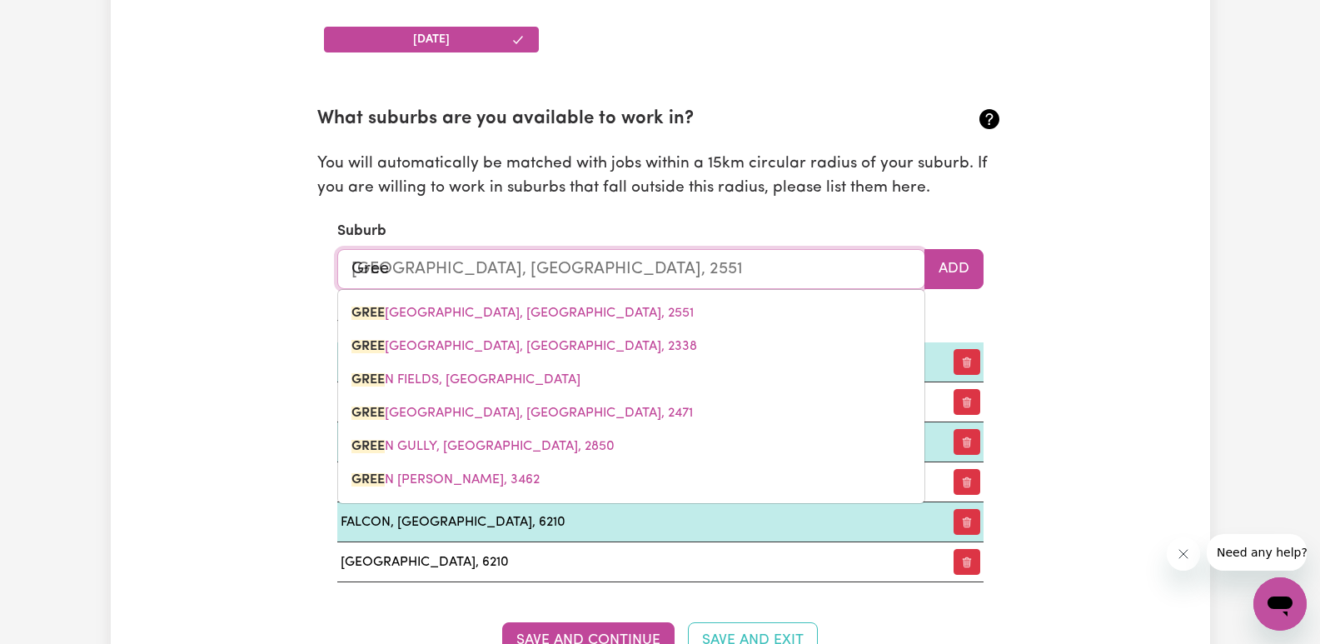
type input "Green"
type input "Green CAPE, New South Wales, 2551"
type input "Greenf"
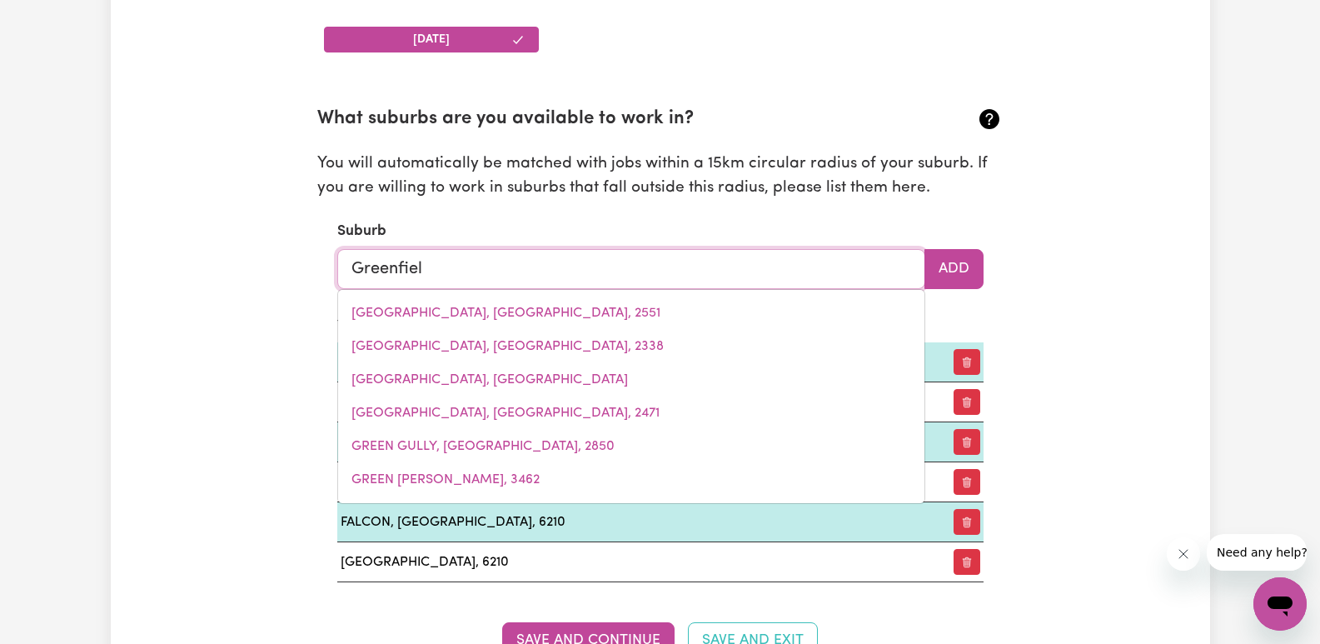
type input "Greenfield"
type input "Greenfield PARK, New South Wales, 2176"
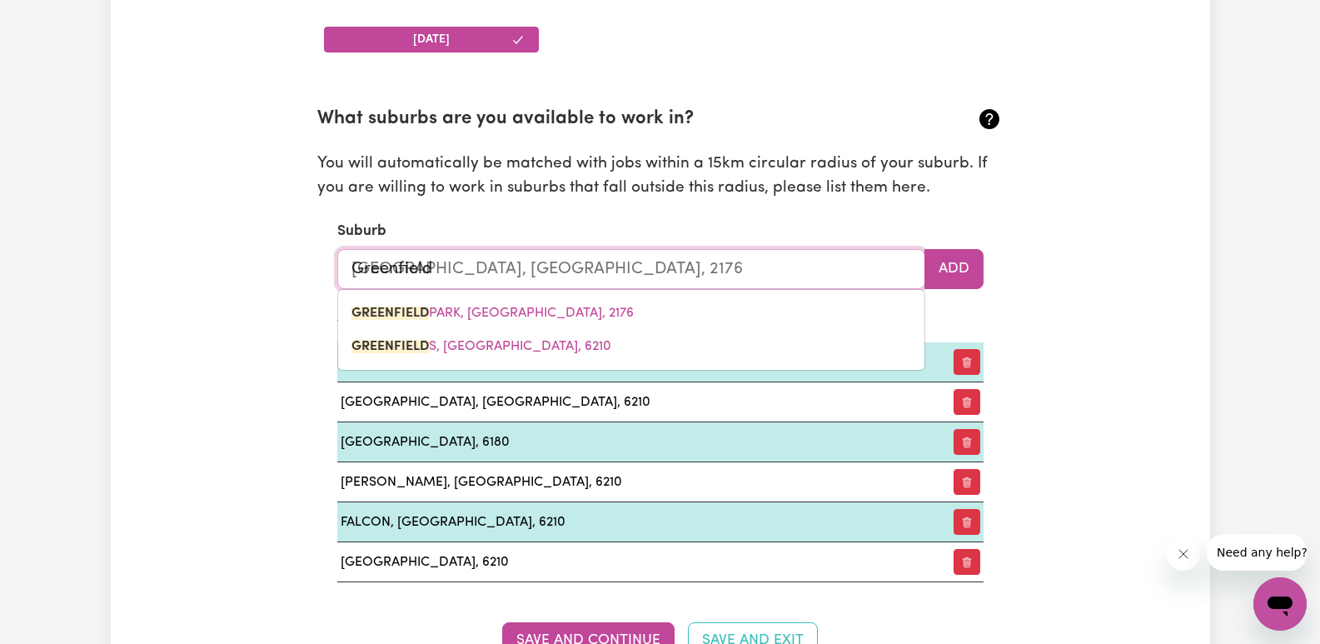
type input "Greenfields"
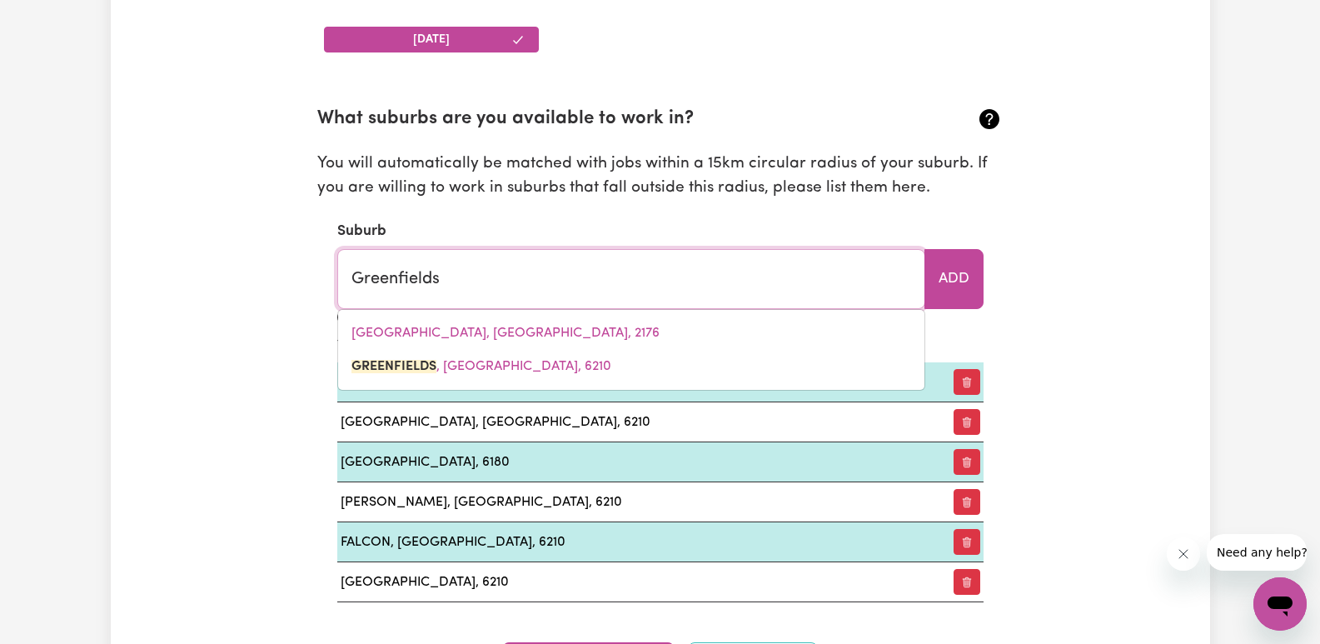
type input "Greenfields, Western Australia, 6210"
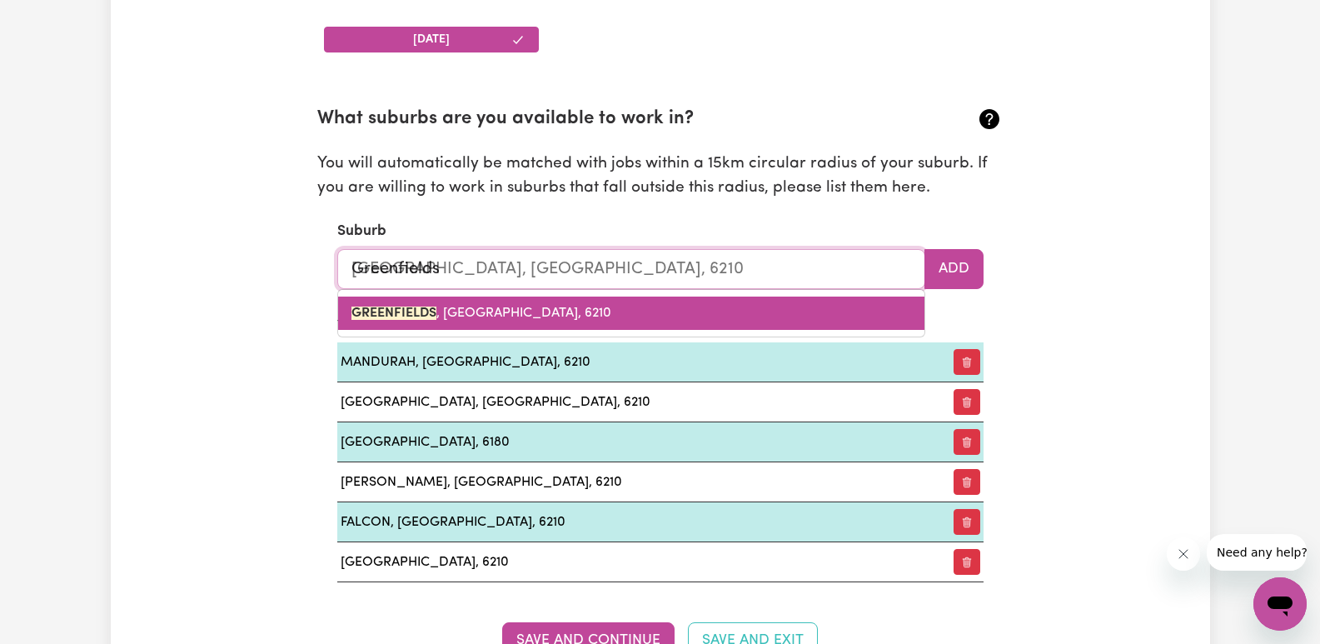
click at [565, 309] on span "GREENFIELDS , Western Australia, 6210" at bounding box center [481, 312] width 260 height 13
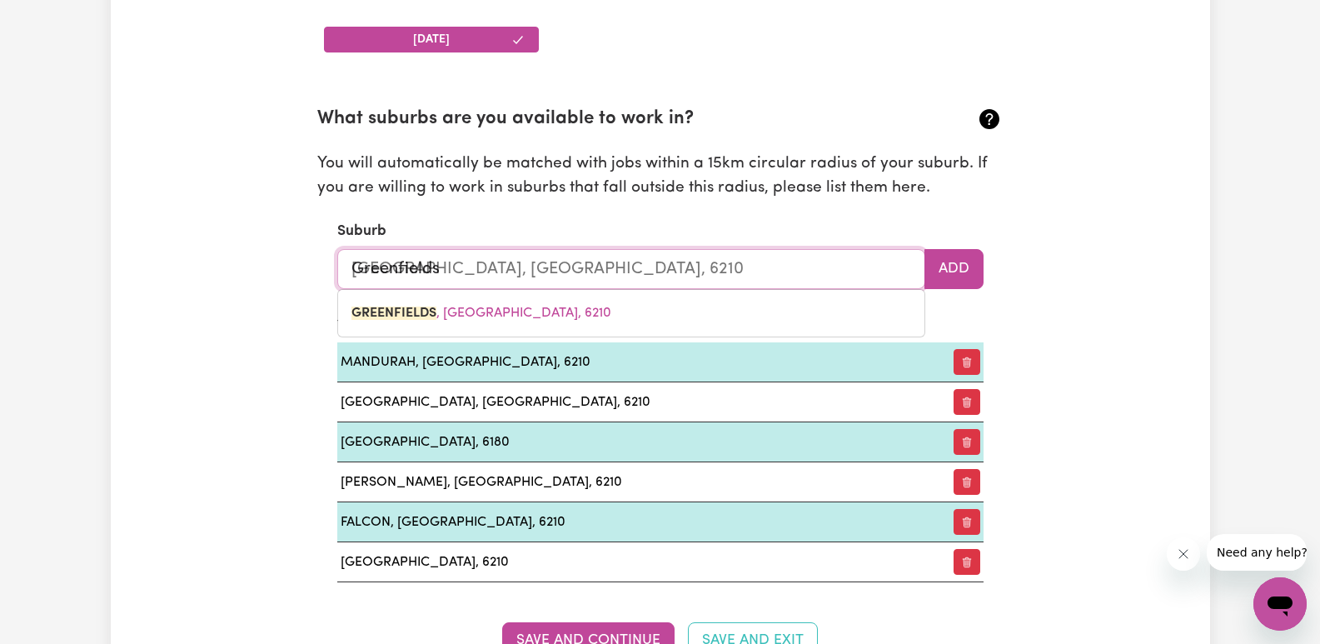
type input "GREENFIELDS, Western Australia, 6210"
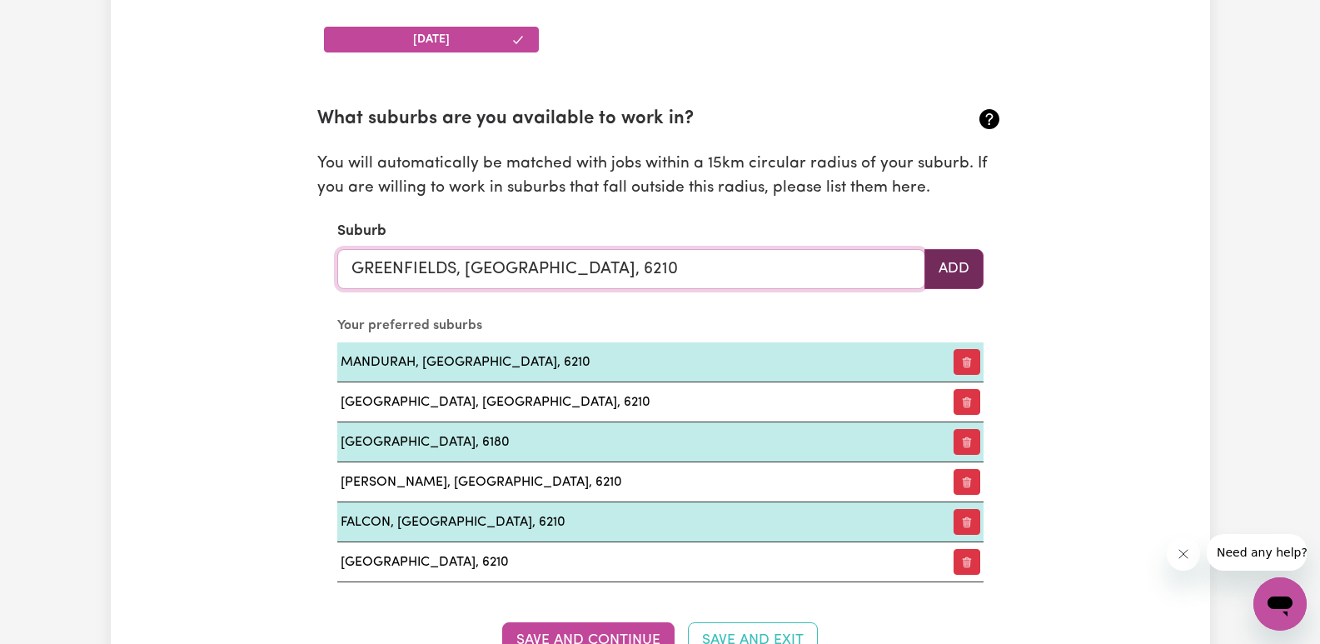
type input "GREENFIELDS, Western Australia, 6210"
drag, startPoint x: 972, startPoint y: 267, endPoint x: 847, endPoint y: 297, distance: 128.5
click at [972, 273] on button "Add" at bounding box center [953, 269] width 59 height 40
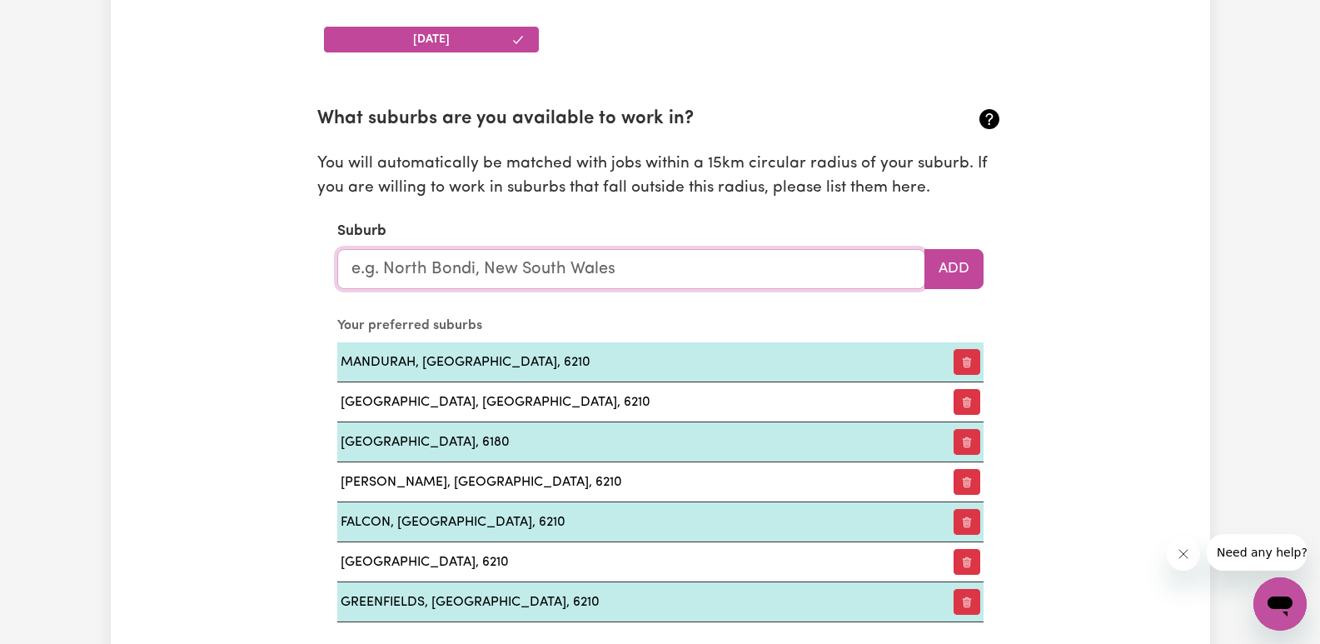
click at [696, 260] on input "text" at bounding box center [631, 269] width 588 height 40
type input "bald"
type input "bald BLAIR, New South Wales, 2365"
type input "bal"
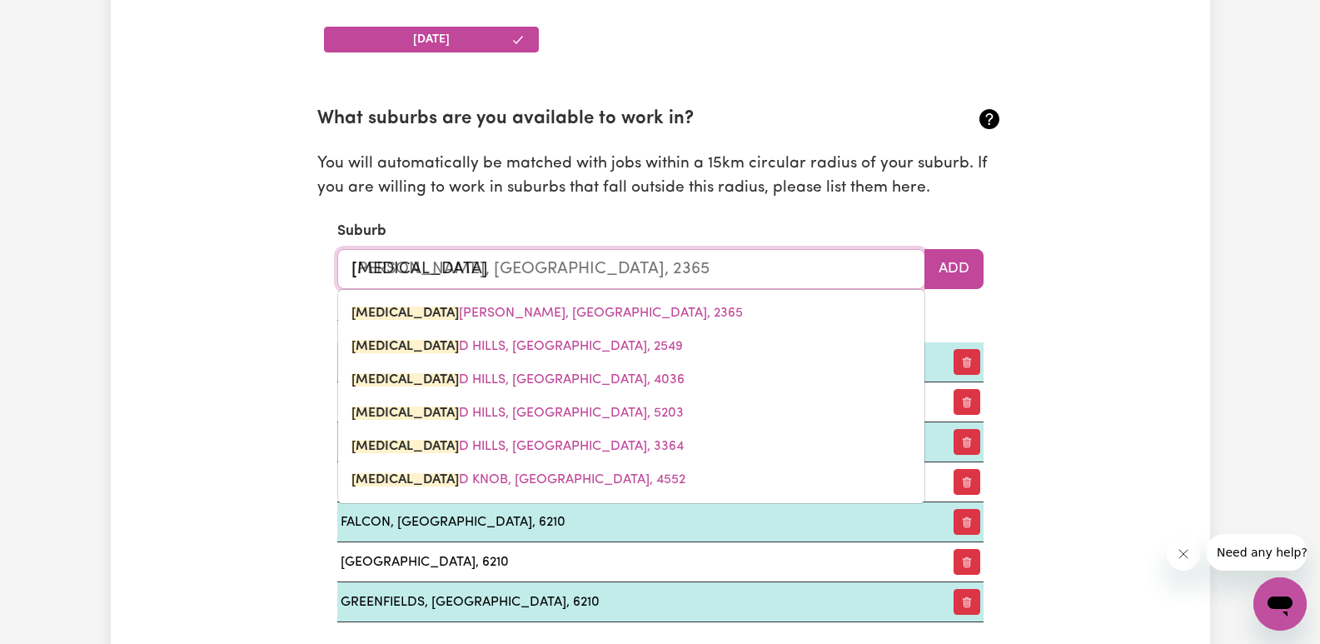
type input "balACLAVA, New South Wales, 2575"
type input "ba"
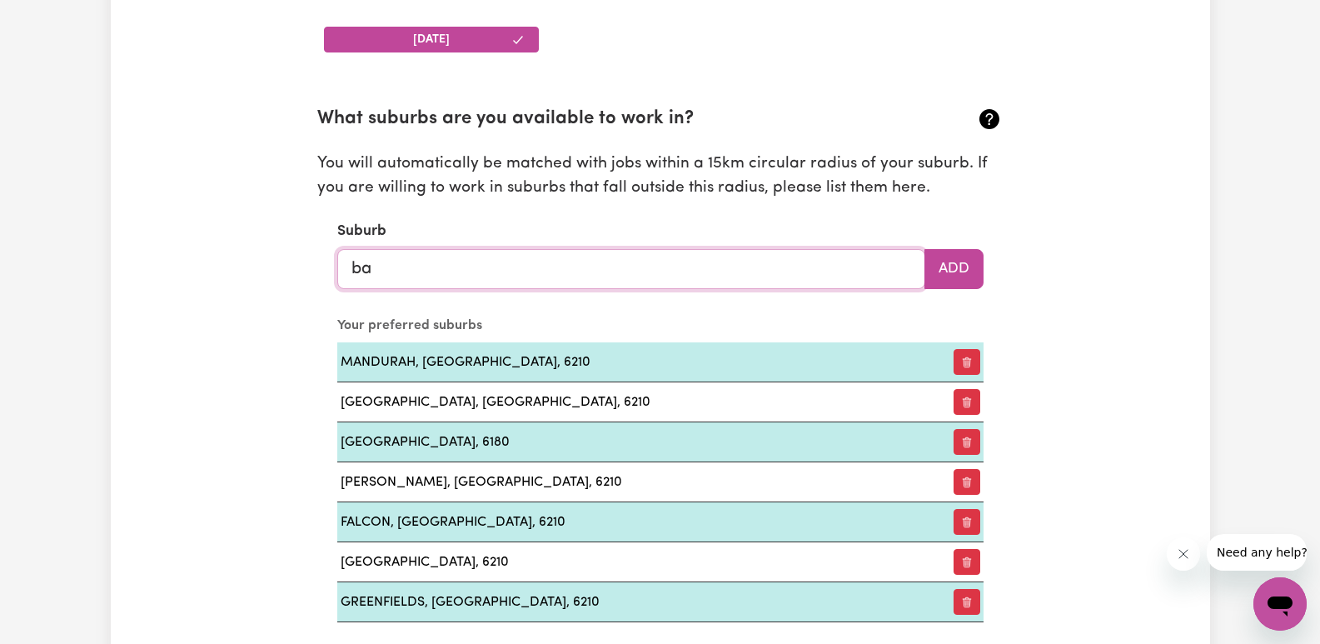
type input "b"
type input "Bal"
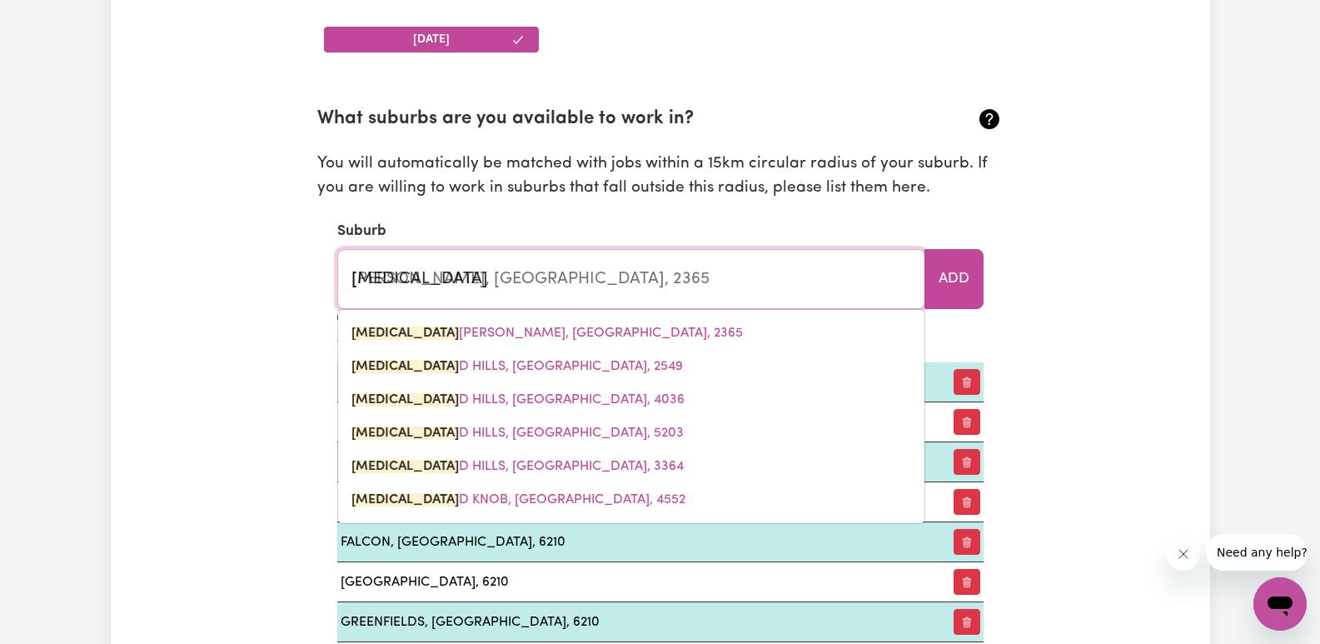
type input "BalACLAVA, New South Wales, 2575"
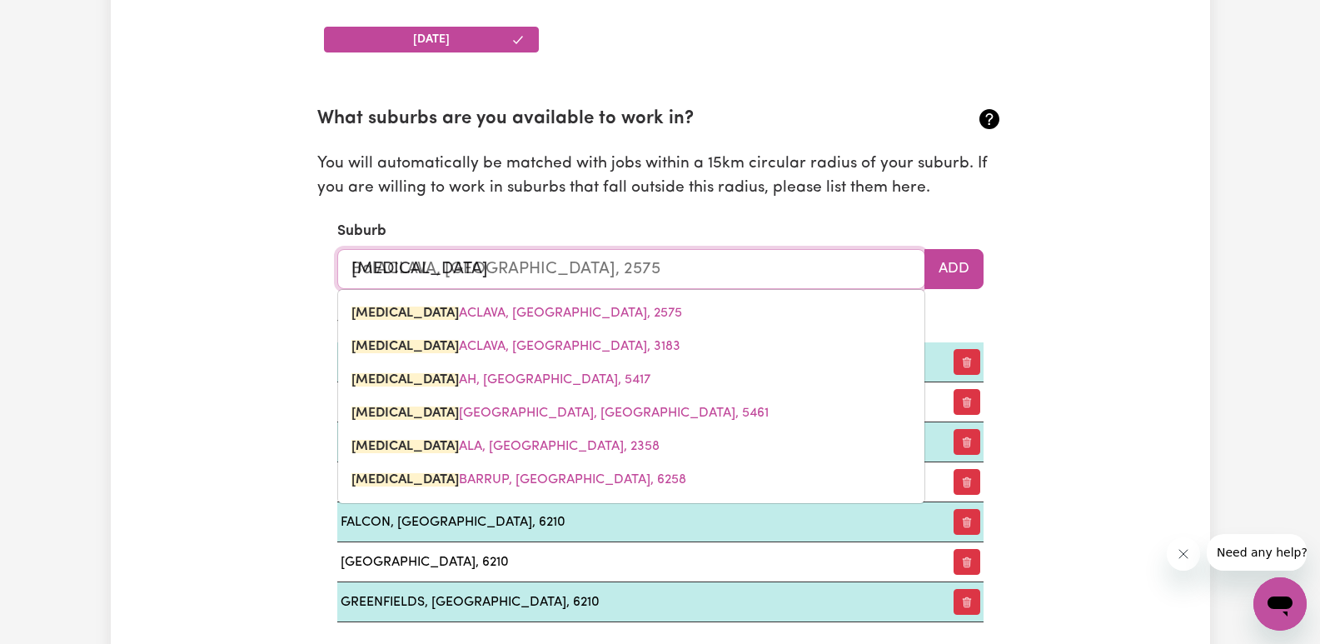
type input "Bald"
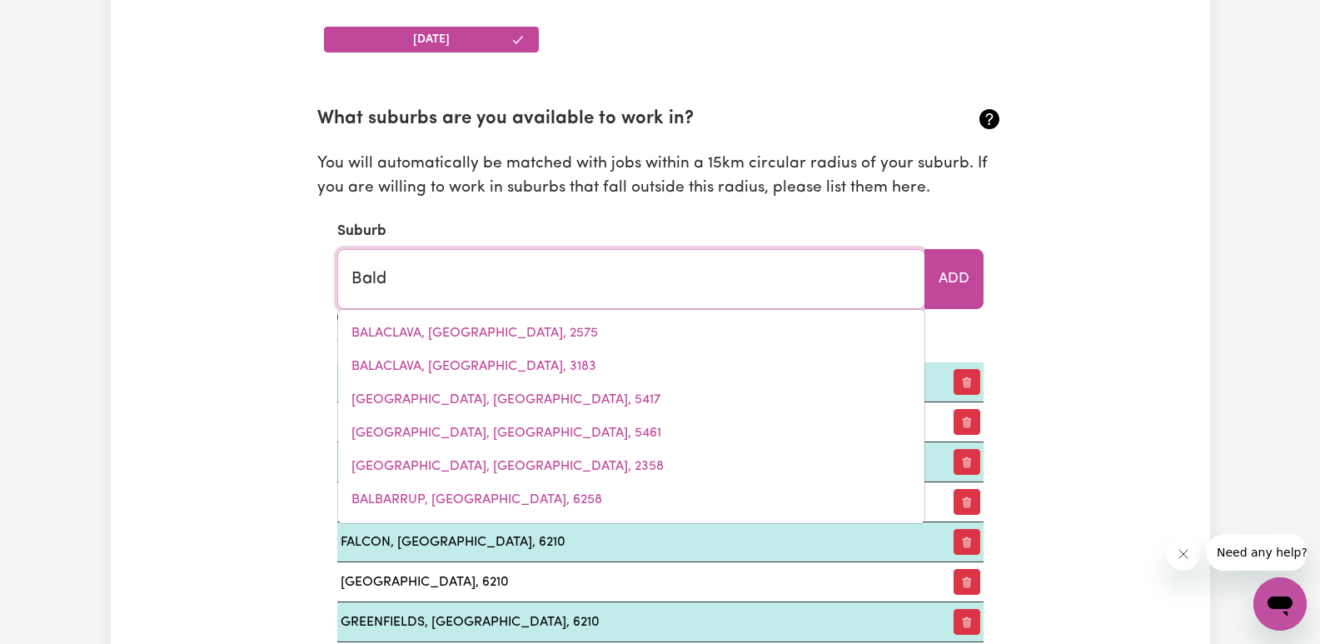
type input "Bald BLAIR, New South Wales, 2365"
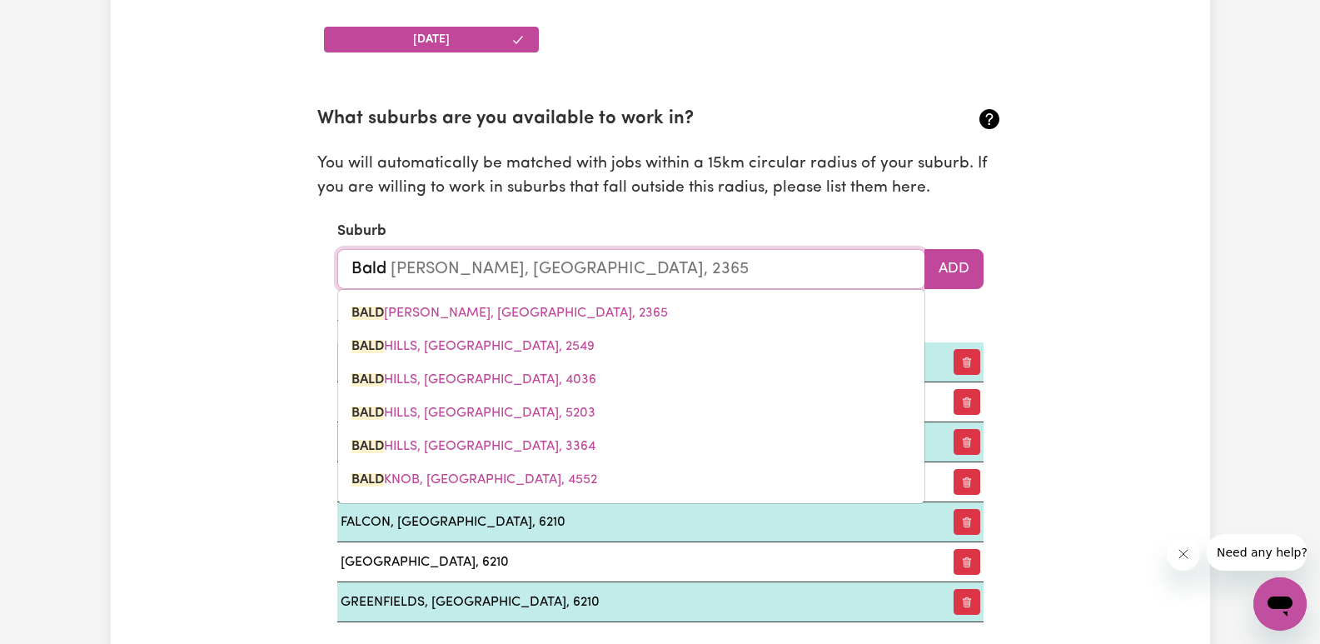
type input "Balda"
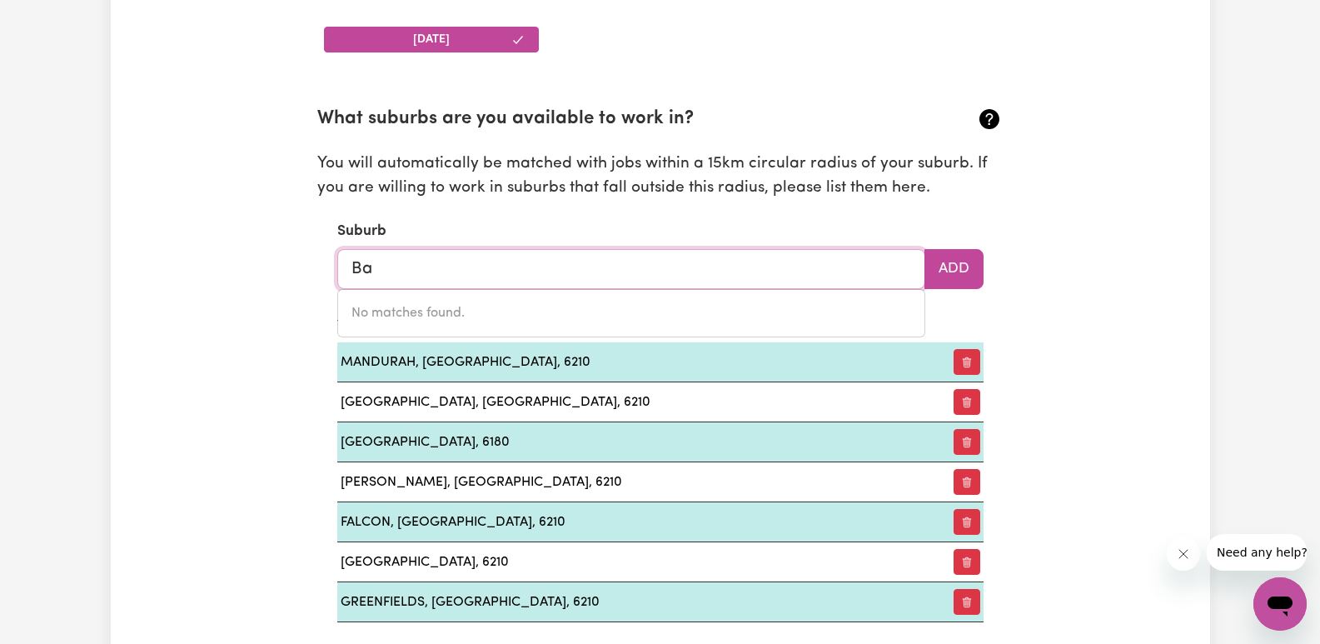
type input "B"
type input "Rockingham"
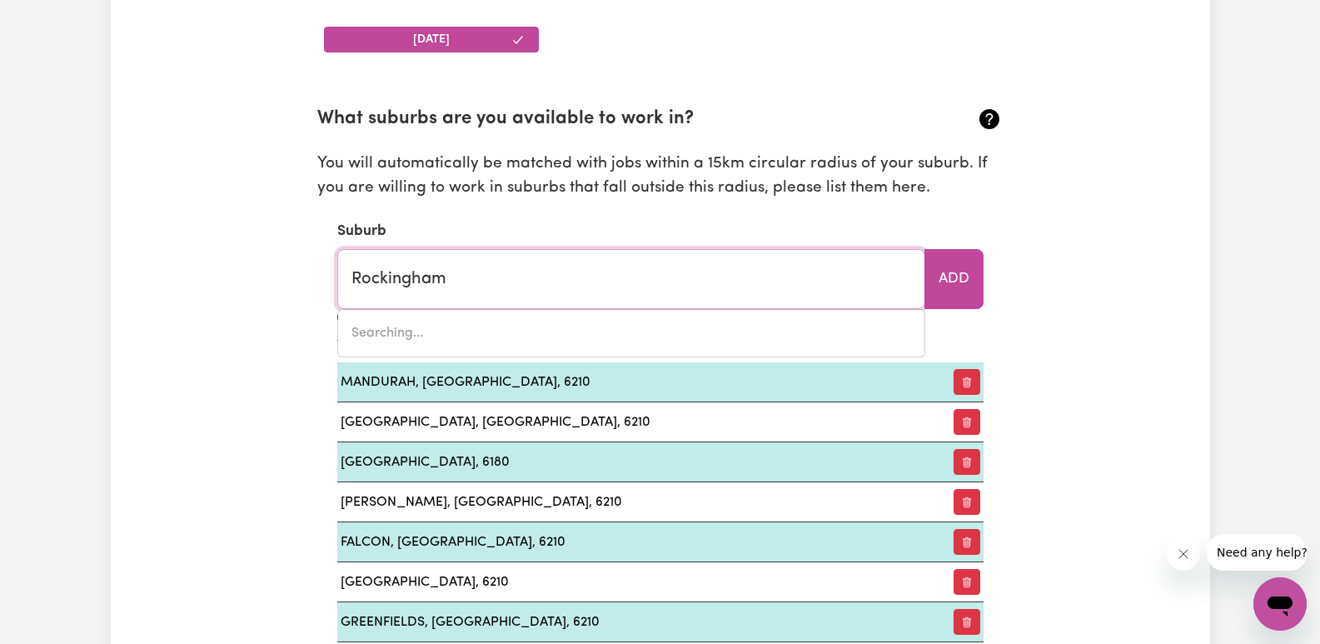
type input "Rockingham, Queensland, 4854"
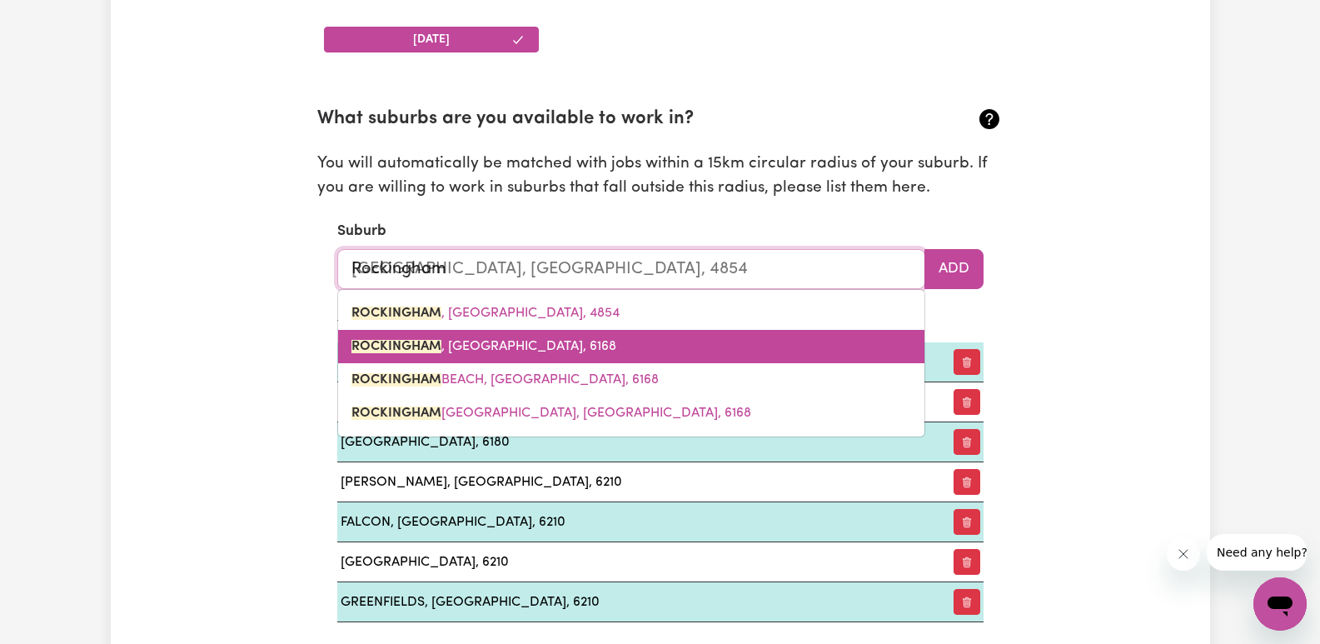
click at [585, 348] on span "ROCKINGHAM , Western Australia, 6168" at bounding box center [483, 346] width 265 height 13
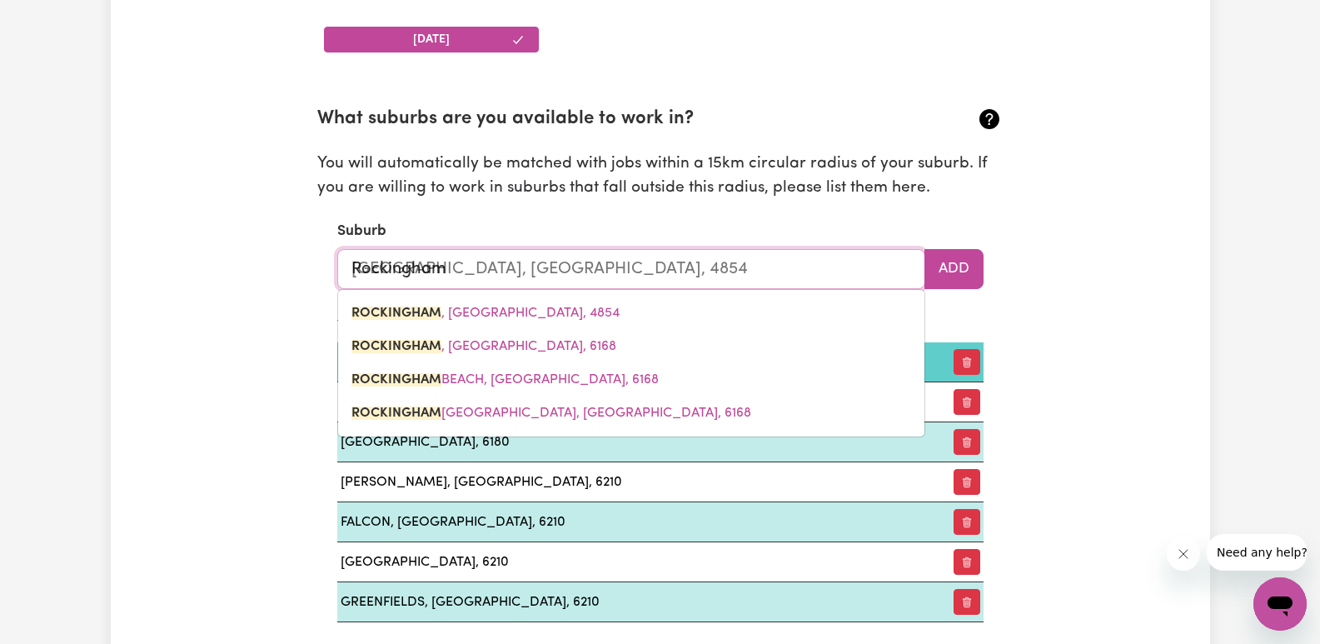
type input "ROCKINGHAM, Western Australia, 6168"
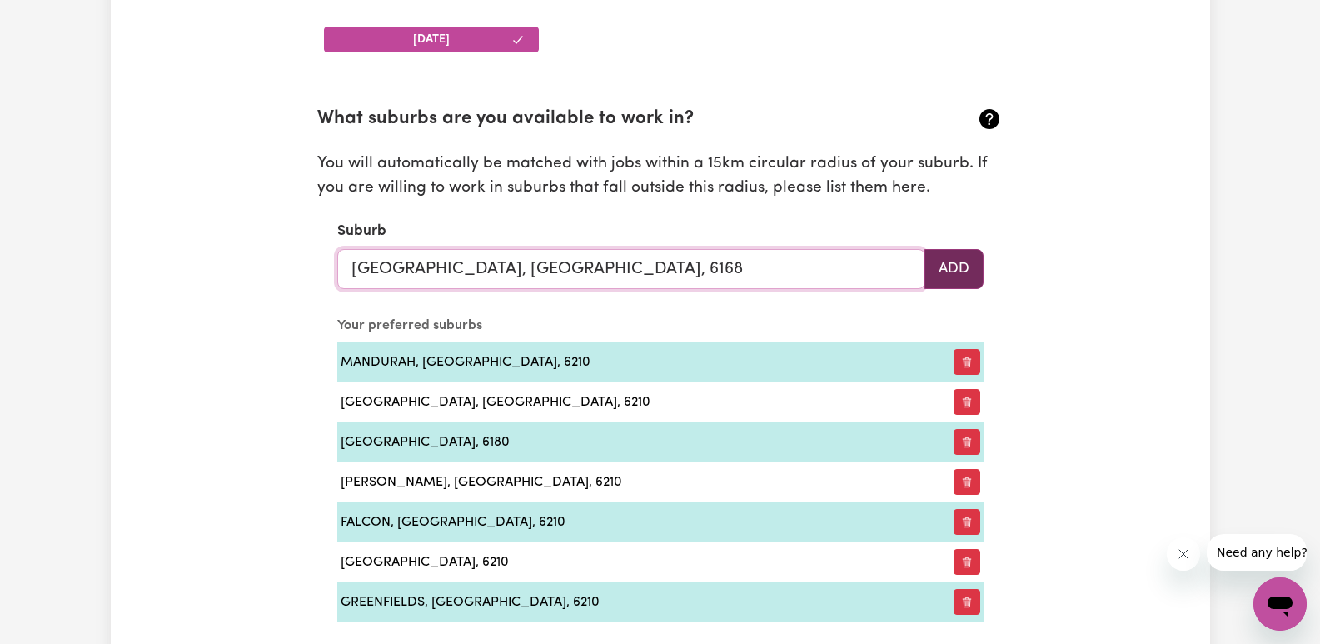
type input "ROCKINGHAM, Western Australia, 6168"
click at [976, 264] on button "Add" at bounding box center [953, 269] width 59 height 40
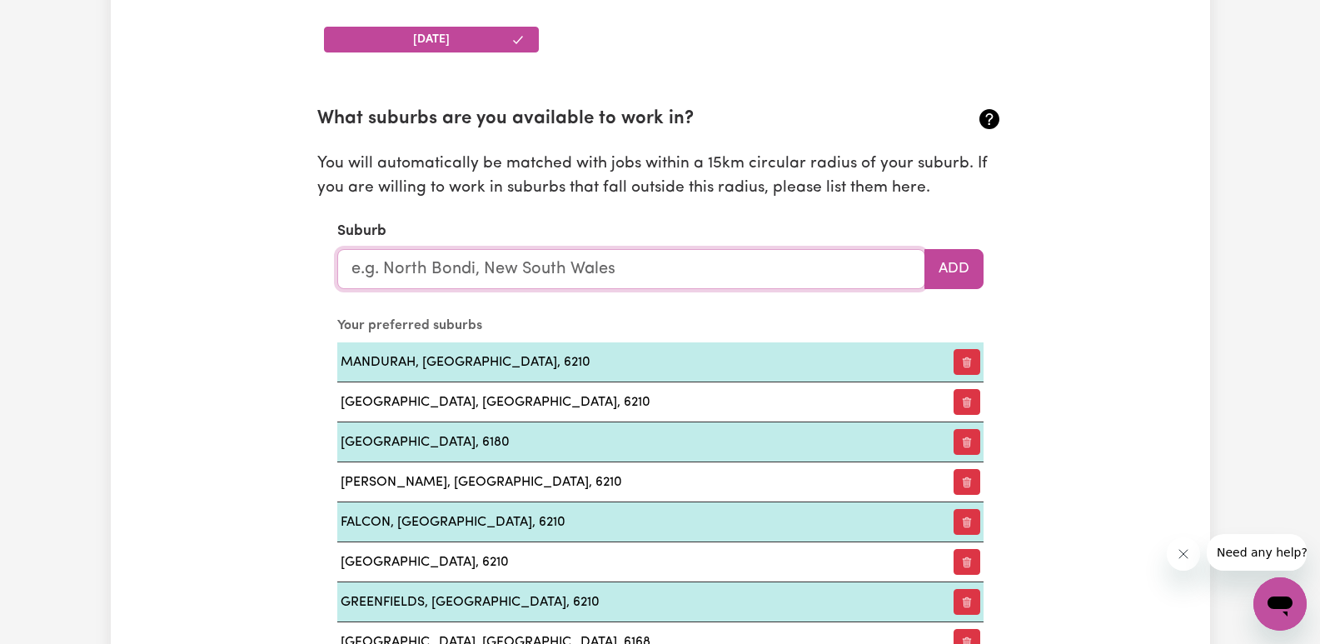
drag, startPoint x: 854, startPoint y: 275, endPoint x: 866, endPoint y: 273, distance: 12.6
click at [855, 275] on input "text" at bounding box center [631, 269] width 588 height 40
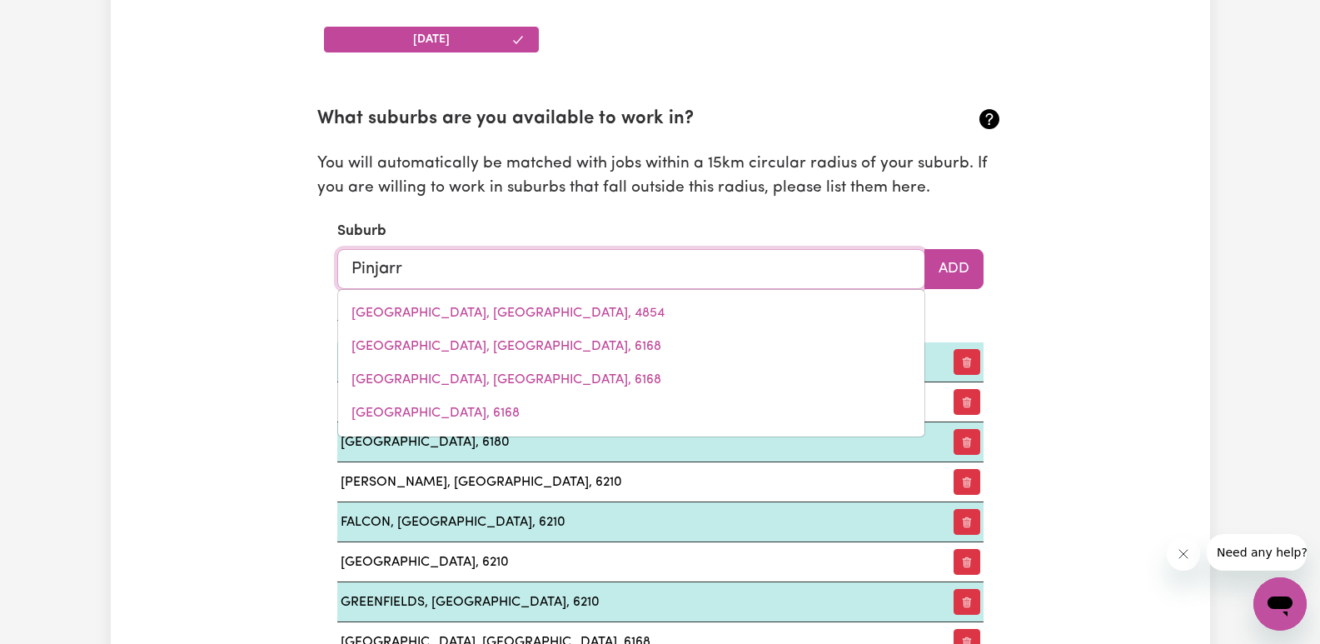
type input "Pinjarra"
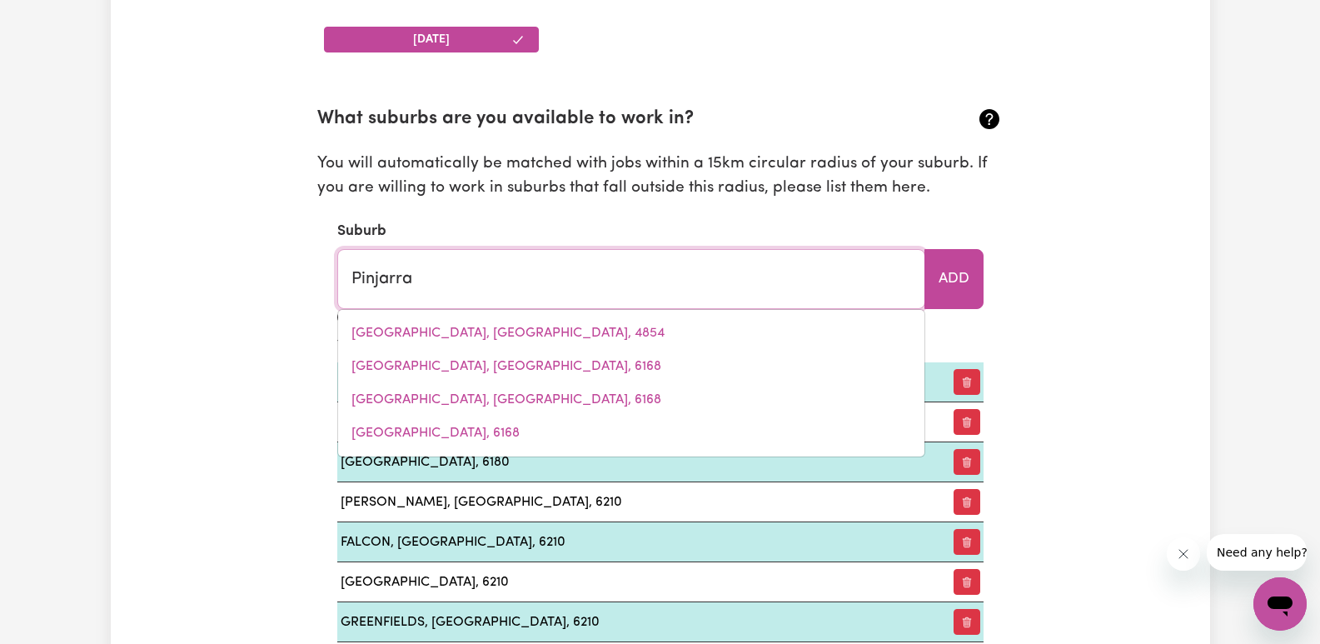
type input "Pinjarra, Western Australia, 6208"
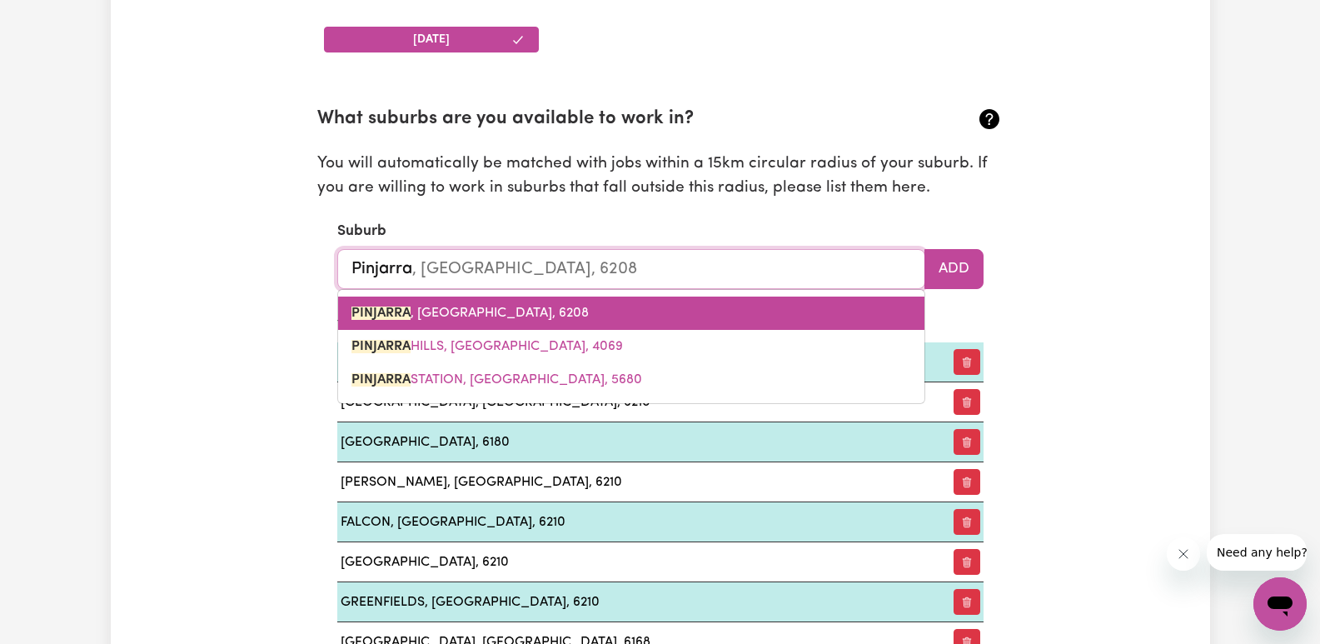
drag, startPoint x: 600, startPoint y: 312, endPoint x: 615, endPoint y: 309, distance: 15.4
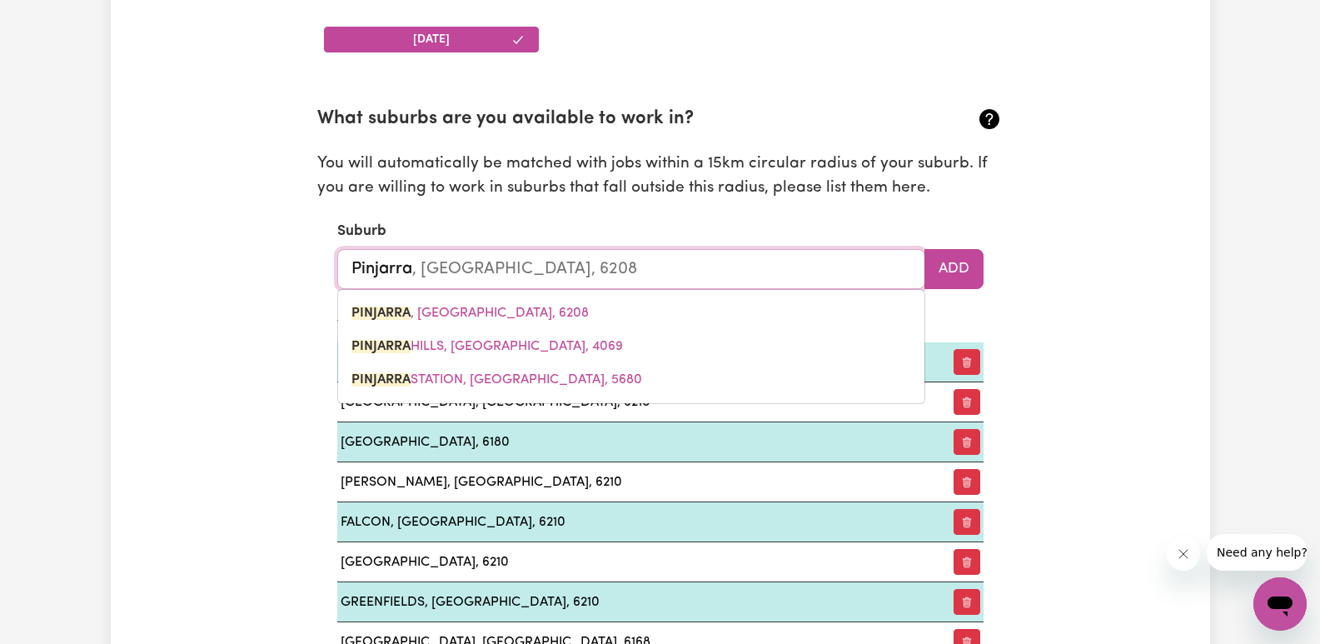
click at [599, 312] on link "PINJARRA , Western Australia, 6208" at bounding box center [631, 312] width 586 height 33
type input "PINJARRA, Western Australia, 6208"
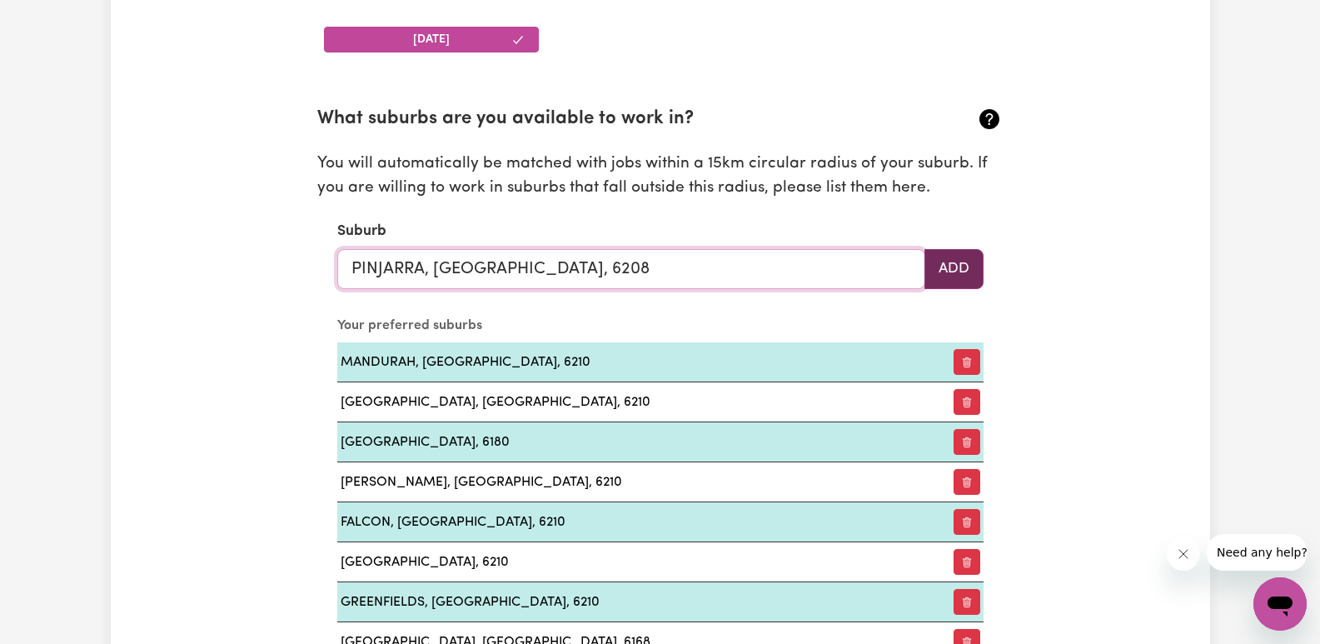
type input "PINJARRA, Western Australia, 6208"
click at [967, 271] on button "Add" at bounding box center [953, 269] width 59 height 40
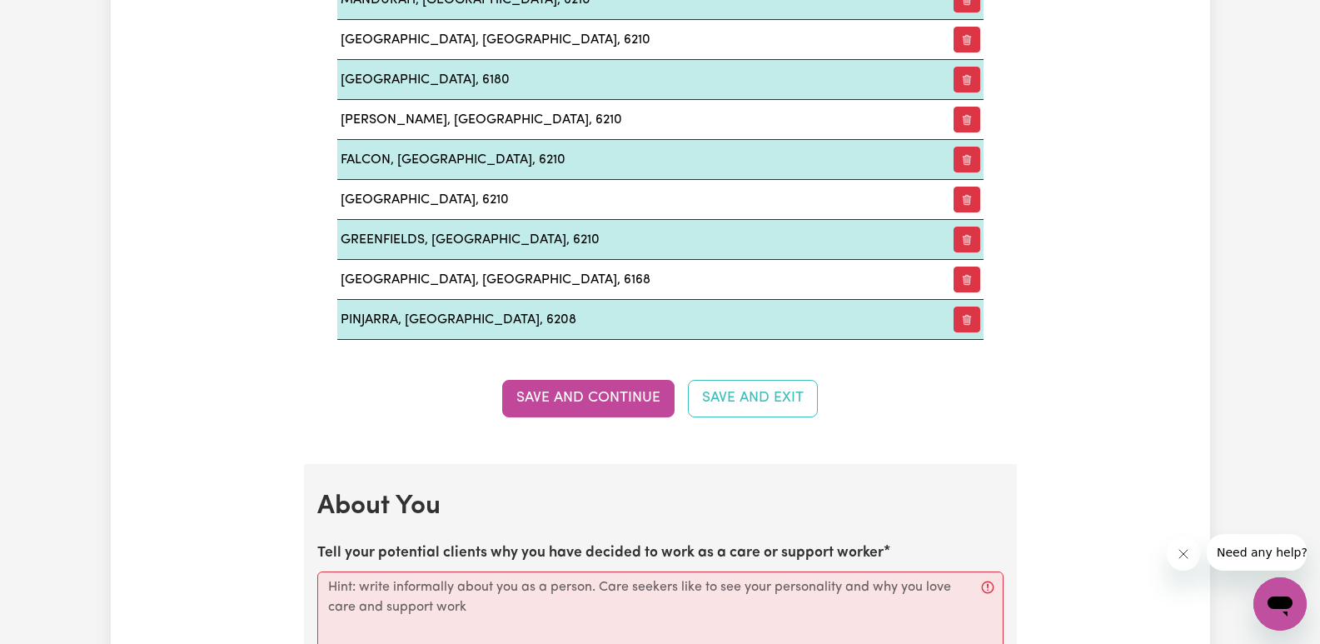
scroll to position [2200, 0]
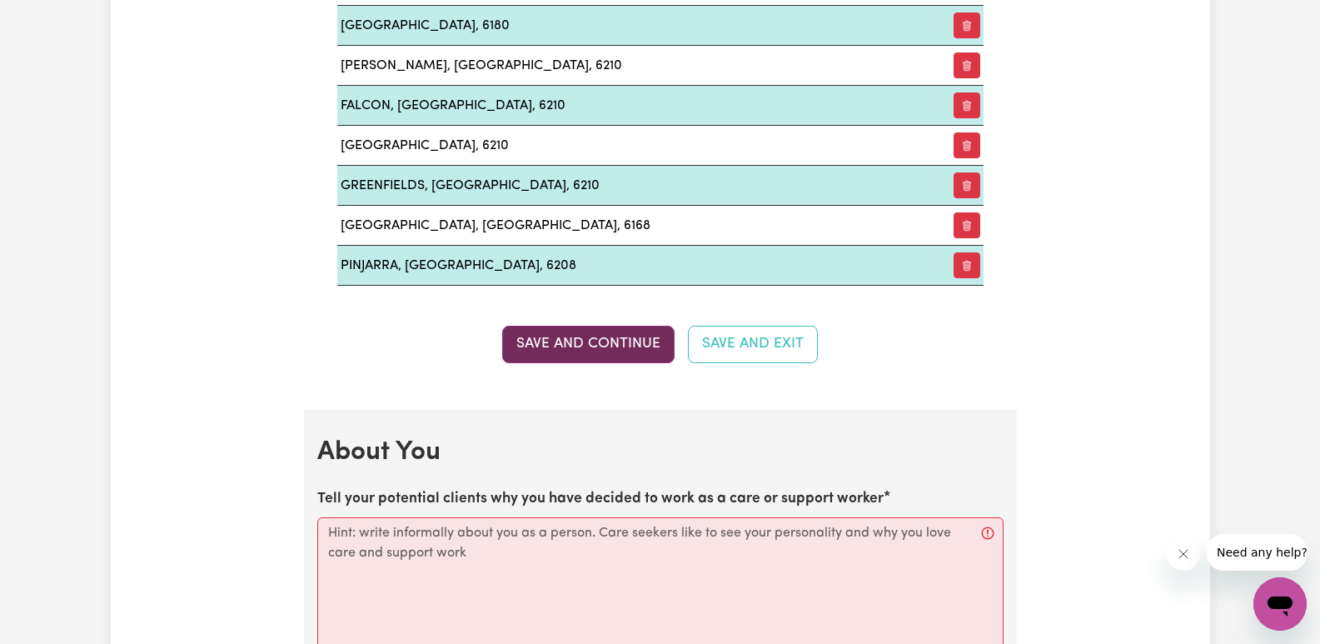
click at [628, 335] on button "Save and Continue" at bounding box center [588, 344] width 172 height 37
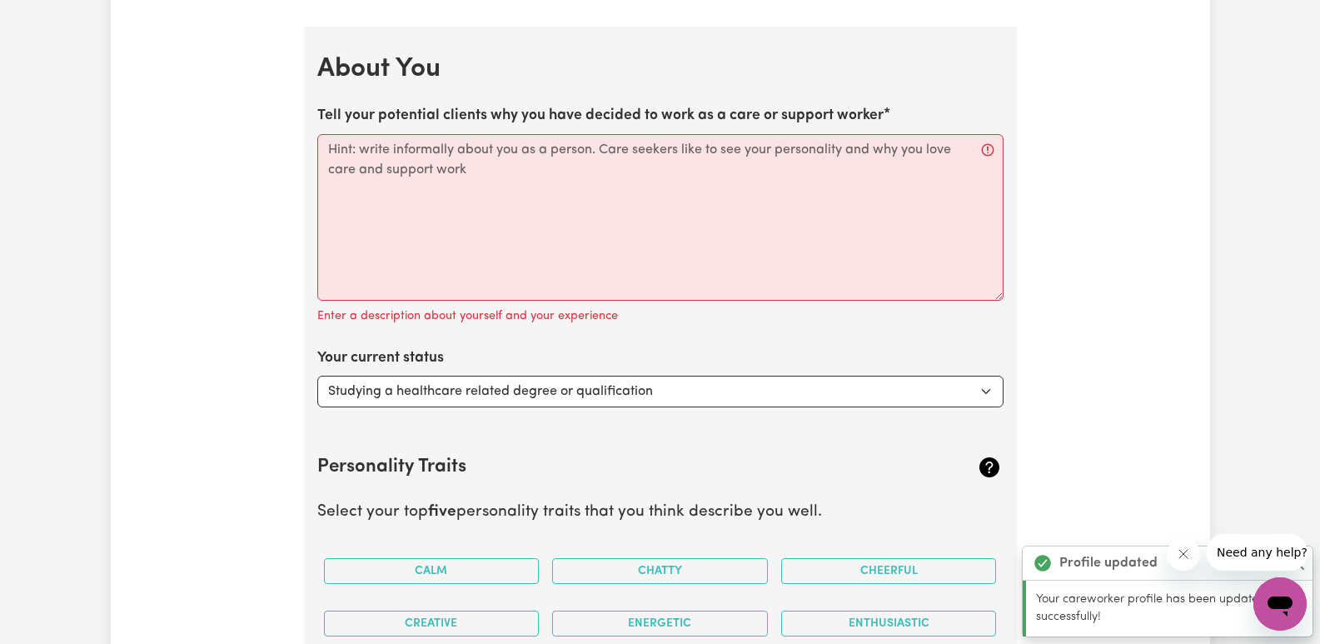
scroll to position [2609, 0]
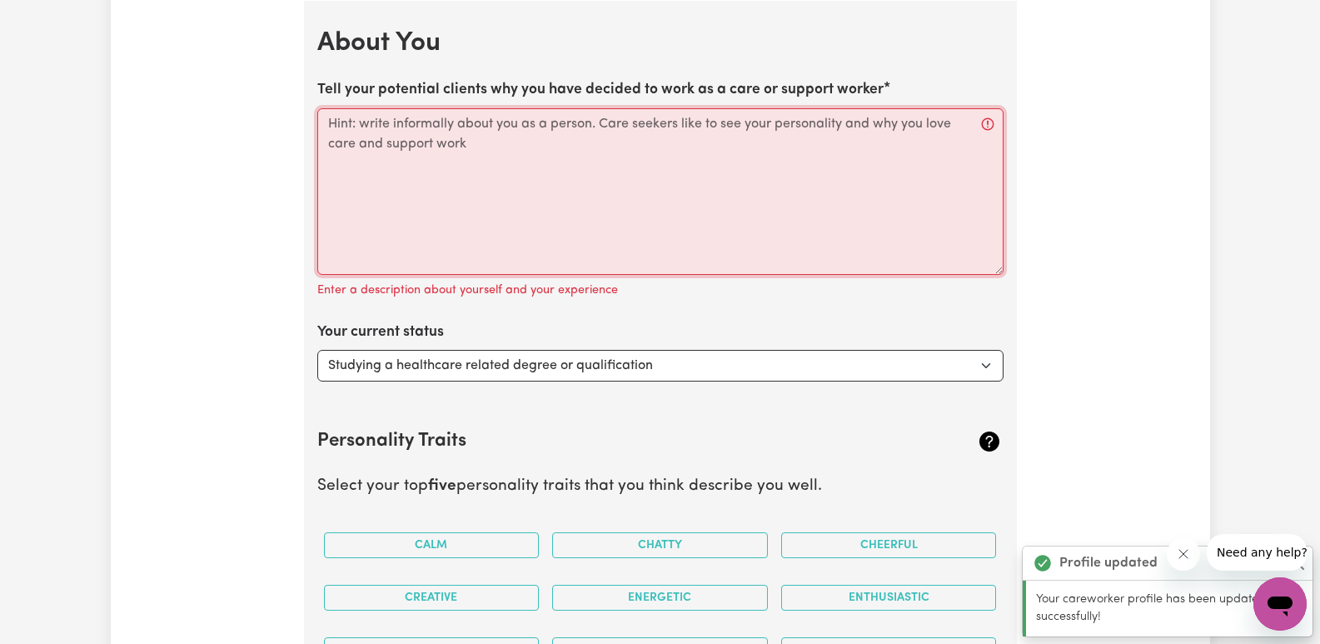
click at [612, 138] on textarea "Tell your potential clients why you have decided to work as a care or support w…" at bounding box center [660, 191] width 686 height 167
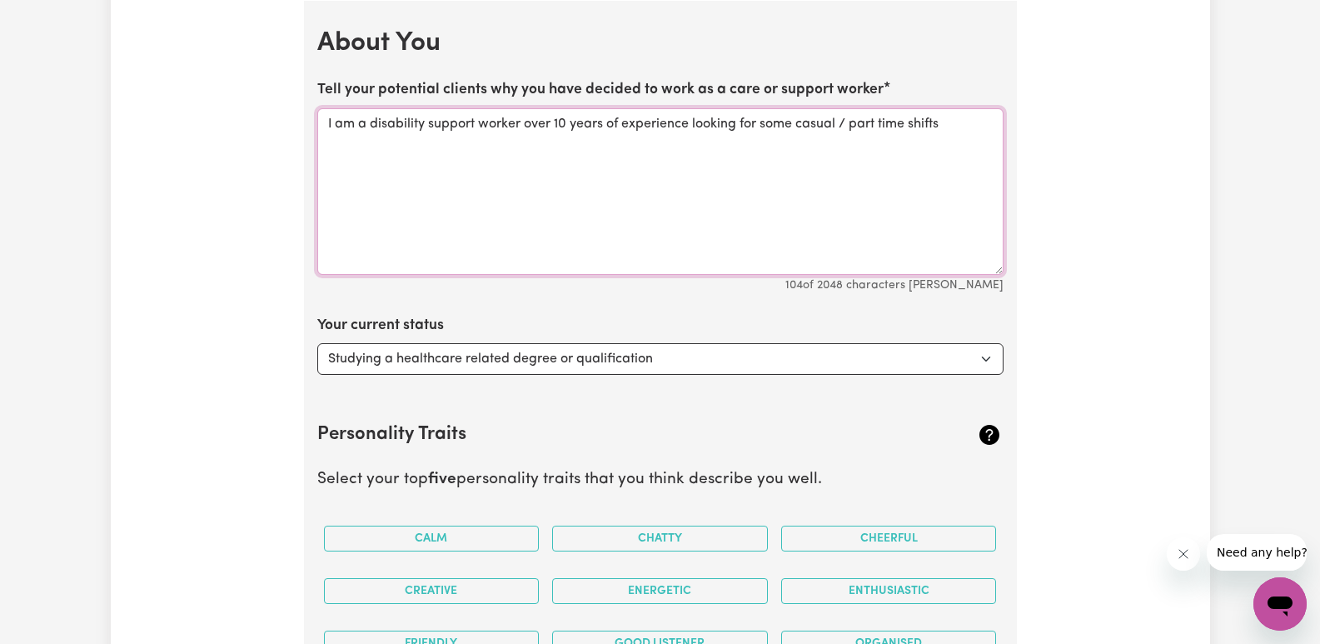
drag, startPoint x: 693, startPoint y: 124, endPoint x: 943, endPoint y: 119, distance: 249.9
click at [943, 119] on textarea "I am a disability support worker over 10 years of experience looking for some c…" at bounding box center [660, 191] width 686 height 167
click at [711, 123] on textarea "I am a disability support worker over 10 years of experience espcially with" at bounding box center [660, 191] width 686 height 167
click at [795, 122] on textarea "I am a disability support worker over 10 years of experience especially with" at bounding box center [660, 191] width 686 height 167
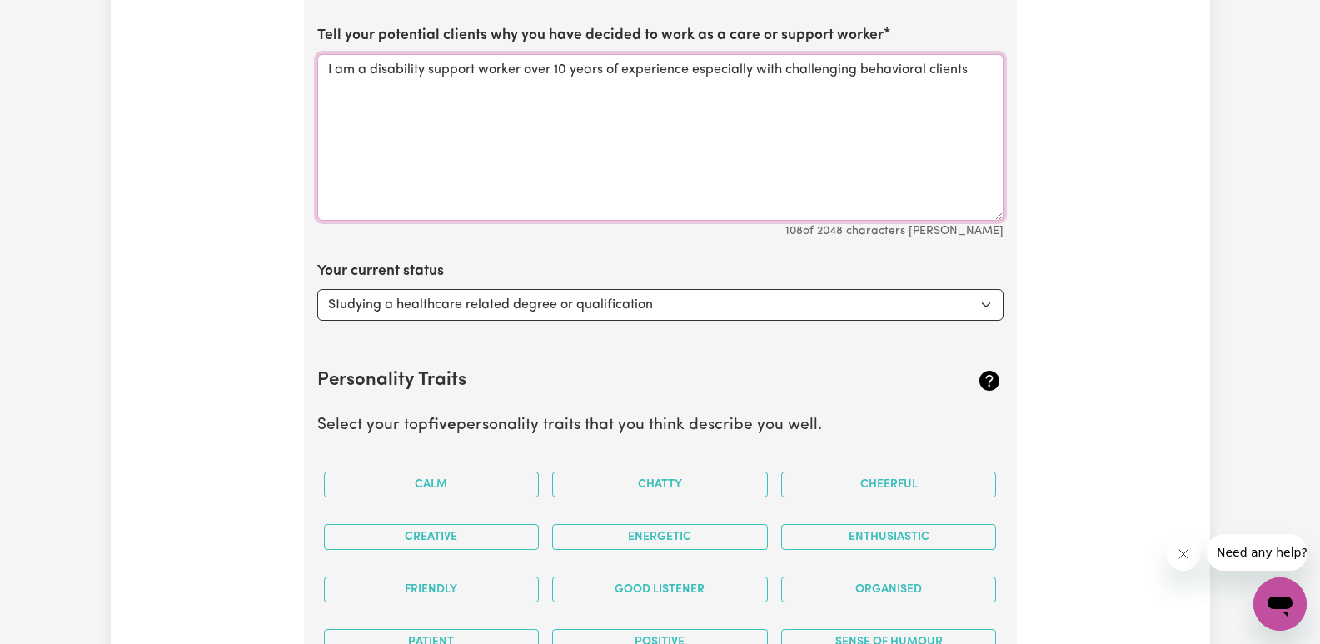
scroll to position [2693, 0]
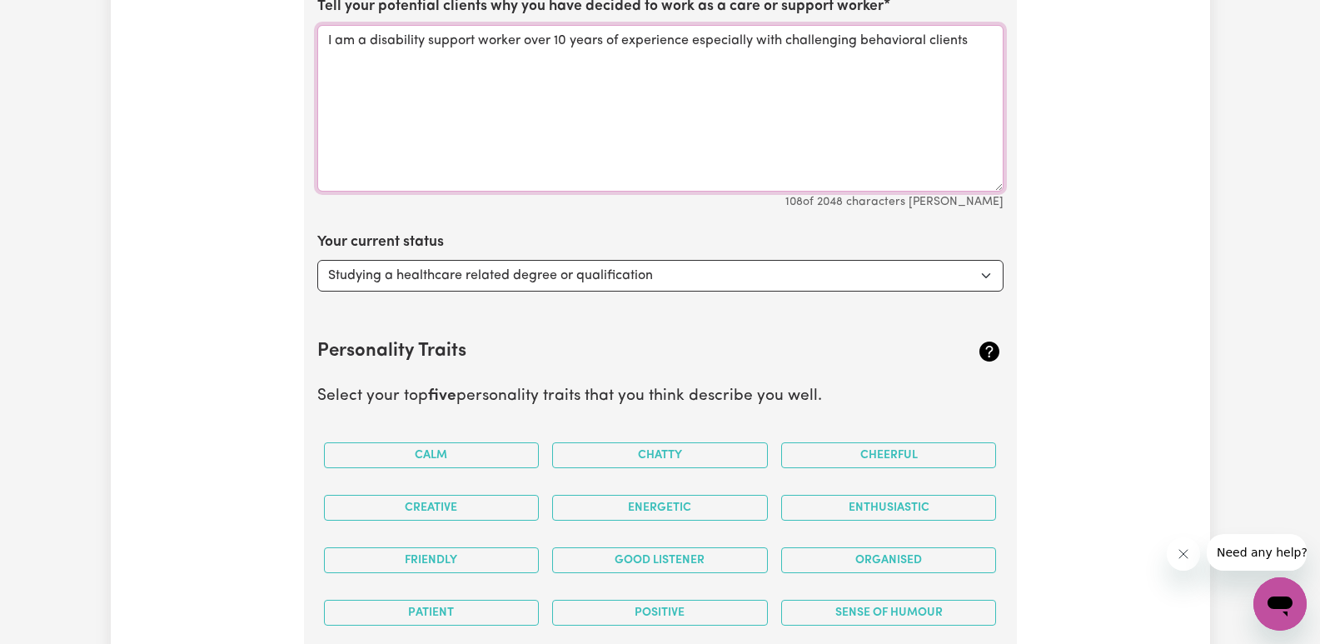
type textarea "I am a disability support worker over 10 years of experience especially with ch…"
click at [733, 273] on select "Select... Studying a healthcare related degree or qualification Studying a non-…" at bounding box center [660, 276] width 686 height 32
select select "Looking for extra work to fill my week and/or weekends"
click at [317, 260] on select "Select... Studying a healthcare related degree or qualification Studying a non-…" at bounding box center [660, 276] width 686 height 32
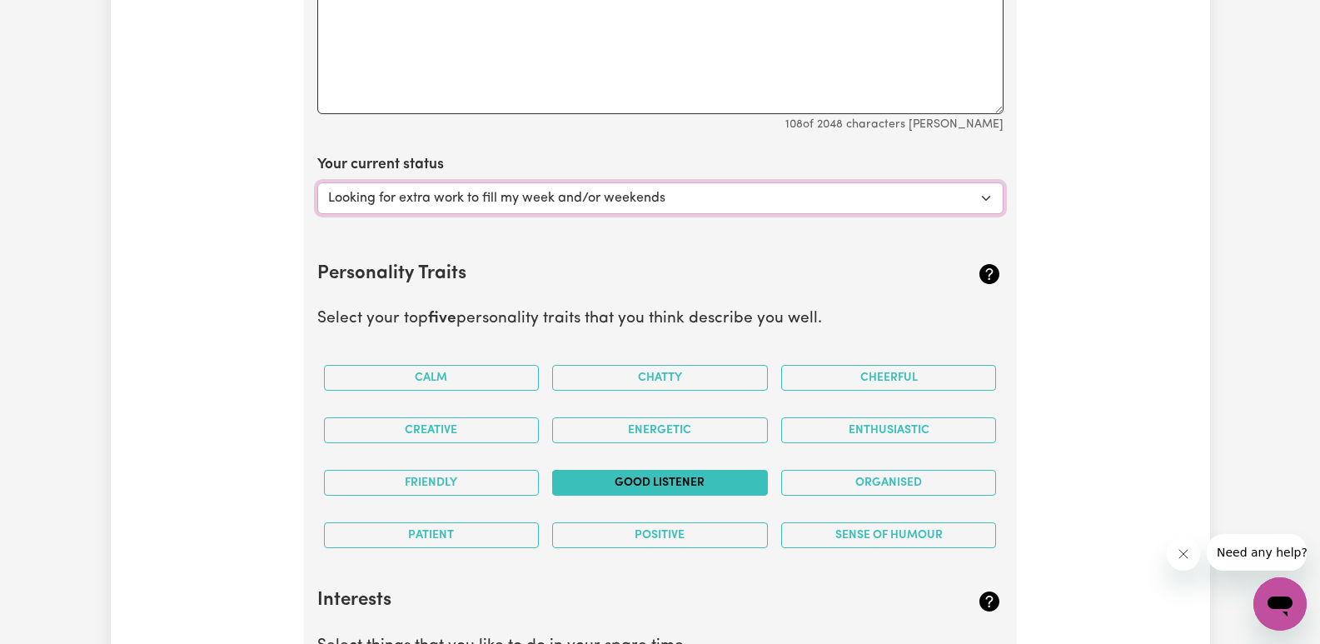
scroll to position [2859, 0]
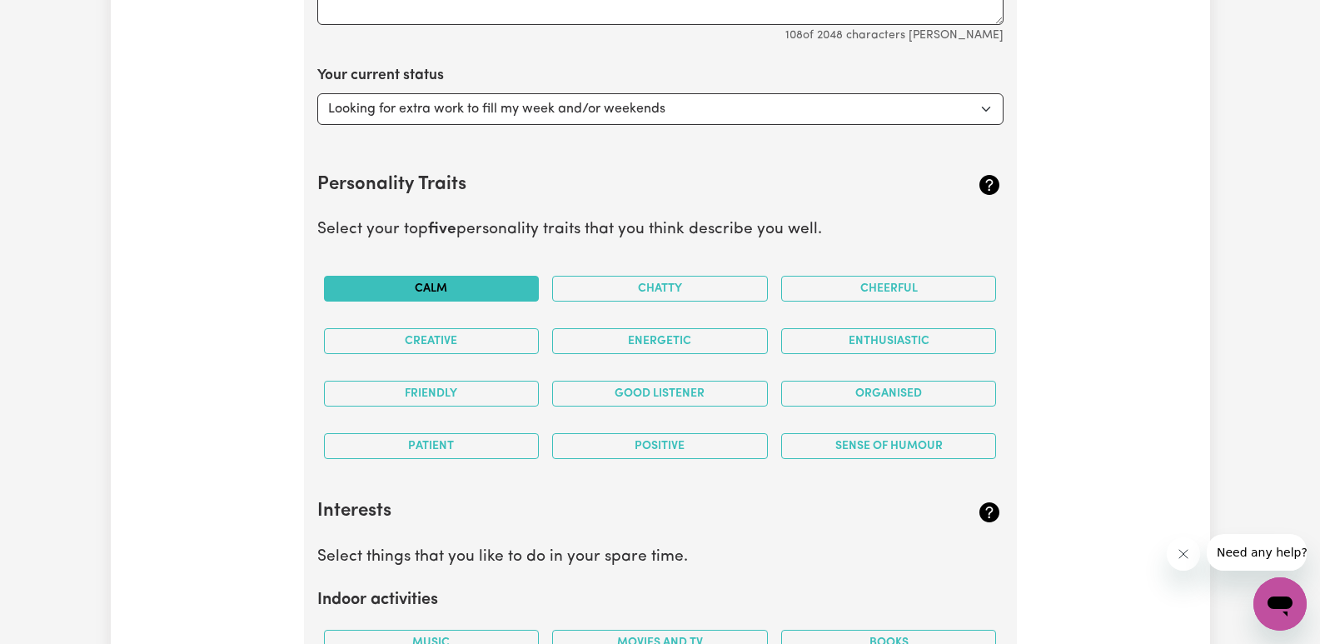
click at [486, 283] on button "Calm" at bounding box center [432, 289] width 216 height 26
click at [635, 338] on button "Energetic" at bounding box center [660, 341] width 216 height 26
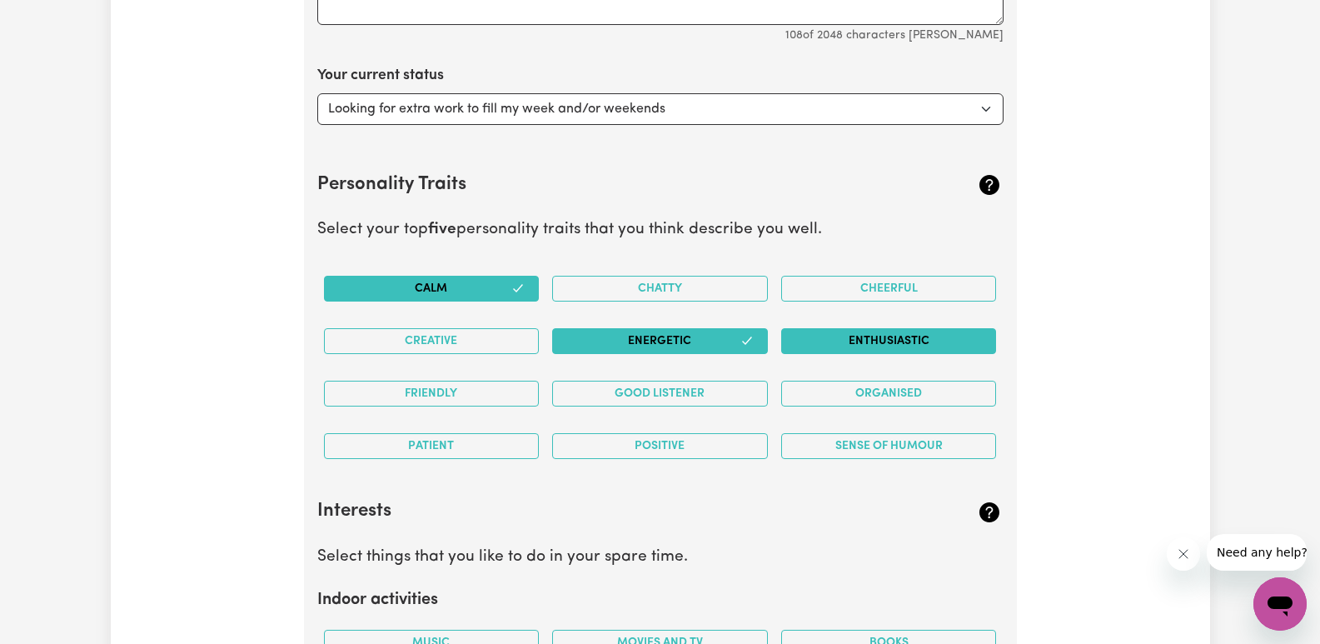
click at [847, 334] on button "Enthusiastic" at bounding box center [889, 341] width 216 height 26
drag, startPoint x: 509, startPoint y: 394, endPoint x: 548, endPoint y: 394, distance: 39.1
click at [509, 395] on button "Friendly" at bounding box center [432, 394] width 216 height 26
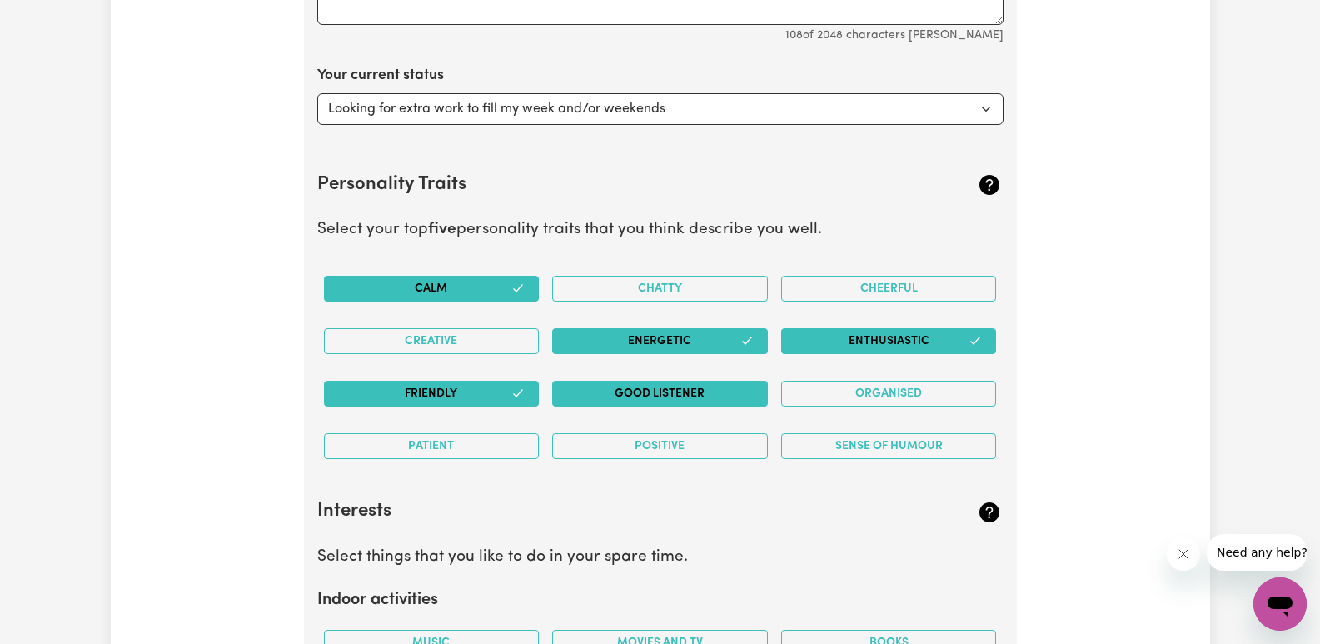
click at [705, 390] on button "Good Listener" at bounding box center [660, 394] width 216 height 26
click at [919, 394] on button "Organised" at bounding box center [889, 394] width 216 height 26
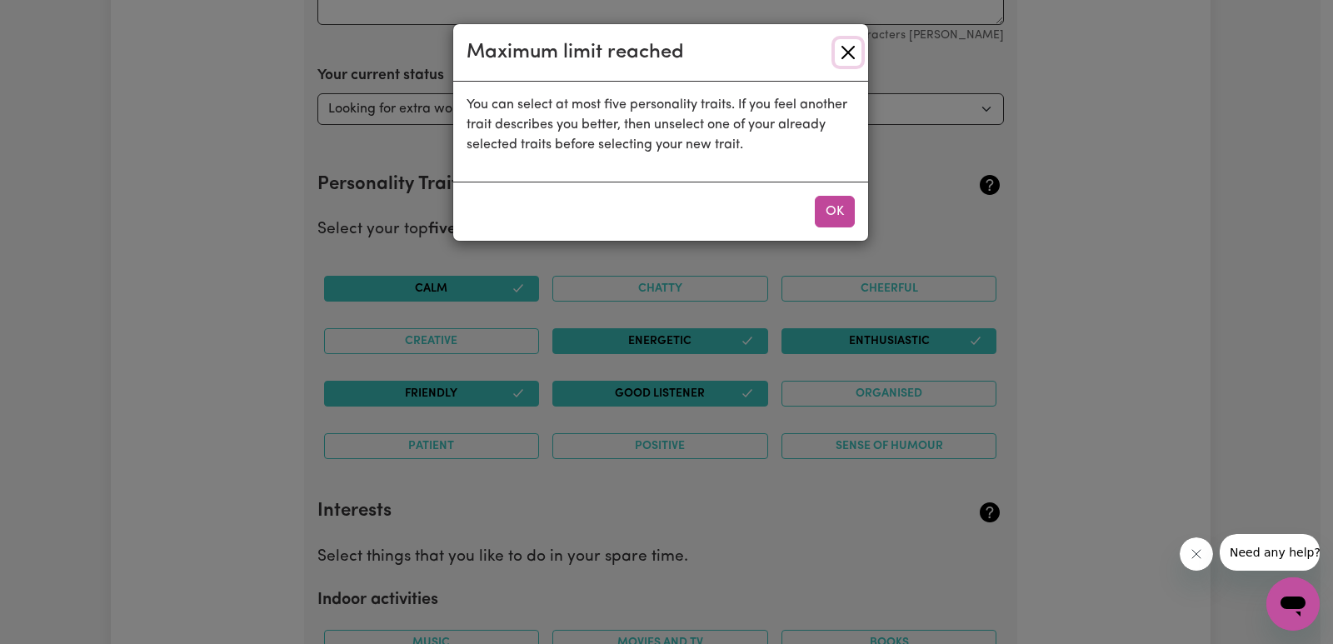
click at [846, 57] on button "Close" at bounding box center [847, 52] width 27 height 27
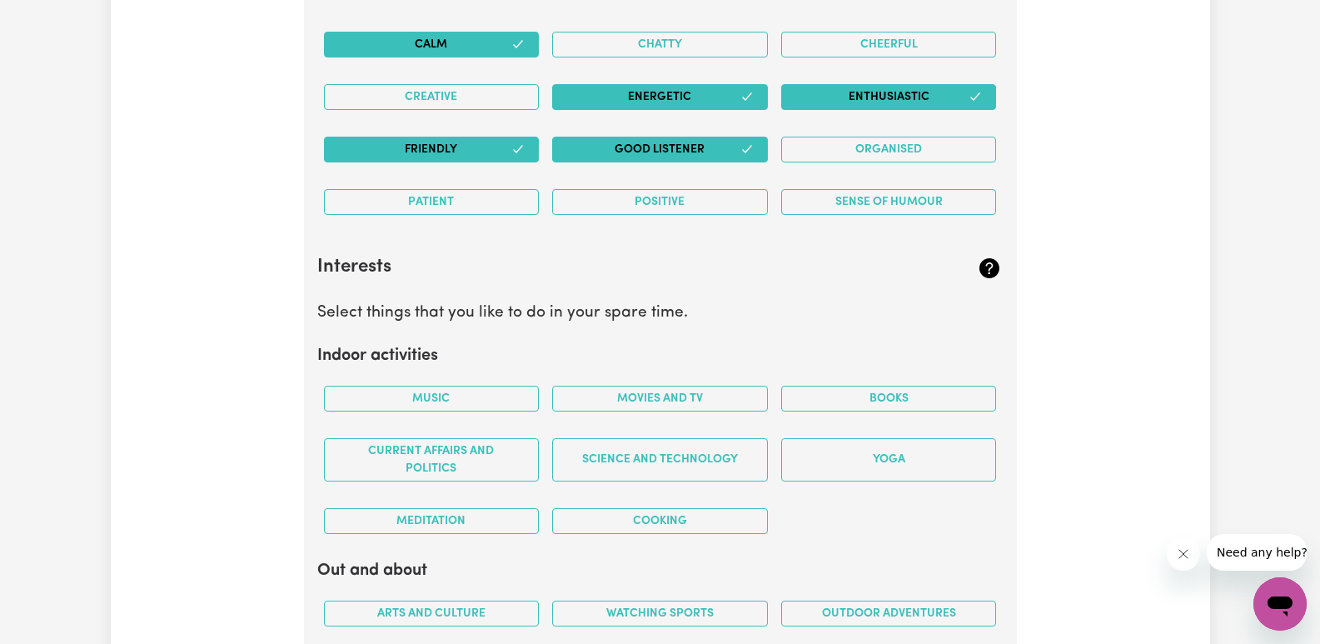
scroll to position [3109, 0]
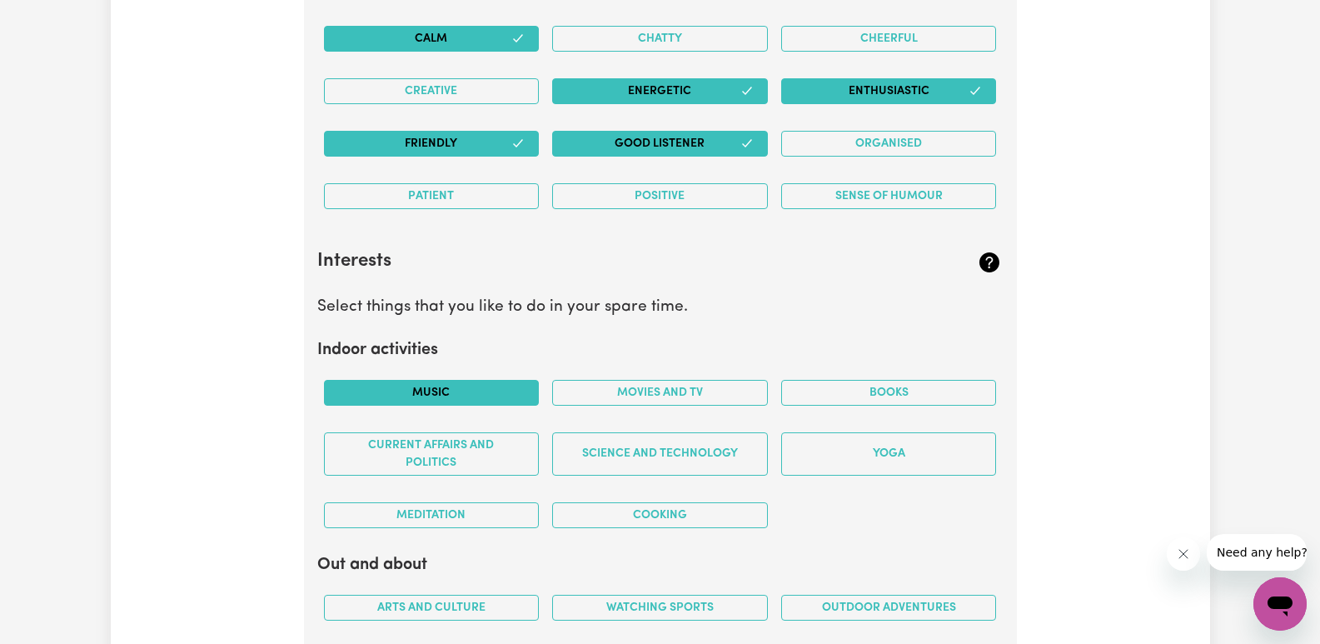
click at [492, 382] on button "Music" at bounding box center [432, 393] width 216 height 26
click at [660, 396] on button "Movies and TV" at bounding box center [660, 393] width 216 height 26
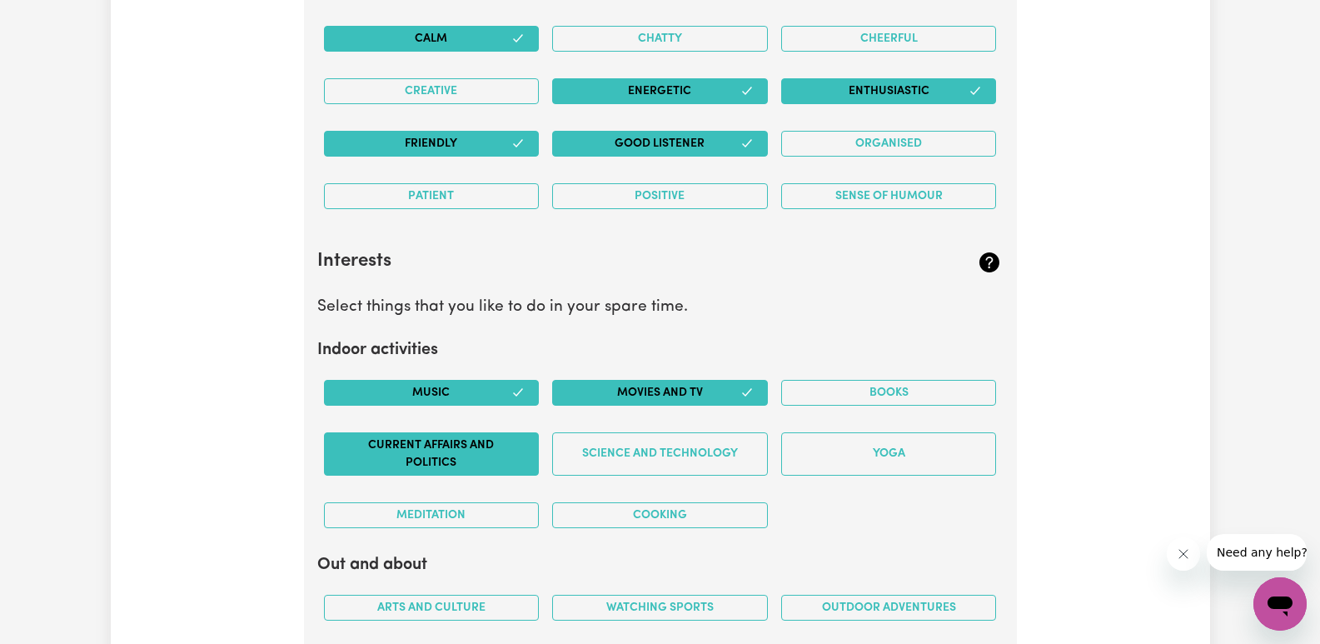
click at [491, 460] on button "Current Affairs and Politics" at bounding box center [432, 453] width 216 height 43
click at [657, 511] on button "Cooking" at bounding box center [660, 515] width 216 height 26
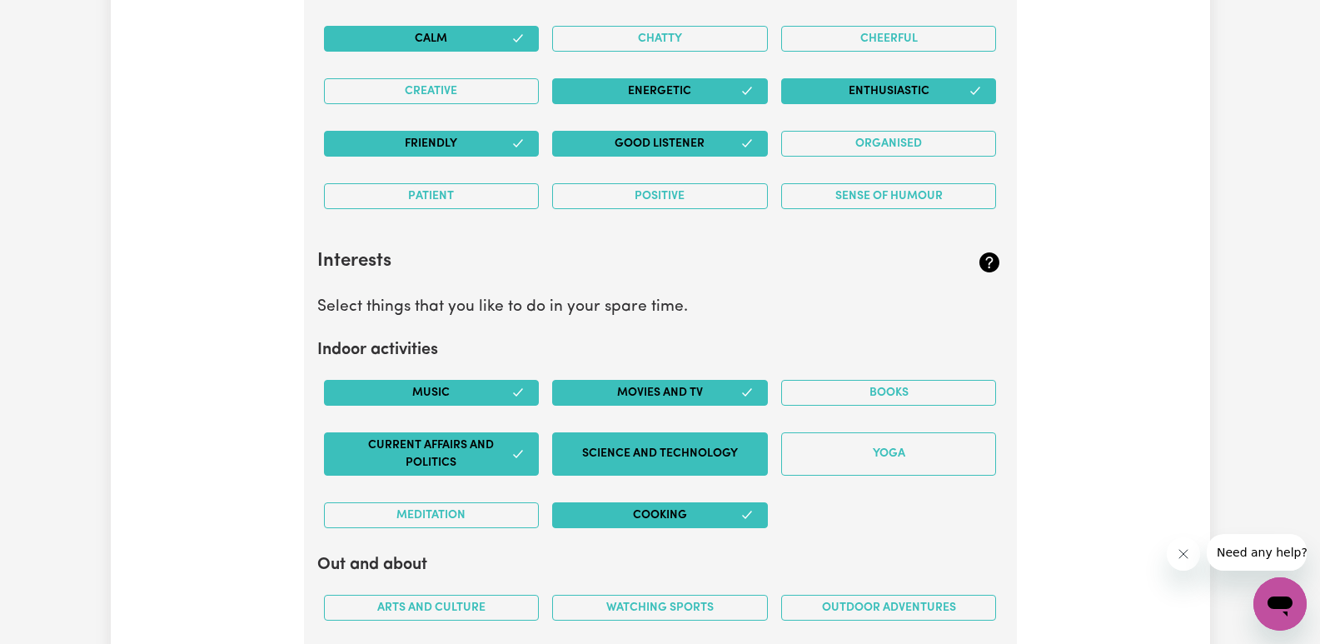
click at [663, 450] on button "Science and Technology" at bounding box center [660, 453] width 216 height 43
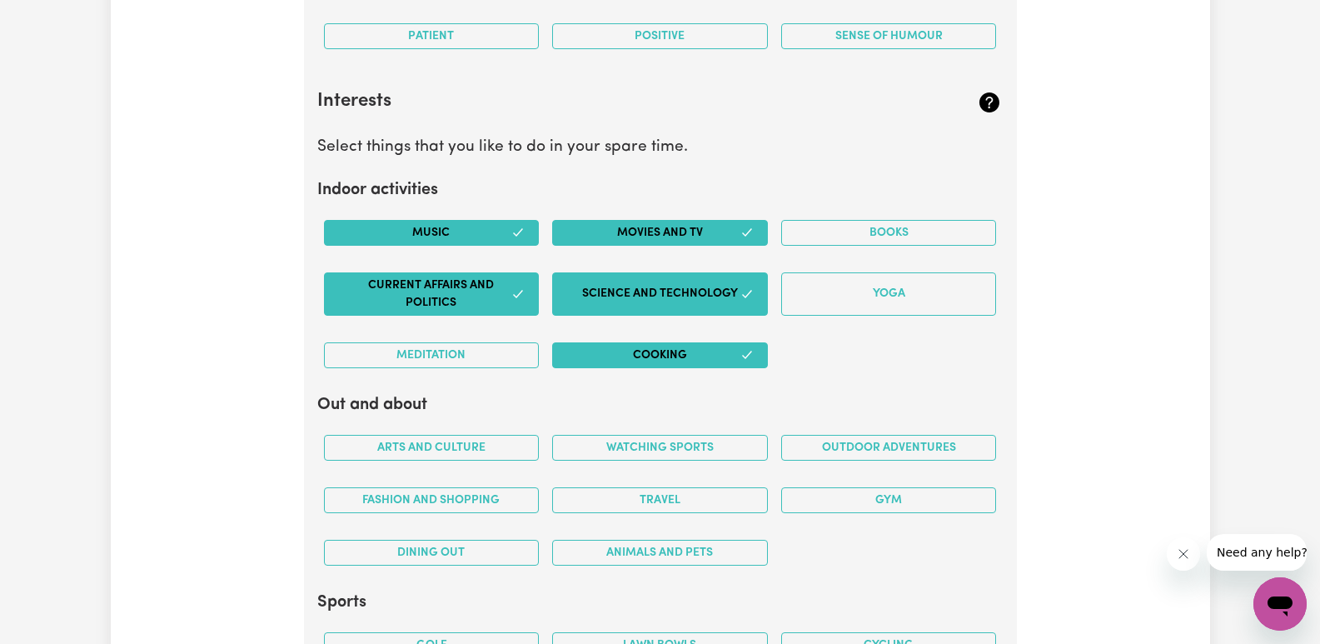
scroll to position [3275, 0]
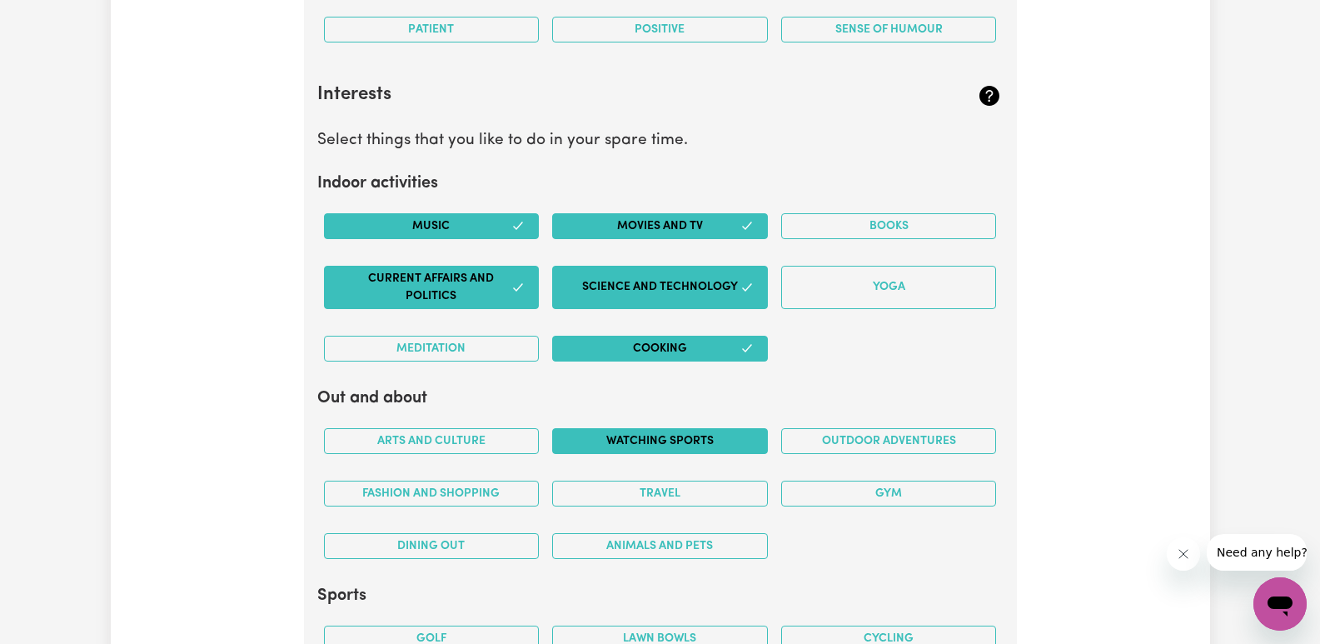
click at [700, 441] on button "Watching sports" at bounding box center [660, 441] width 216 height 26
click at [876, 444] on button "Outdoor adventures" at bounding box center [889, 441] width 216 height 26
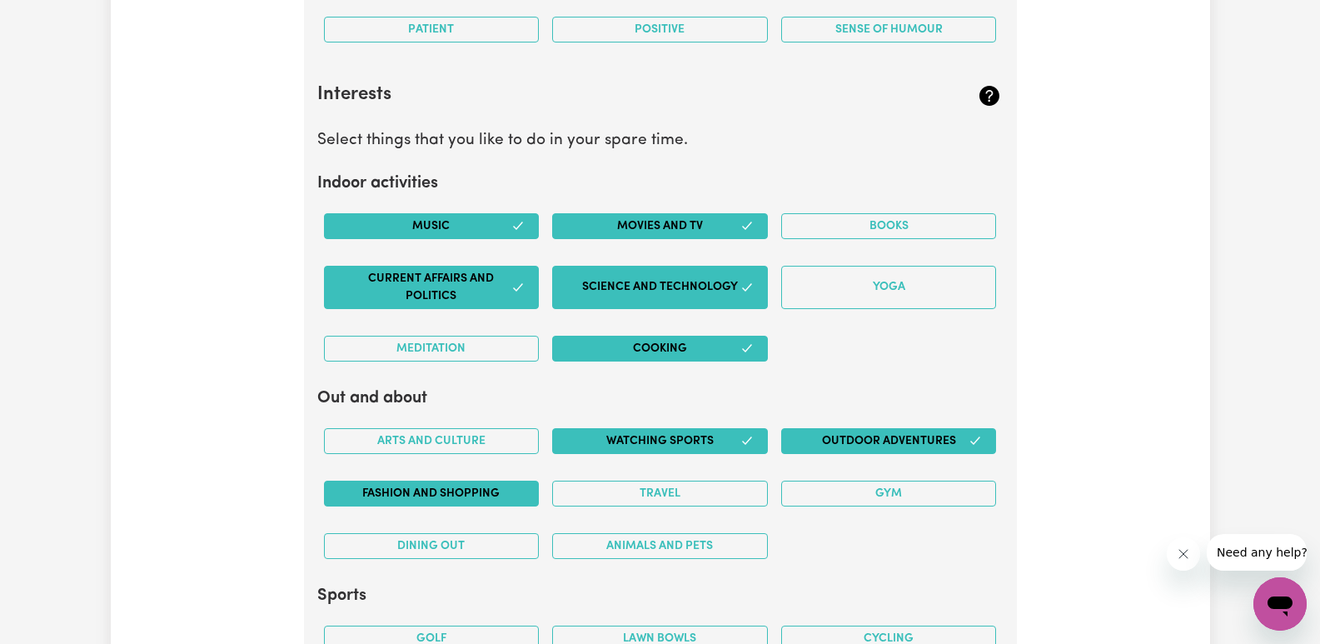
click at [476, 497] on button "Fashion and shopping" at bounding box center [432, 494] width 216 height 26
click at [659, 501] on button "Travel" at bounding box center [660, 494] width 216 height 26
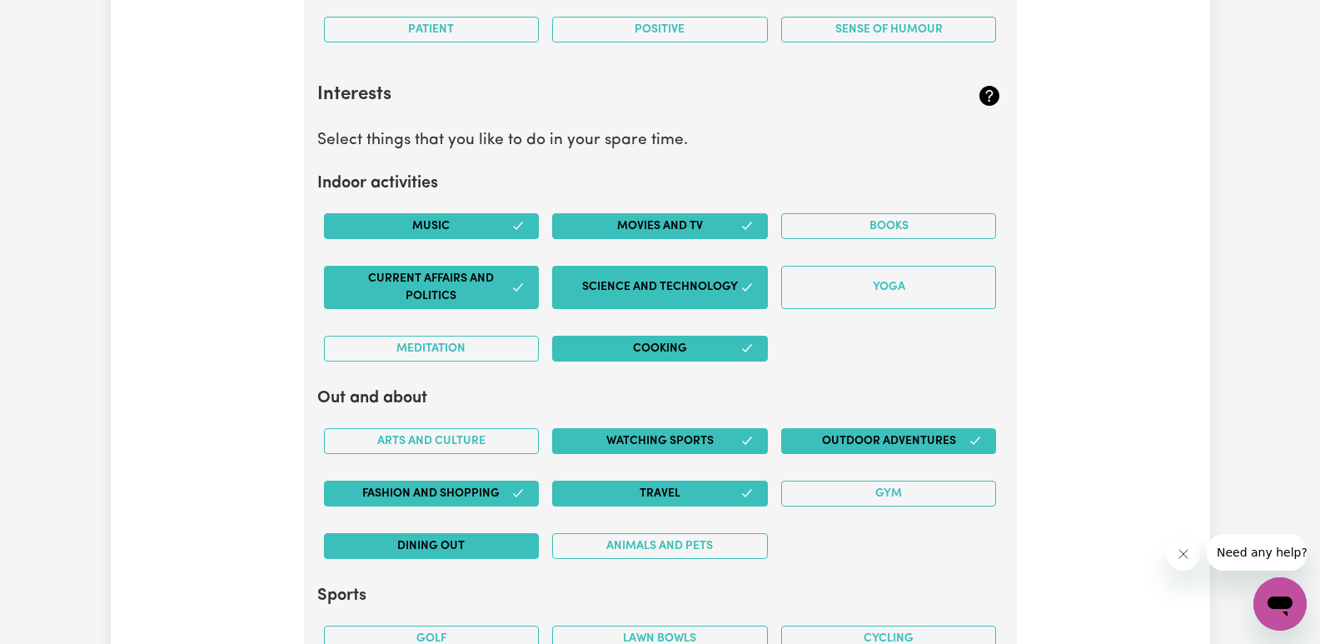
click at [493, 550] on button "Dining out" at bounding box center [432, 546] width 216 height 26
click at [624, 547] on button "Animals and pets" at bounding box center [660, 546] width 216 height 26
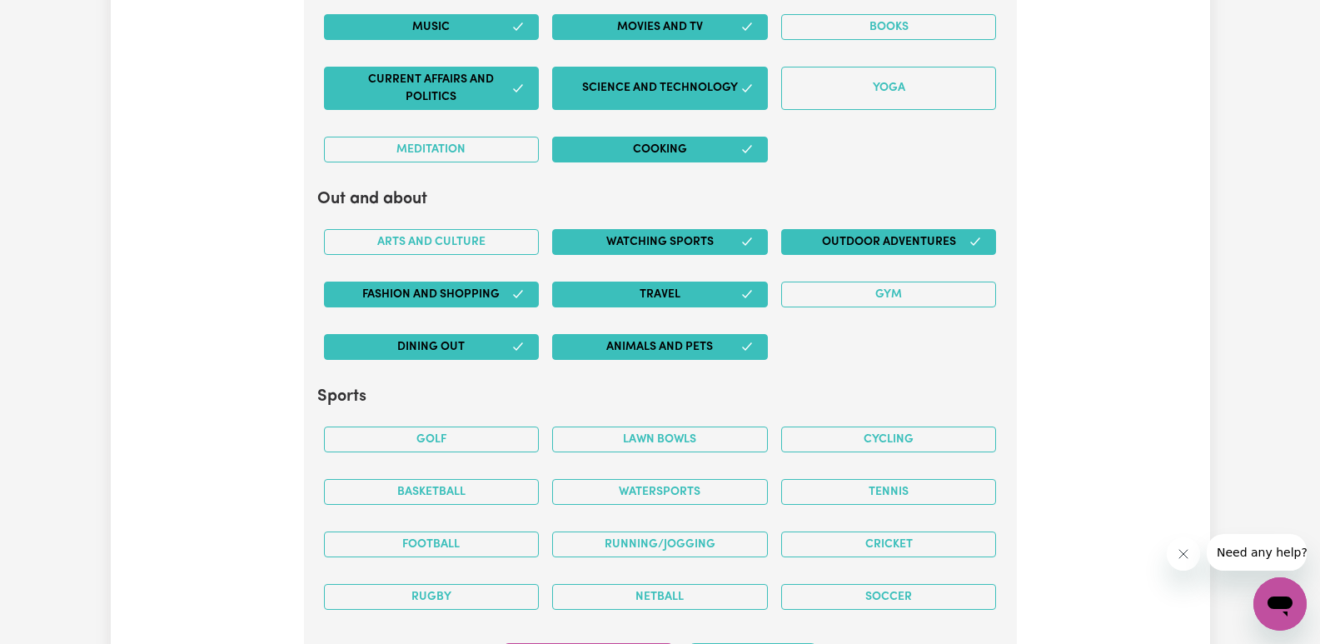
scroll to position [3525, 0]
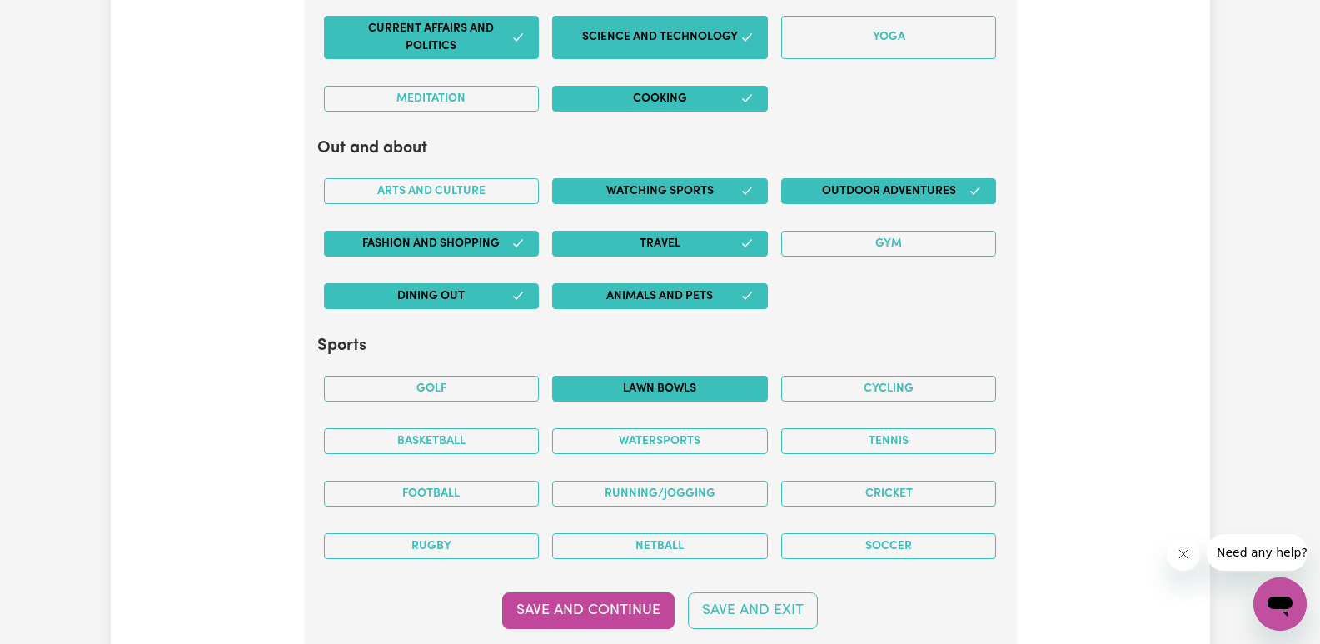
click at [641, 388] on button "Lawn bowls" at bounding box center [660, 389] width 216 height 26
click at [465, 382] on button "Golf" at bounding box center [432, 389] width 216 height 26
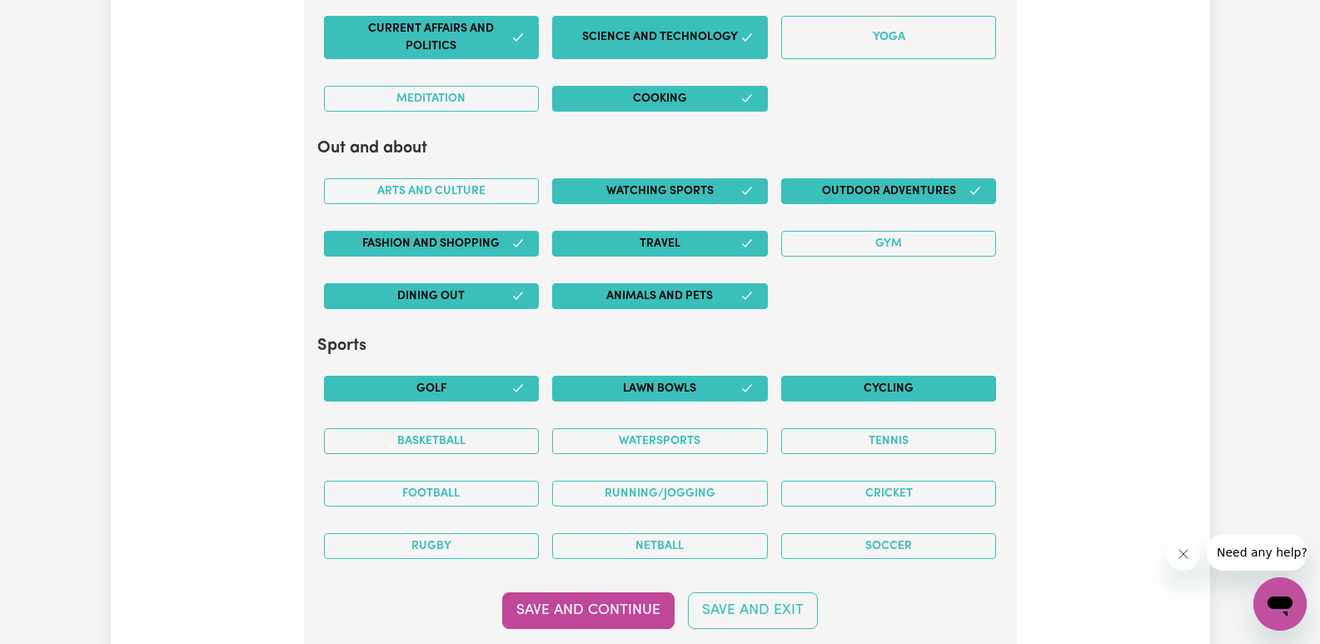
click at [895, 381] on button "Cycling" at bounding box center [889, 389] width 216 height 26
click at [897, 493] on button "Cricket" at bounding box center [889, 494] width 216 height 26
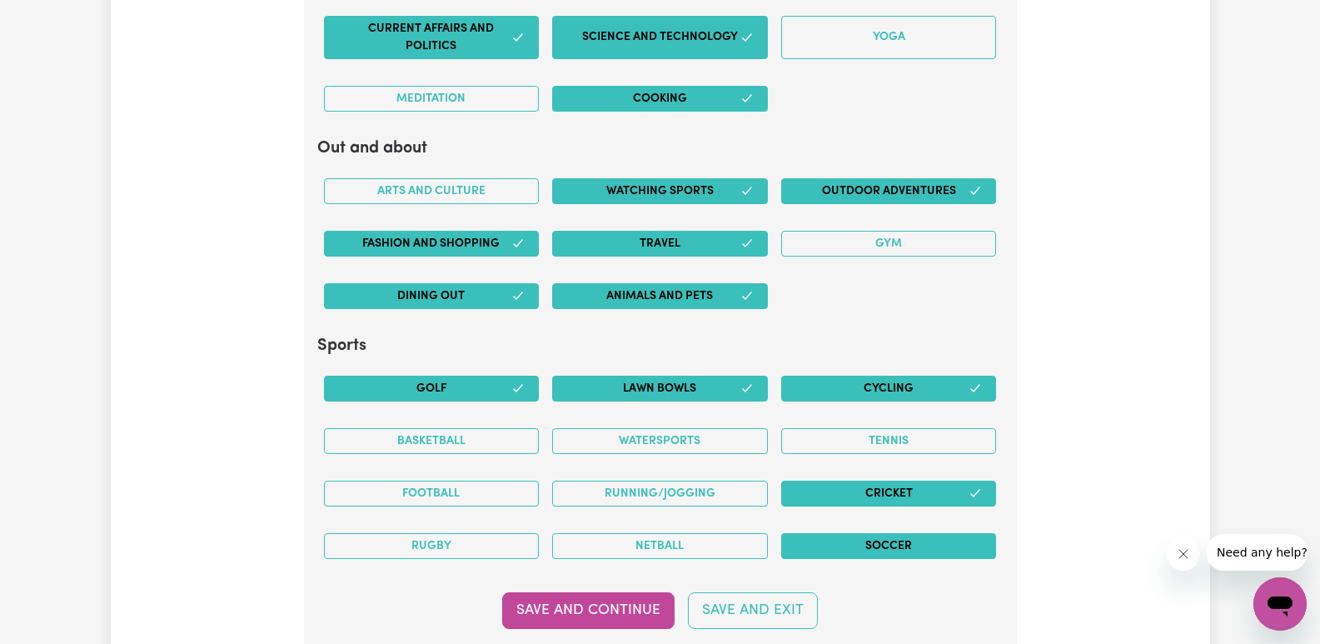
click at [895, 545] on button "Soccer" at bounding box center [889, 546] width 216 height 26
click at [495, 549] on button "Rugby" at bounding box center [432, 546] width 216 height 26
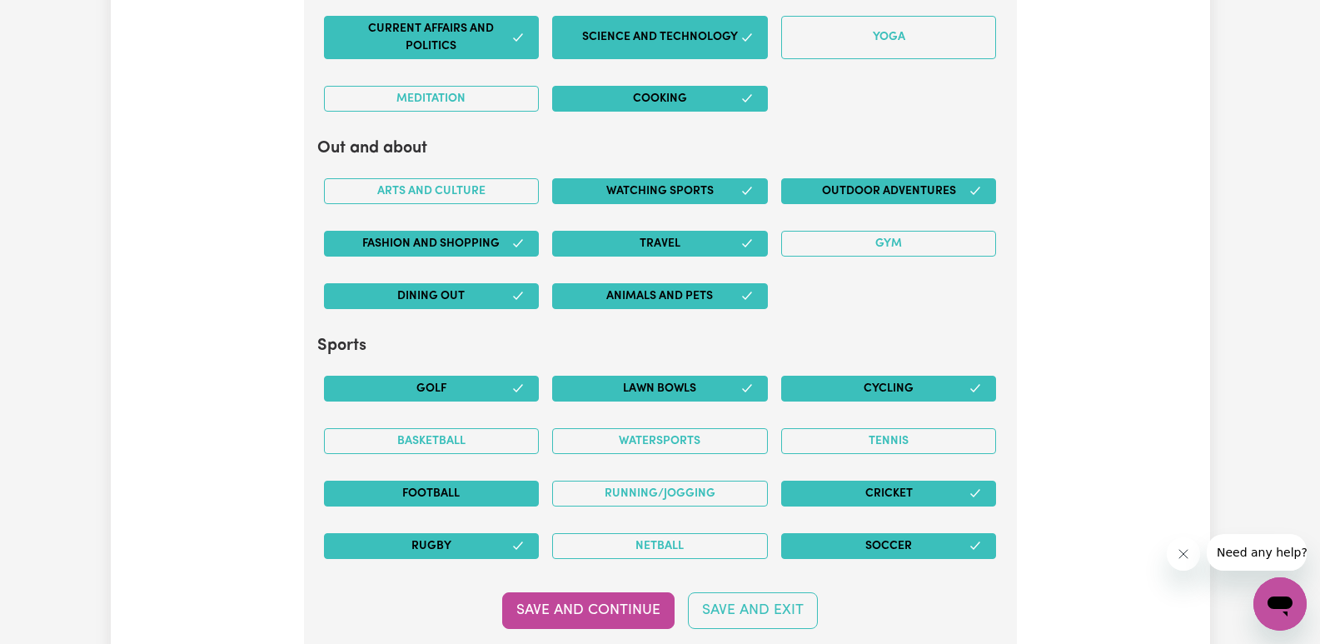
click at [479, 488] on button "Football" at bounding box center [432, 494] width 216 height 26
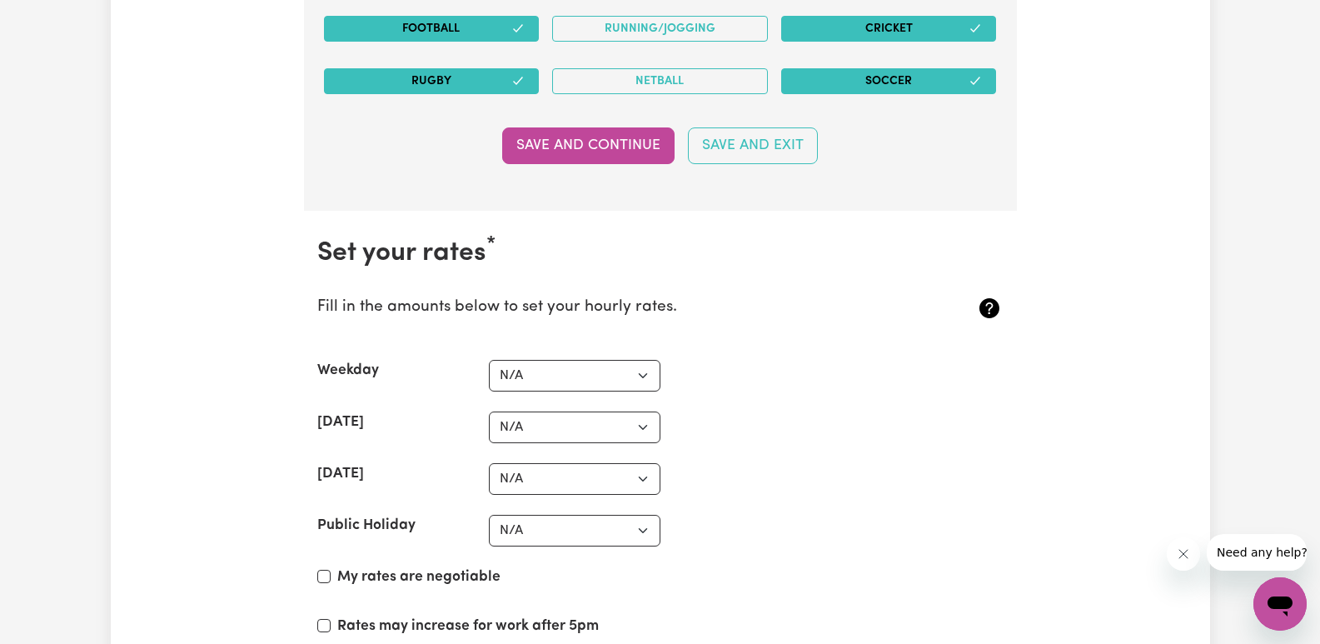
scroll to position [4025, 0]
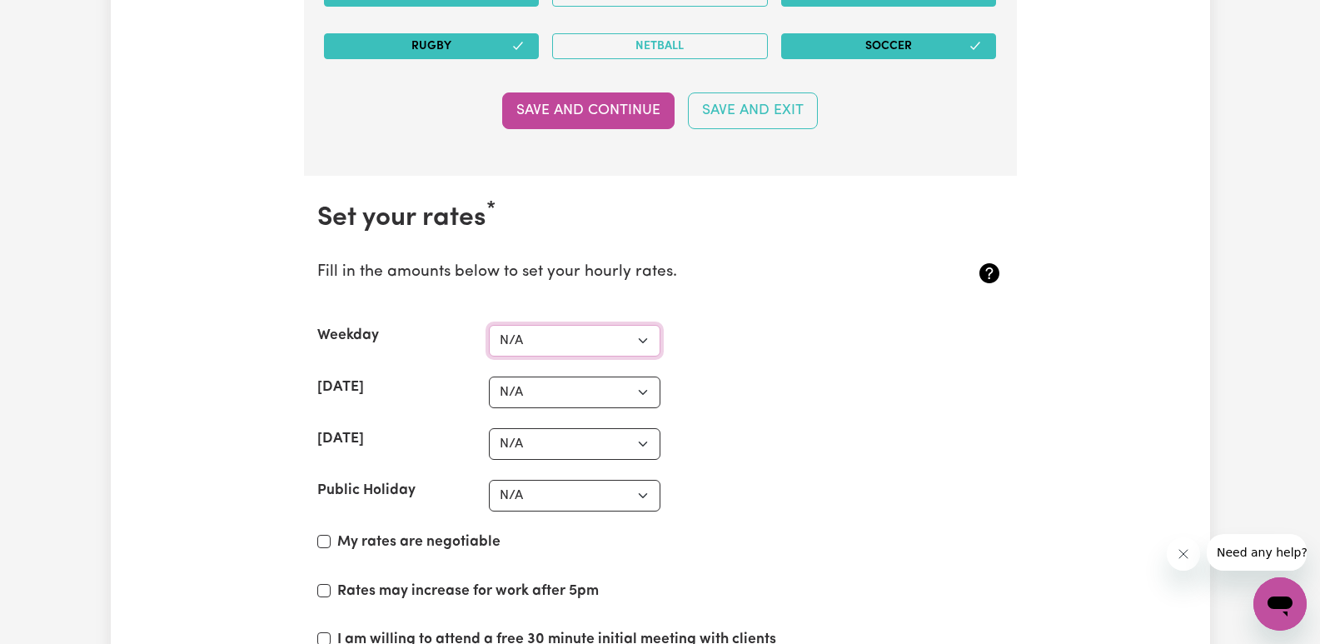
click at [641, 347] on select "N/A $37 $38 $39 $40 $41 $42 $43 $44 $45 $46 $47 $48 $49 $50 $51 $52 $53 $54 $55…" at bounding box center [575, 341] width 172 height 32
select select "50"
click at [489, 325] on select "N/A $37 $38 $39 $40 $41 $42 $43 $44 $45 $46 $47 $48 $49 $50 $51 $52 $53 $54 $55…" at bounding box center [575, 341] width 172 height 32
click at [650, 386] on select "N/A $37 $38 $39 $40 $41 $42 $43 $44 $45 $46 $47 $48 $49 $50 $51 $52 $53 $54 $55…" at bounding box center [575, 392] width 172 height 32
select select "75"
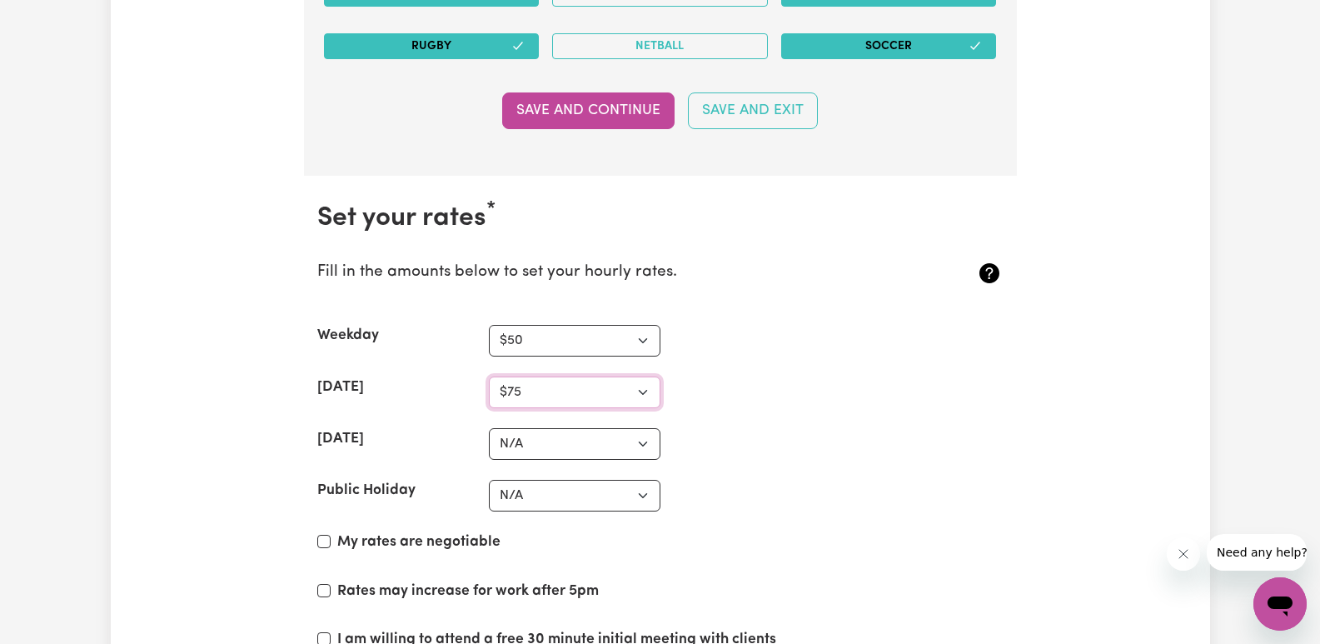
click at [489, 376] on select "N/A $37 $38 $39 $40 $41 $42 $43 $44 $45 $46 $47 $48 $49 $50 $51 $52 $53 $54 $55…" at bounding box center [575, 392] width 172 height 32
click at [653, 493] on select "N/A $37 $38 $39 $40 $41 $42 $43 $44 $45 $46 $47 $48 $49 $50 $51 $52 $53 $54 $55…" at bounding box center [575, 496] width 172 height 32
select select "90"
click at [489, 480] on select "N/A $37 $38 $39 $40 $41 $42 $43 $44 $45 $46 $47 $48 $49 $50 $51 $52 $53 $54 $55…" at bounding box center [575, 496] width 172 height 32
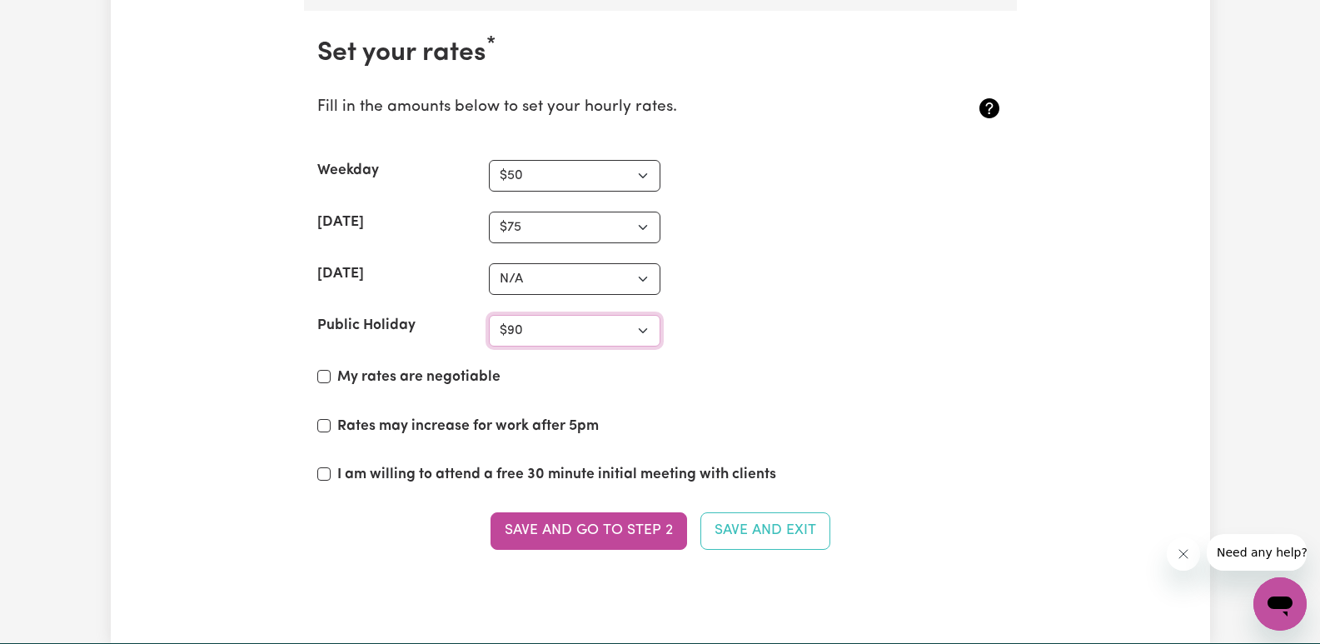
scroll to position [4192, 0]
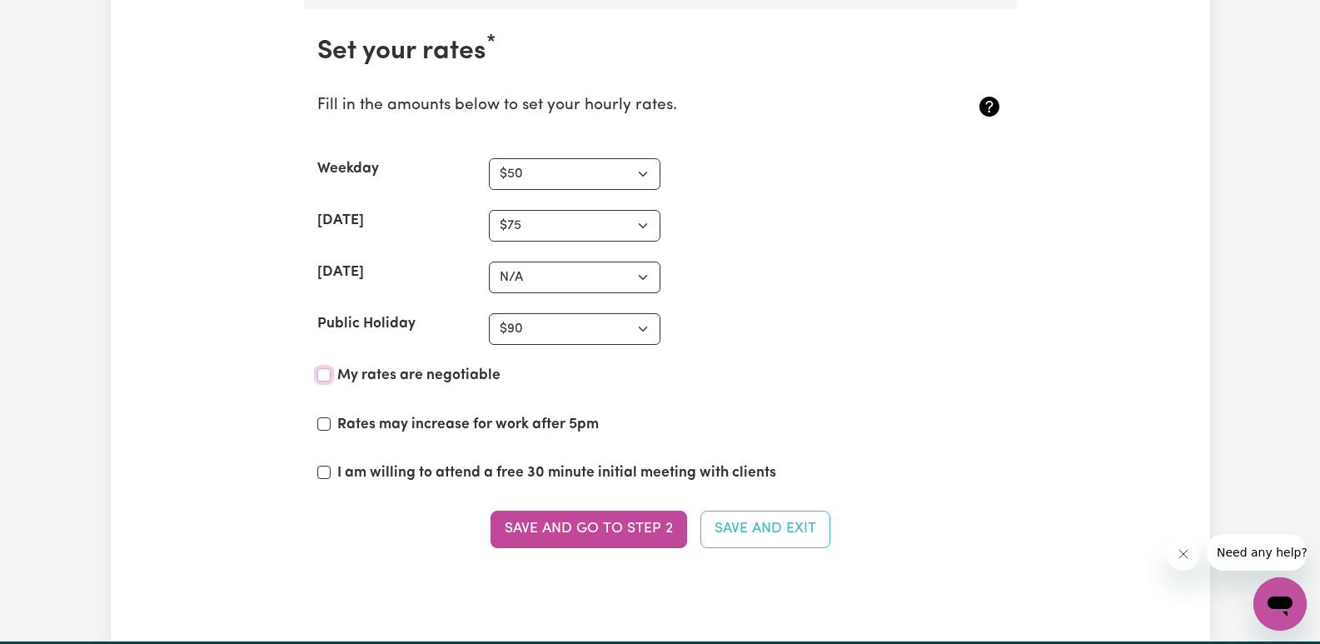
click at [326, 376] on input "My rates are negotiable" at bounding box center [323, 374] width 13 height 13
checkbox input "true"
click at [326, 475] on input "I am willing to attend a free 30 minute initial meeting with clients" at bounding box center [323, 472] width 13 height 13
checkbox input "true"
click at [644, 336] on select "N/A $37 $38 $39 $40 $41 $42 $43 $44 $45 $46 $47 $48 $49 $50 $51 $52 $53 $54 $55…" at bounding box center [575, 329] width 172 height 32
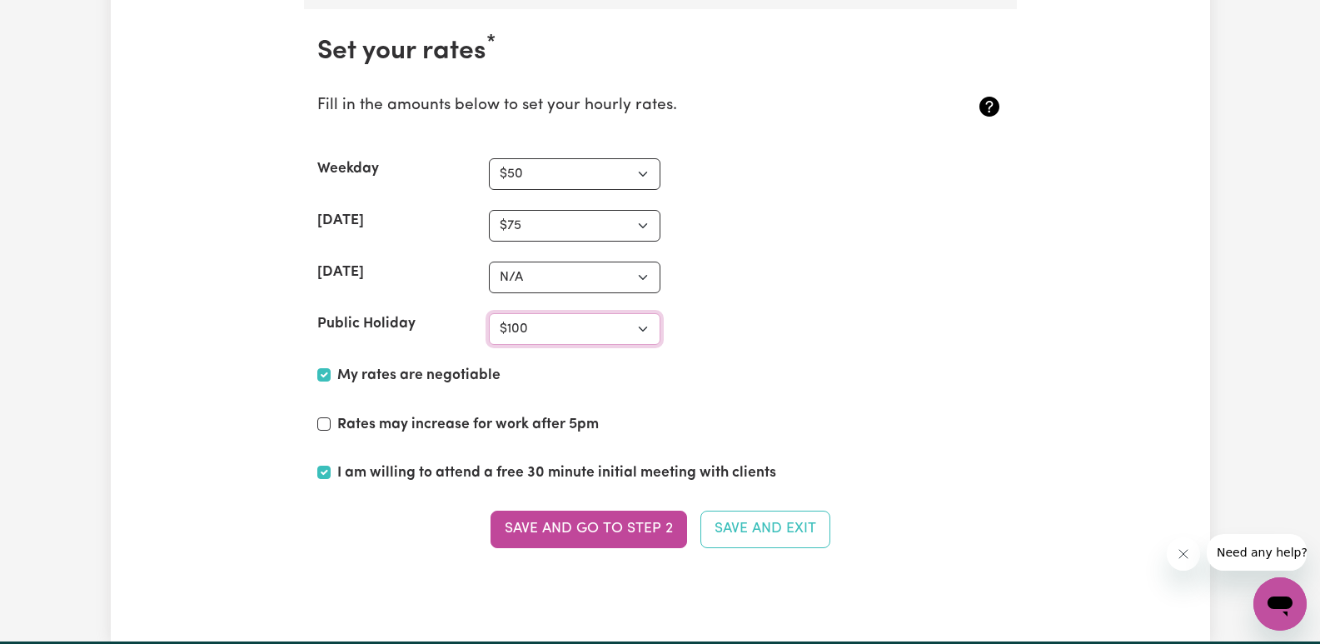
click at [489, 313] on select "N/A $37 $38 $39 $40 $41 $42 $43 $44 $45 $46 $47 $48 $49 $50 $51 $52 $53 $54 $55…" at bounding box center [575, 329] width 172 height 32
click at [645, 334] on select "N/A $37 $38 $39 $40 $41 $42 $43 $44 $45 $46 $47 $48 $49 $50 $51 $52 $53 $54 $55…" at bounding box center [575, 329] width 172 height 32
select select "90"
click at [489, 313] on select "N/A $37 $38 $39 $40 $41 $42 $43 $44 $45 $46 $47 $48 $49 $50 $51 $52 $53 $54 $55…" at bounding box center [575, 329] width 172 height 32
click at [870, 348] on section "Set your rates * Fill in the amounts below to set your hourly rates. Weekday N/…" at bounding box center [660, 301] width 713 height 585
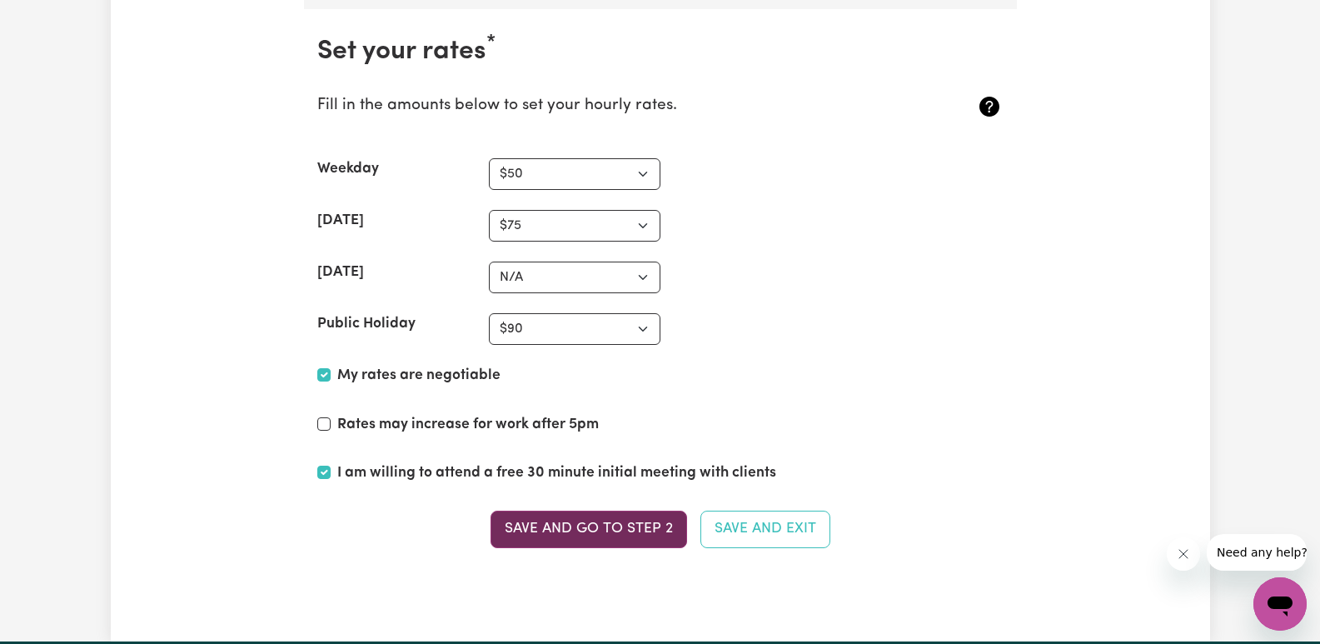
click at [656, 535] on button "Save and go to Step 2" at bounding box center [589, 529] width 197 height 37
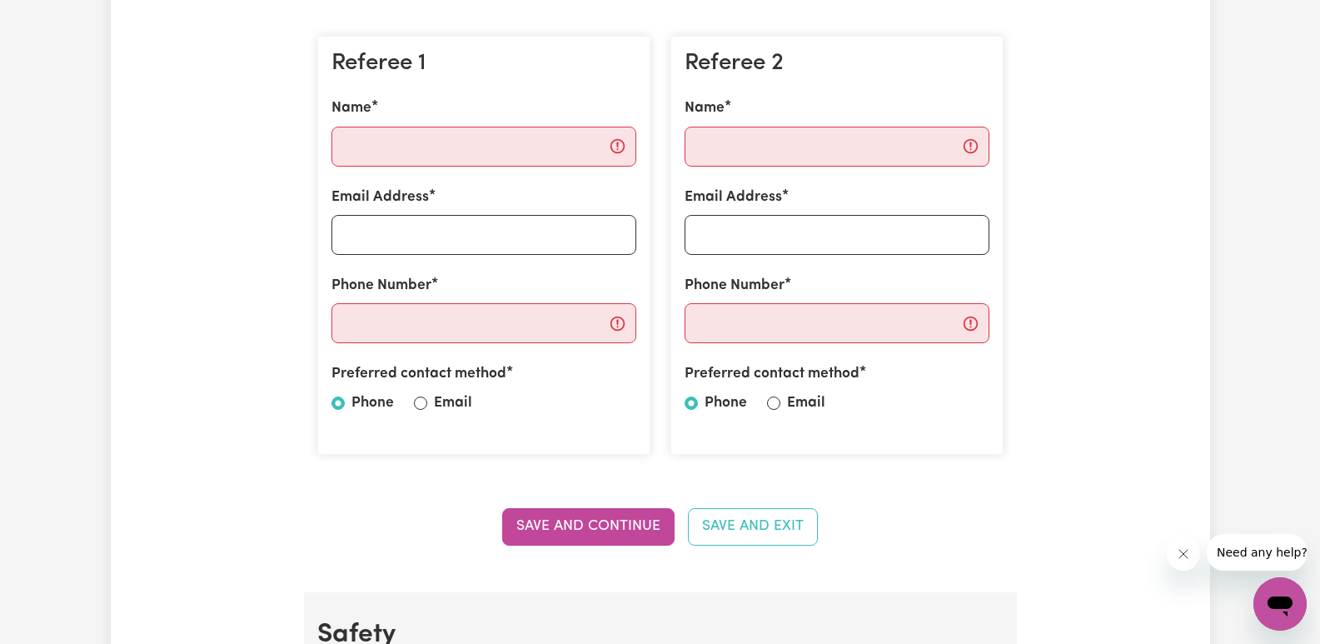
scroll to position [500, 0]
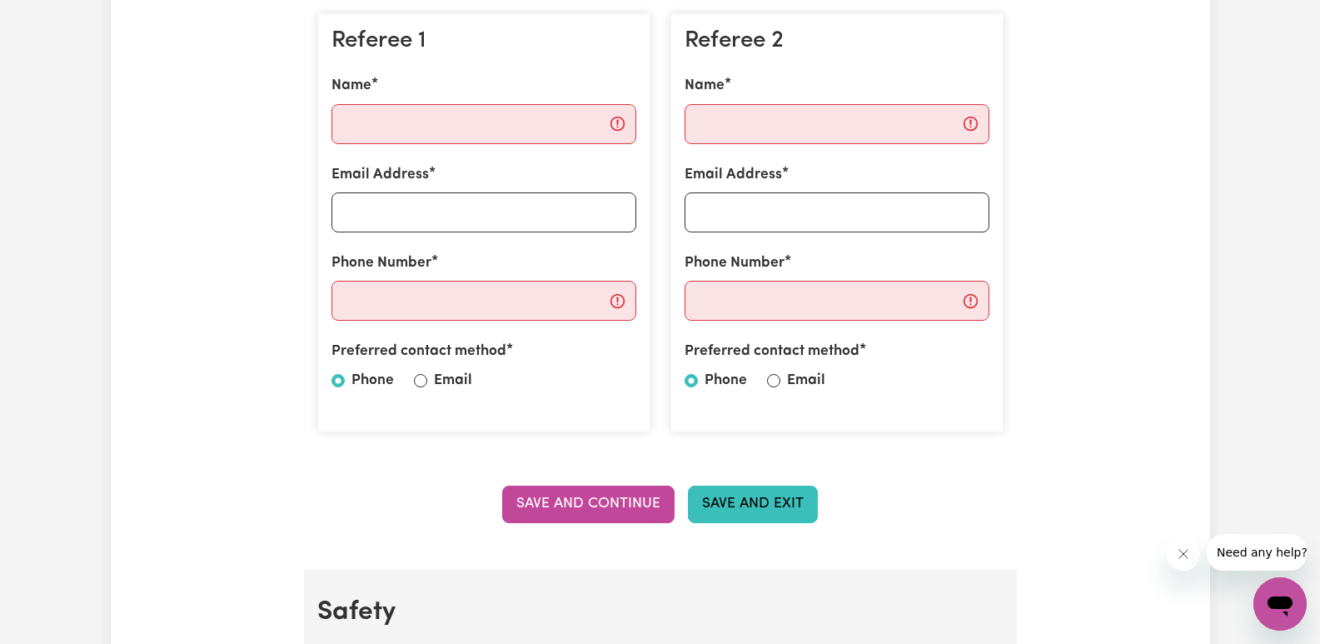
click at [774, 510] on button "Save and Exit" at bounding box center [753, 504] width 130 height 37
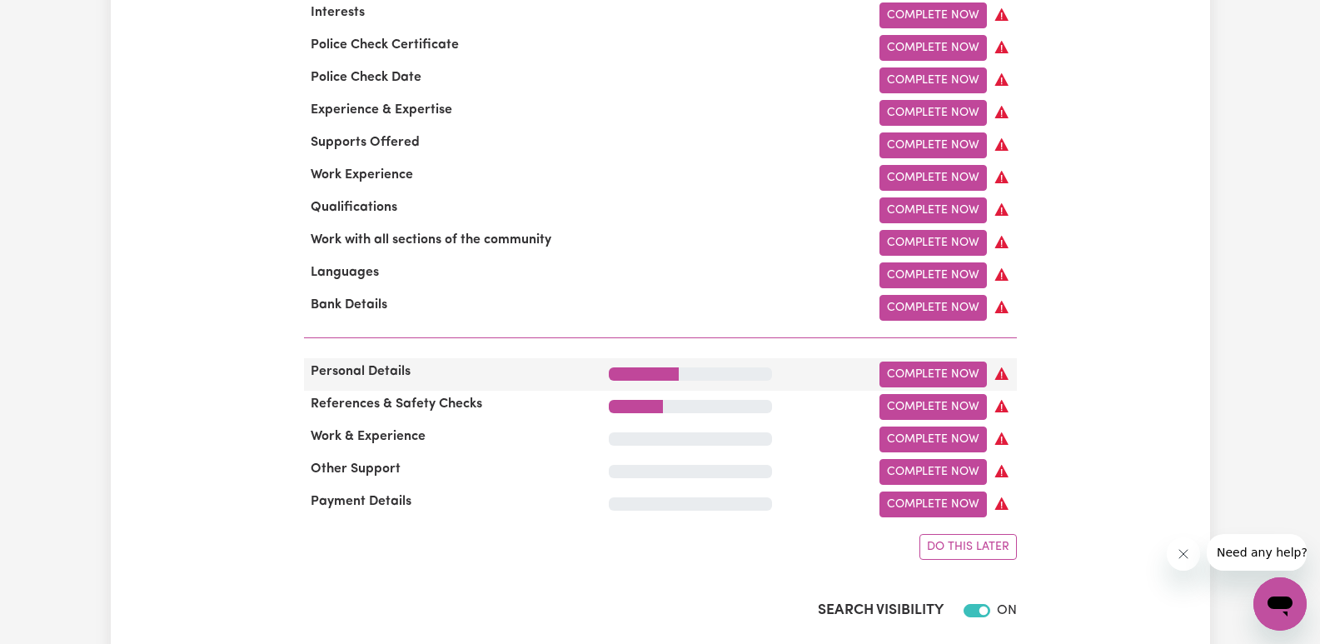
scroll to position [750, 0]
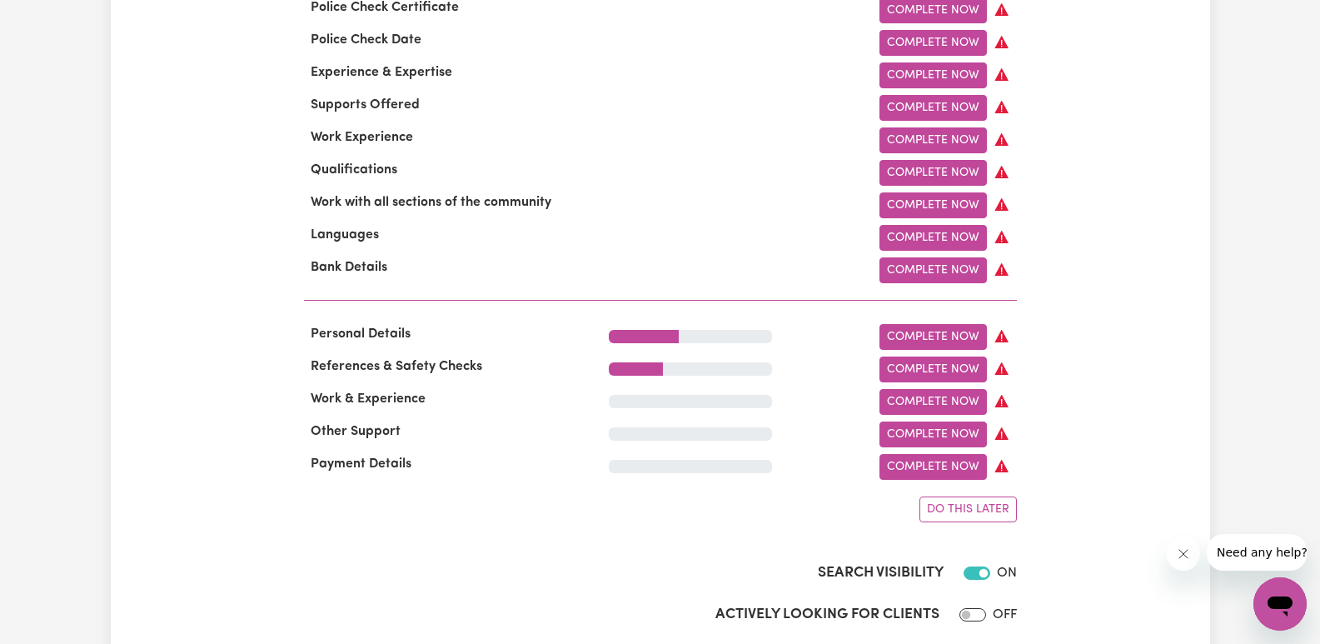
click at [973, 516] on span "Do this later" at bounding box center [968, 509] width 82 height 12
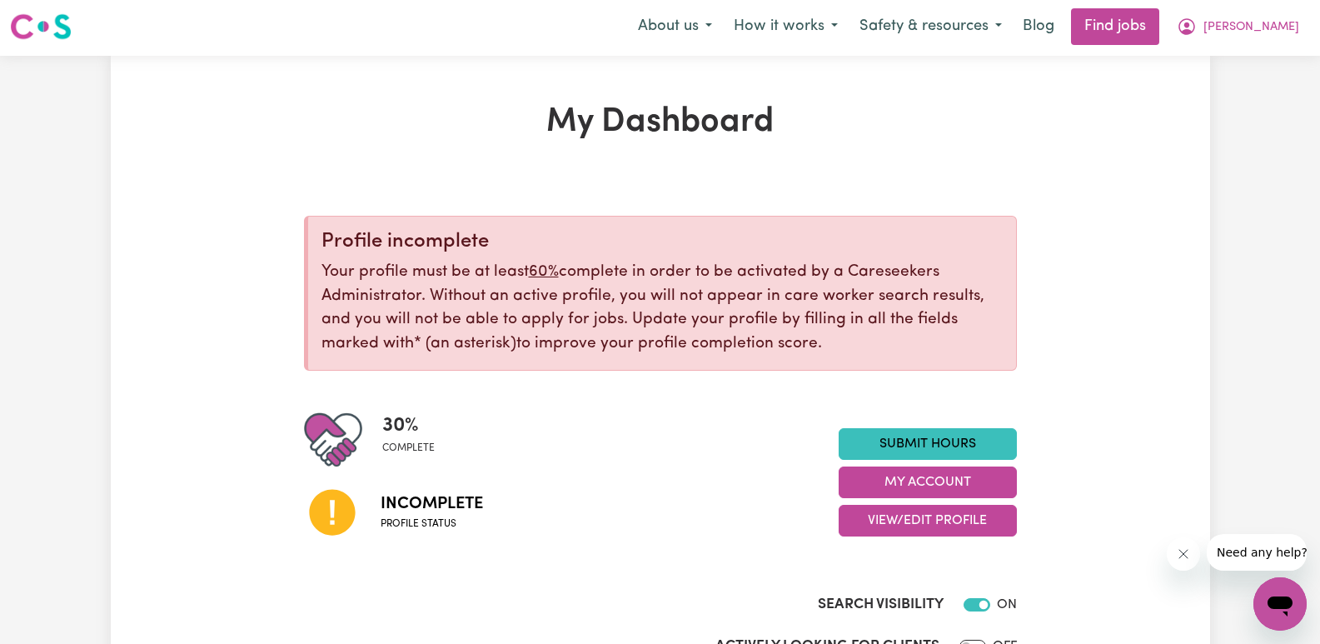
scroll to position [0, 0]
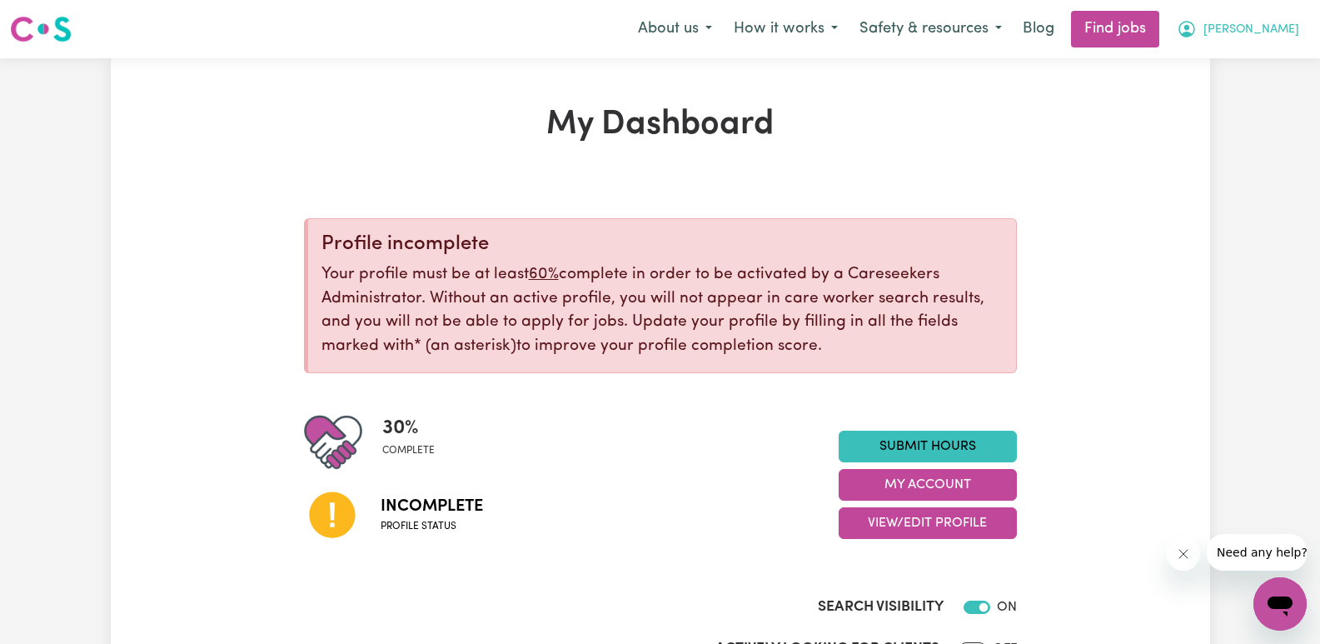
click at [1195, 34] on icon "My Account" at bounding box center [1186, 29] width 17 height 17
click at [1213, 127] on link "Logout" at bounding box center [1244, 128] width 132 height 32
